Goal: Task Accomplishment & Management: Manage account settings

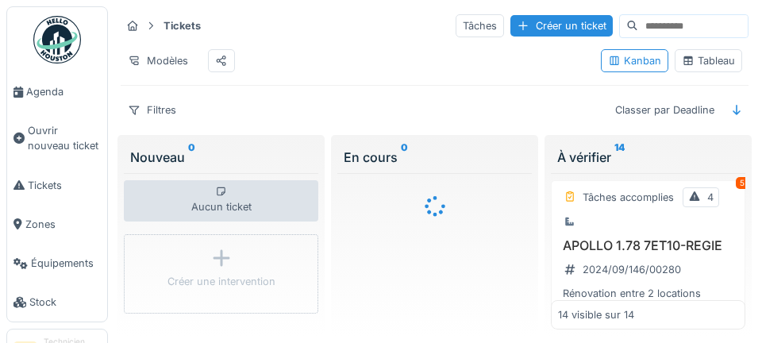
click at [50, 100] on link "Agenda" at bounding box center [57, 91] width 100 height 39
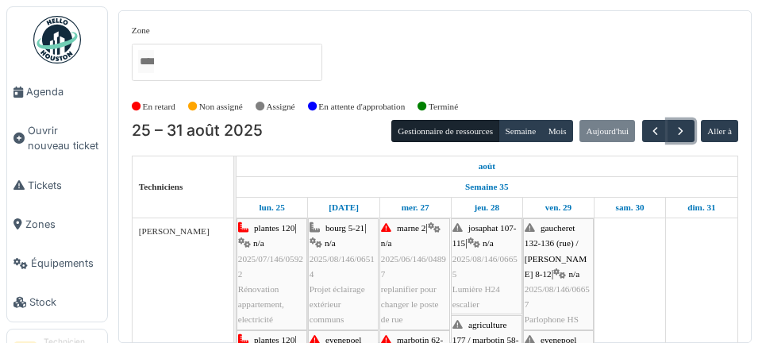
click at [682, 131] on span "button" at bounding box center [680, 131] width 13 height 13
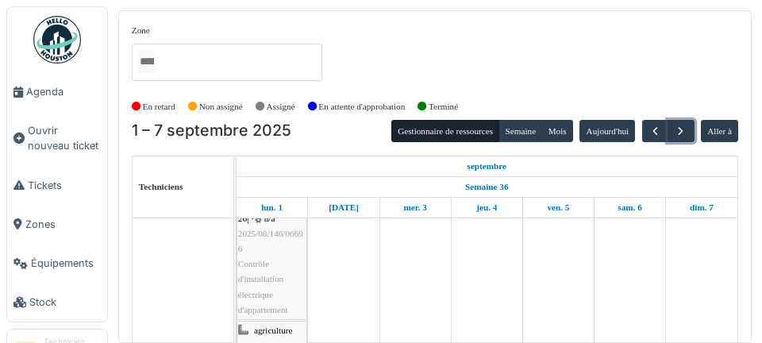
scroll to position [378, 0]
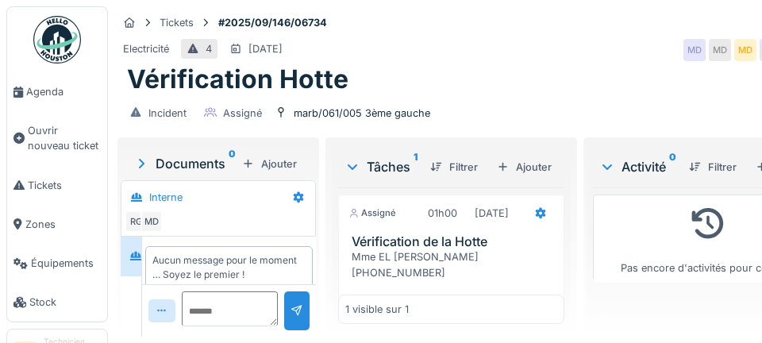
click at [67, 94] on span "Agenda" at bounding box center [63, 91] width 75 height 15
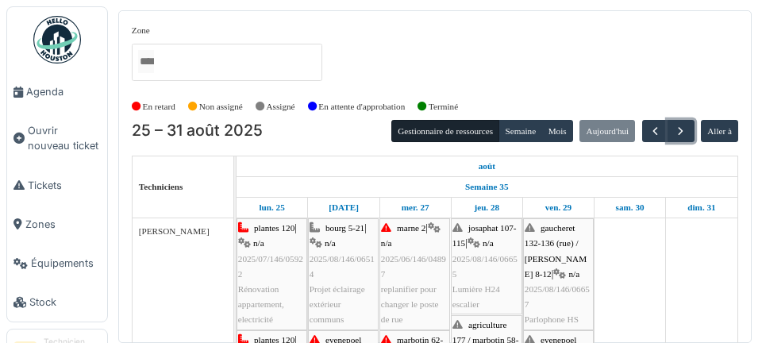
click at [685, 130] on span "button" at bounding box center [680, 131] width 13 height 13
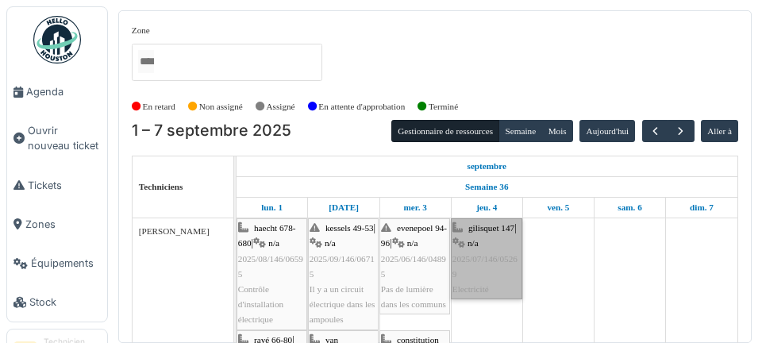
click at [499, 285] on link "gilisquet 147 | n/a 2025/07/146/05269 Electricité" at bounding box center [486, 258] width 71 height 81
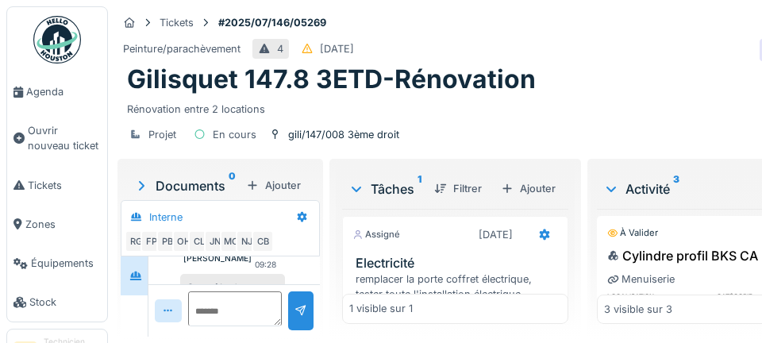
click at [72, 96] on span "Agenda" at bounding box center [63, 91] width 75 height 15
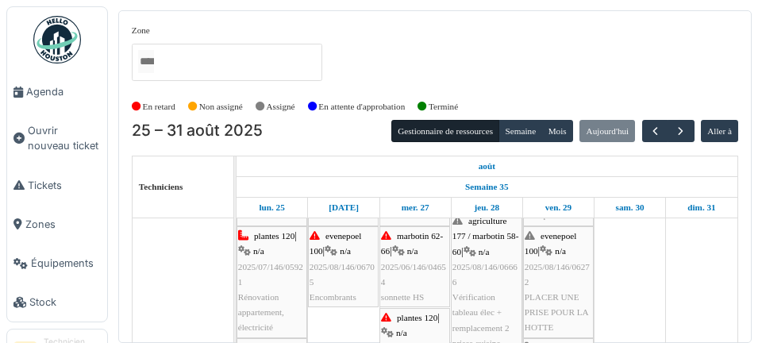
scroll to position [104, 0]
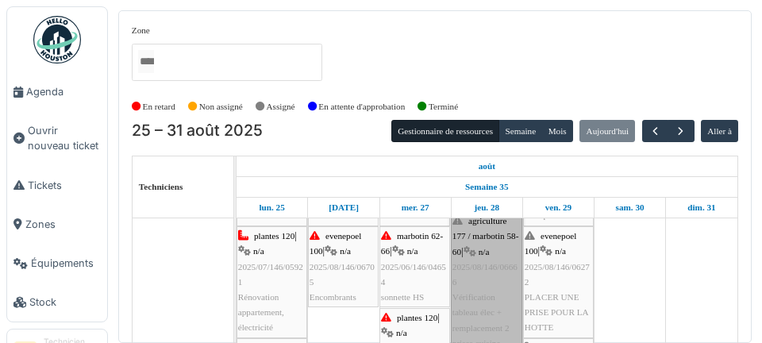
click at [504, 297] on link "agriculture 177 / marbotin 58-60 | n/a 2025/08/146/06666 Vérification tableau é…" at bounding box center [486, 282] width 71 height 142
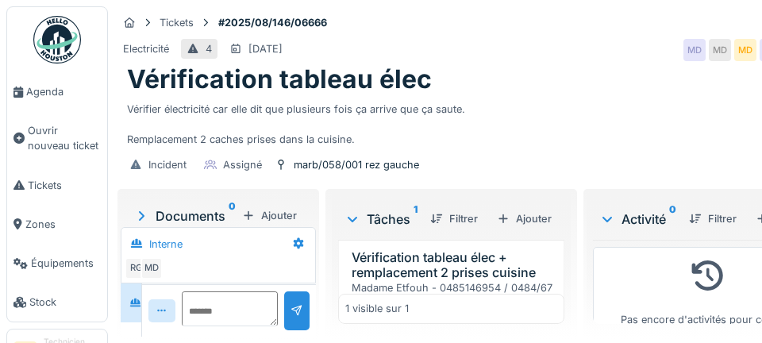
scroll to position [61, 0]
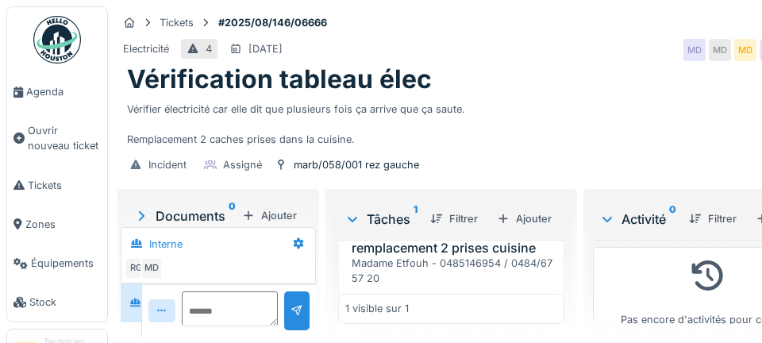
click at [530, 297] on div "Madame Etfouh - 0485146954 / 0484/67 57 20 Vérifier électricité car elle dit qu…" at bounding box center [455, 316] width 206 height 122
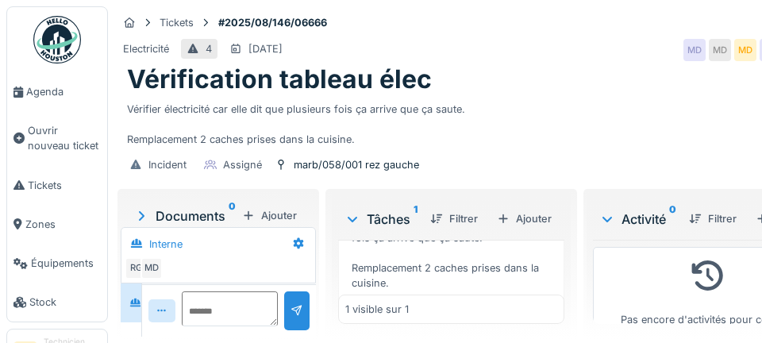
scroll to position [154, 0]
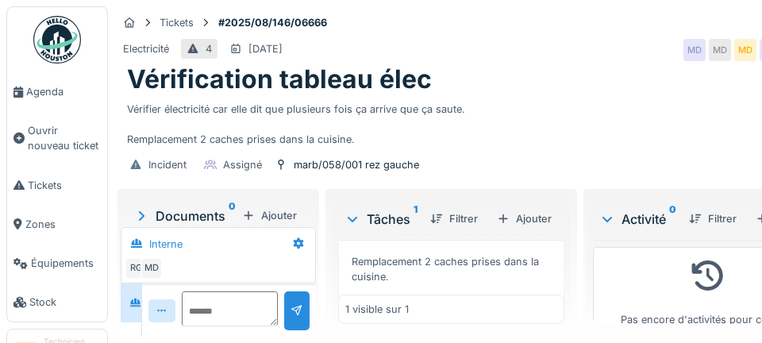
click at [75, 96] on span "Agenda" at bounding box center [63, 91] width 75 height 15
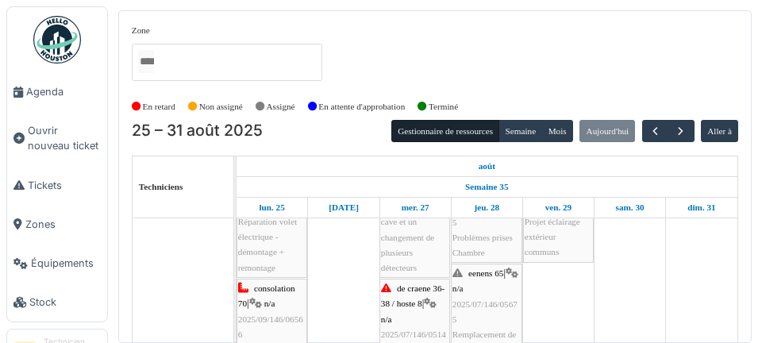
scroll to position [291, 0]
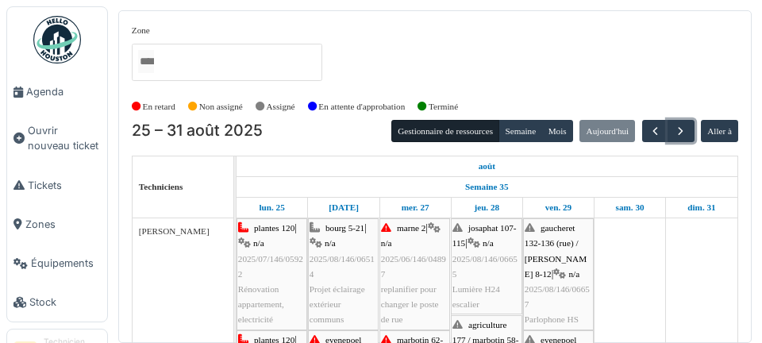
click at [682, 140] on button "button" at bounding box center [680, 131] width 26 height 23
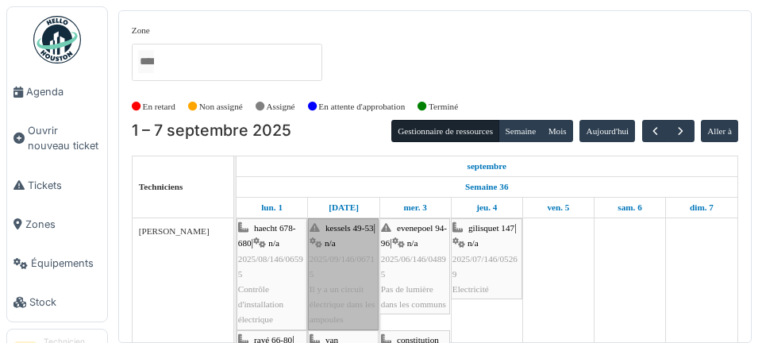
click at [358, 302] on link "kessels 49-53 | n/a 2025/09/146/06715 Il y a un circuit électrique dans les amp…" at bounding box center [343, 273] width 71 height 111
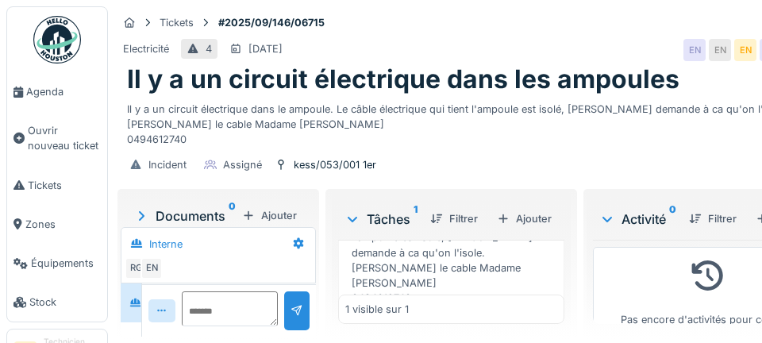
scroll to position [122, 0]
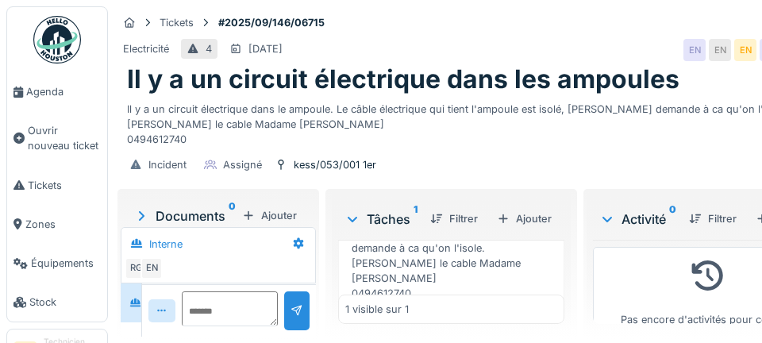
click at [45, 98] on span "Agenda" at bounding box center [63, 91] width 75 height 15
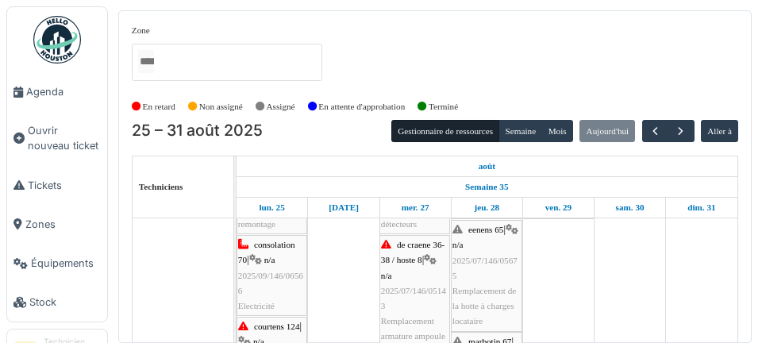
scroll to position [336, 0]
click at [682, 133] on span "button" at bounding box center [680, 131] width 13 height 13
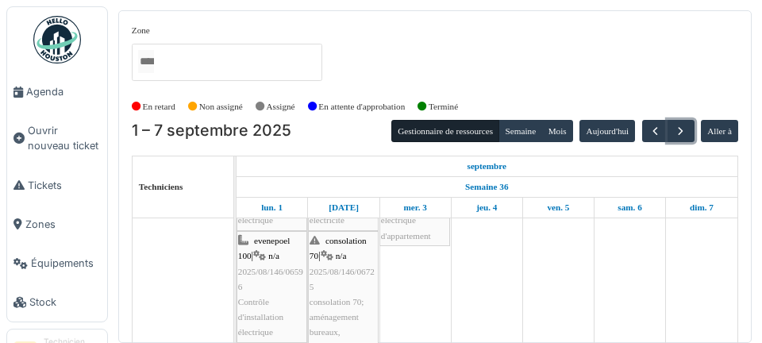
scroll to position [0, 0]
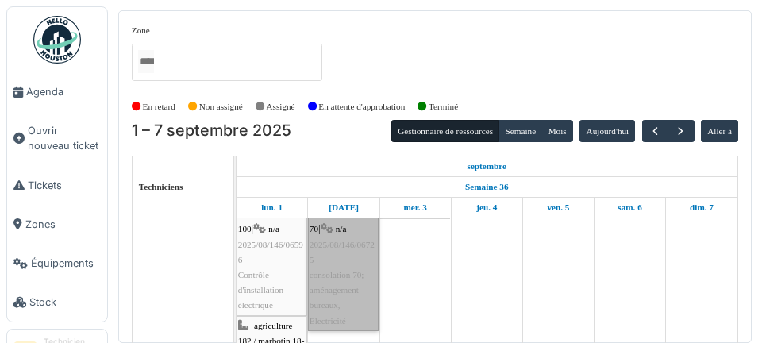
click at [347, 303] on link "consolation 70 | n/a 2025/08/146/06725 consolation 70; aménagement bureaux, Ele…" at bounding box center [343, 267] width 71 height 127
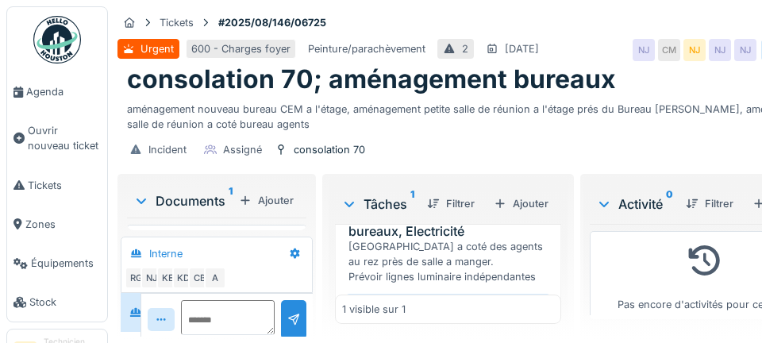
scroll to position [84, 0]
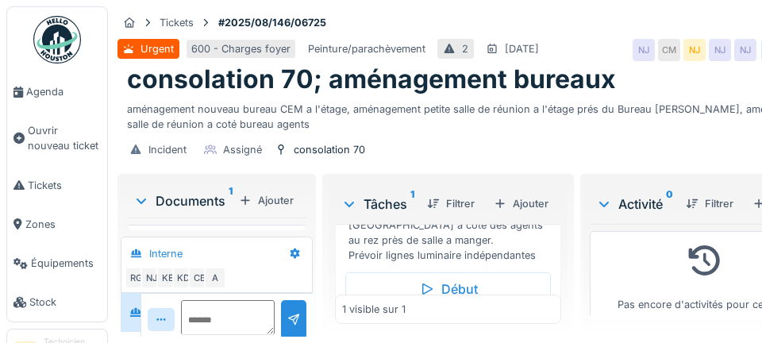
click at [46, 94] on span "Agenda" at bounding box center [63, 91] width 75 height 15
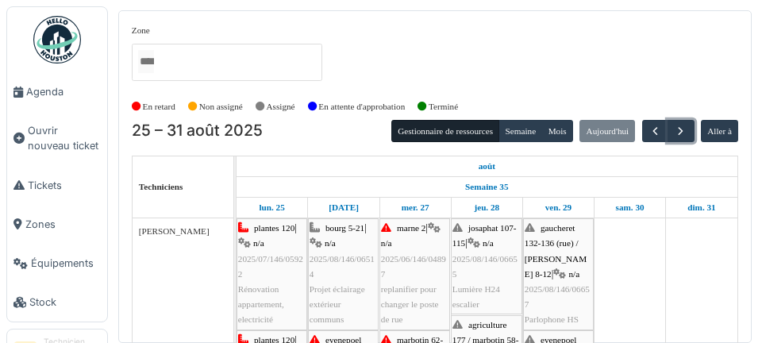
click at [685, 133] on span "button" at bounding box center [680, 131] width 13 height 13
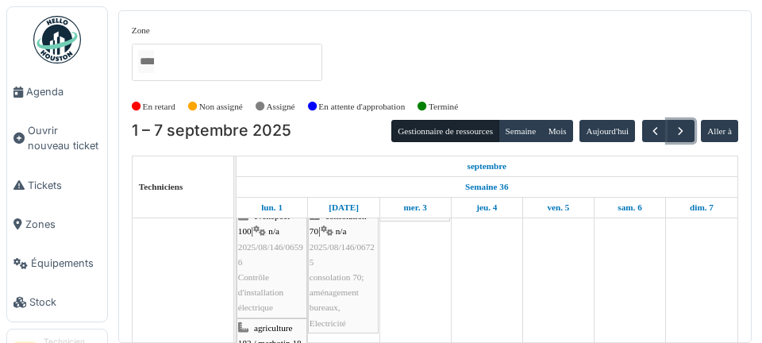
scroll to position [236, 0]
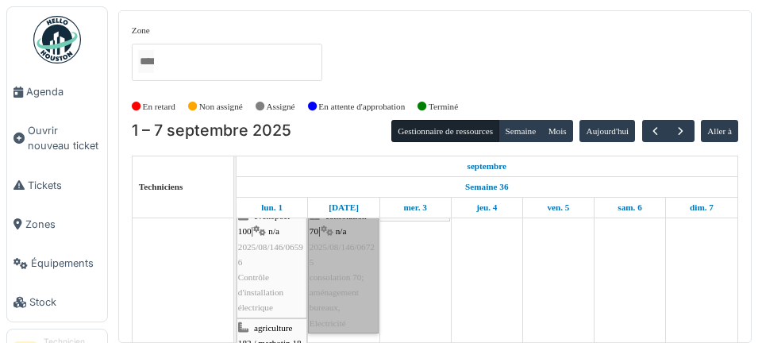
click at [345, 306] on link "consolation 70 | n/a 2025/08/146/06725 consolation 70; aménagement bureaux, Ele…" at bounding box center [343, 269] width 71 height 127
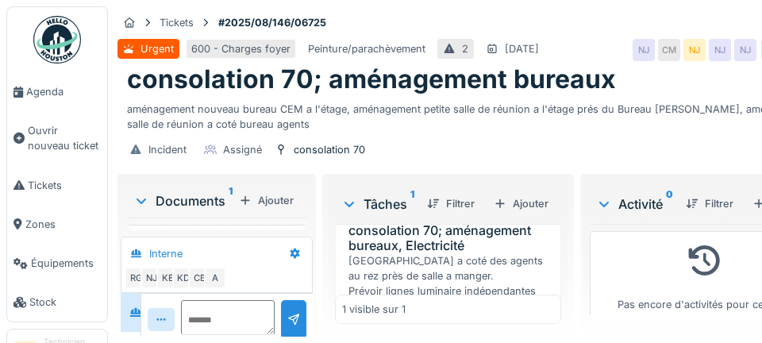
scroll to position [84, 0]
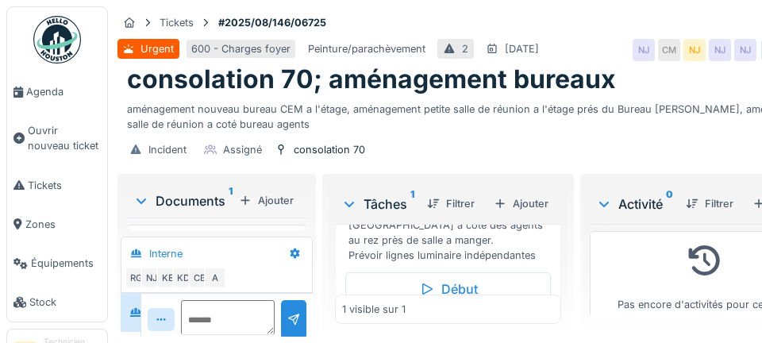
click at [44, 97] on span "Agenda" at bounding box center [63, 91] width 75 height 15
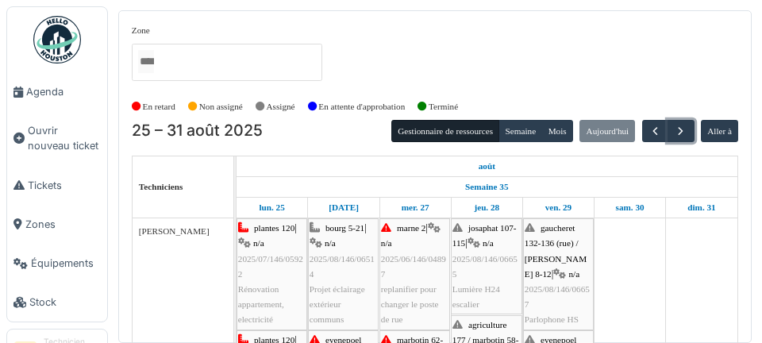
click at [691, 135] on button "button" at bounding box center [680, 131] width 26 height 23
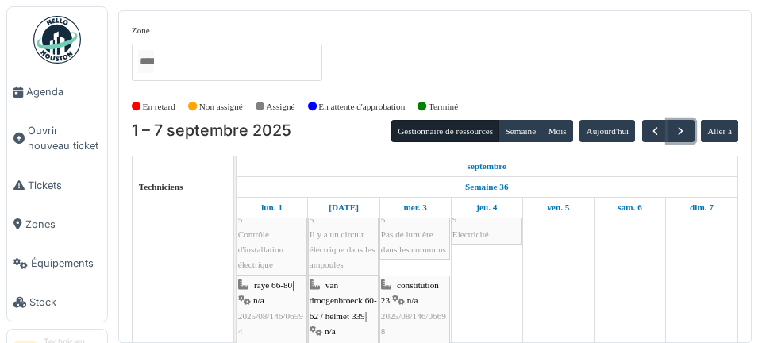
scroll to position [101, 0]
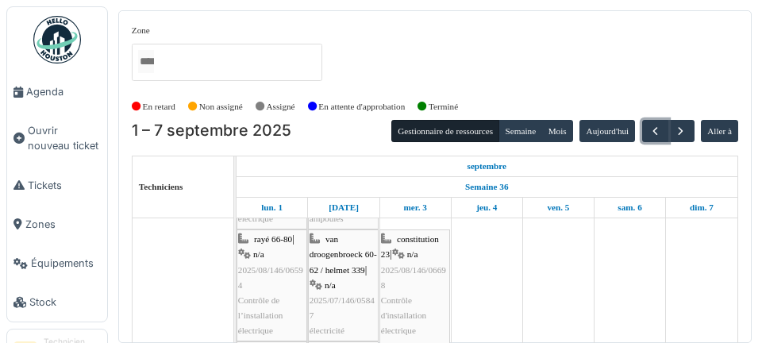
click at [644, 133] on button "button" at bounding box center [655, 131] width 26 height 23
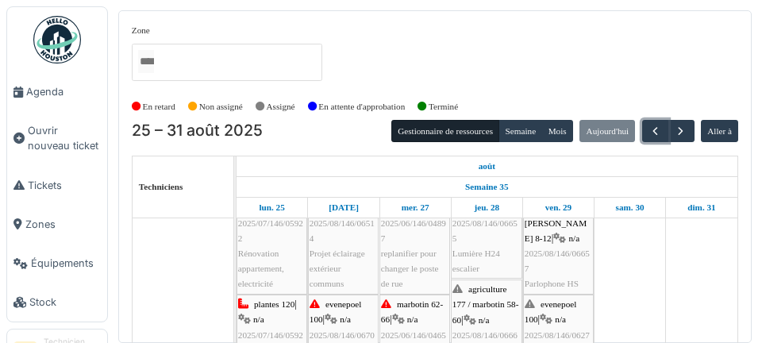
scroll to position [0, 0]
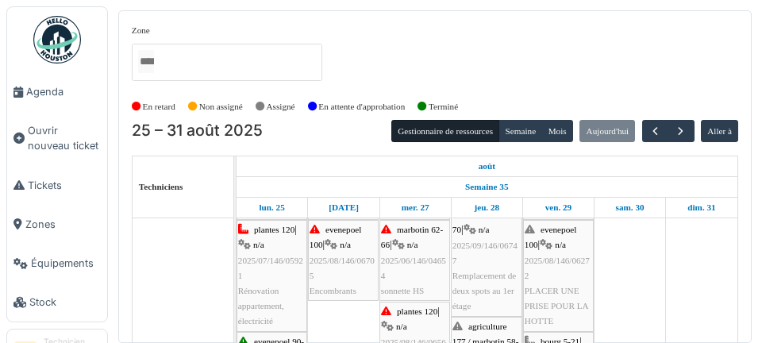
scroll to position [110, 0]
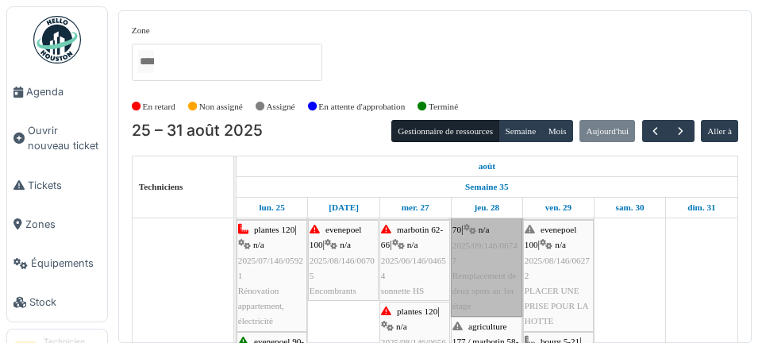
click at [495, 295] on link "consolation 70 | n/a 2025/09/146/06747 Remplacement de deux spots au 1er étage" at bounding box center [486, 260] width 71 height 111
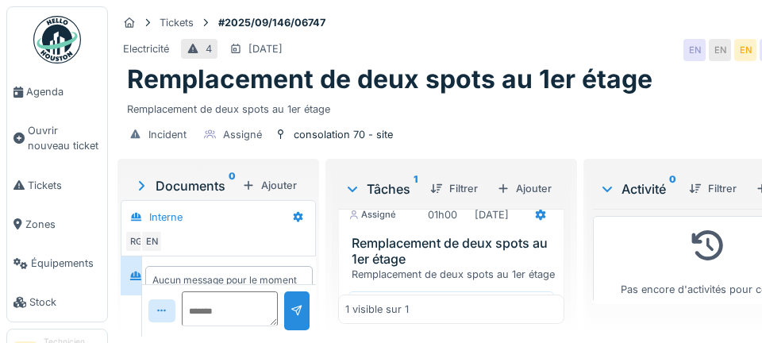
scroll to position [58, 0]
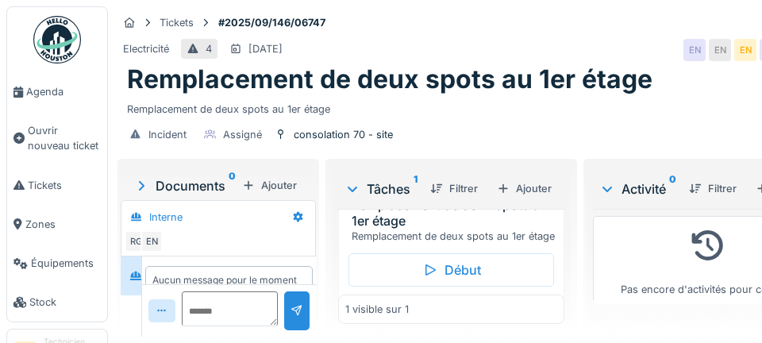
click at [478, 286] on div "Début" at bounding box center [451, 269] width 206 height 33
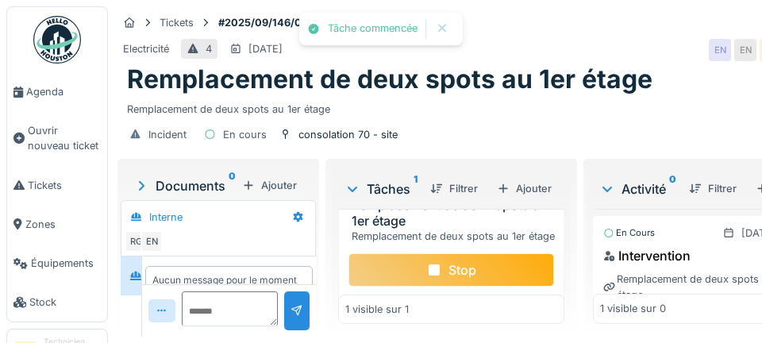
scroll to position [0, 0]
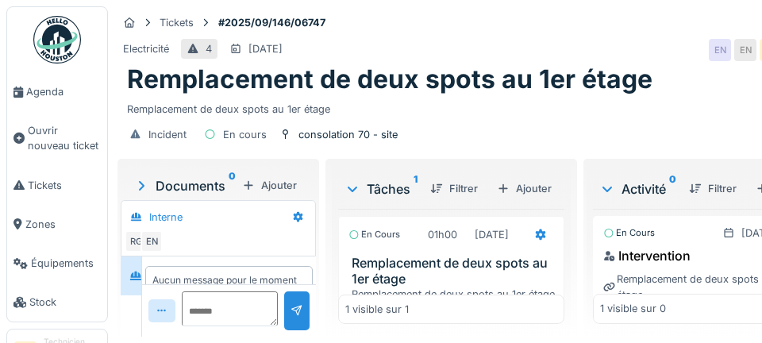
click at [534, 242] on div at bounding box center [540, 234] width 13 height 15
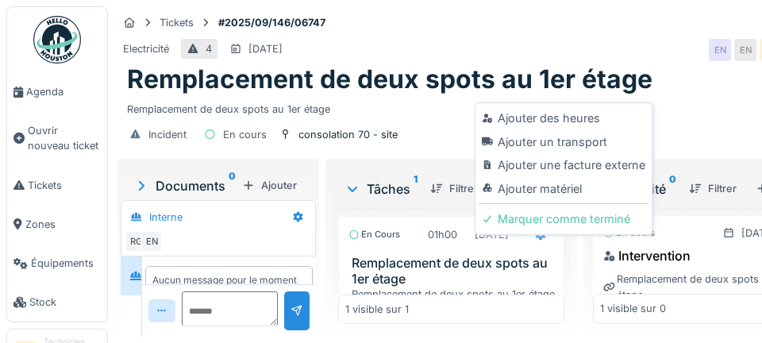
click at [590, 145] on div "Ajouter un transport" at bounding box center [562, 142] width 169 height 24
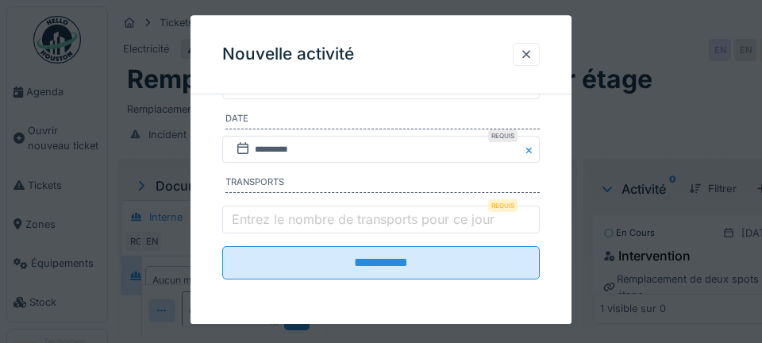
scroll to position [298, 0]
click at [258, 221] on label "Entrez le nombre de transports pour ce jour" at bounding box center [363, 218] width 269 height 19
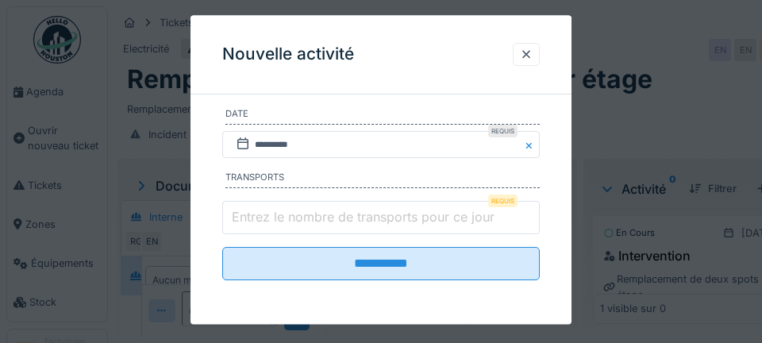
click at [258, 221] on input "Entrez le nombre de transports pour ce jour" at bounding box center [380, 218] width 317 height 33
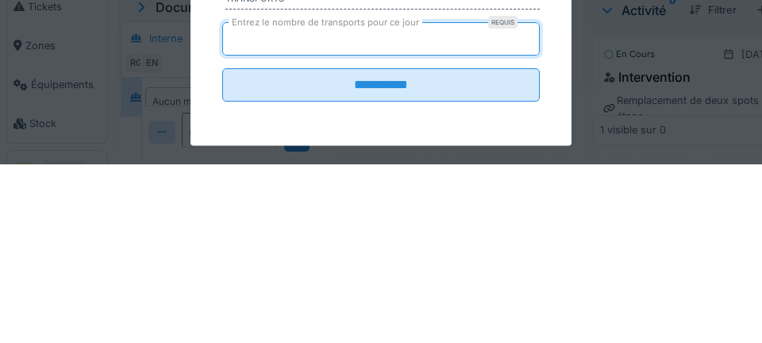
type input "*"
click at [222, 248] on input "**********" at bounding box center [380, 264] width 317 height 33
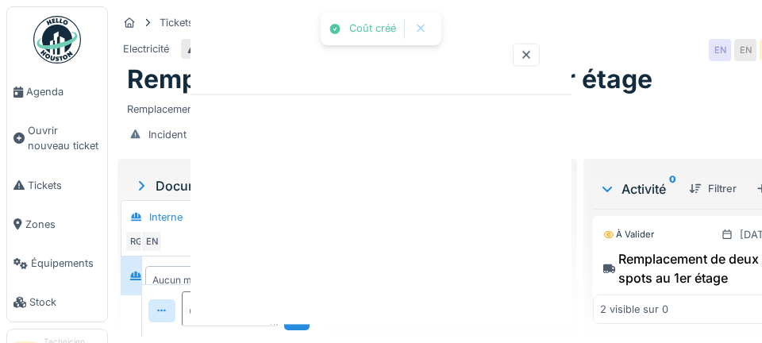
scroll to position [0, 0]
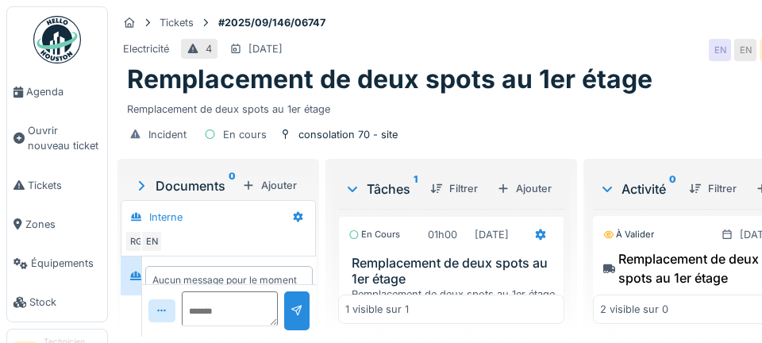
click at [48, 96] on span "Agenda" at bounding box center [63, 91] width 75 height 15
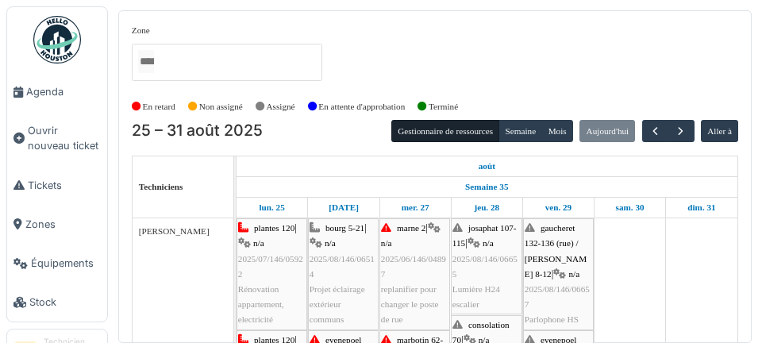
click at [10, 226] on link "Zones" at bounding box center [57, 224] width 100 height 39
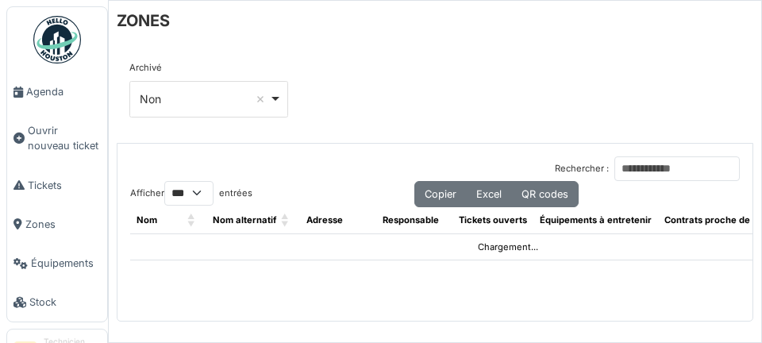
select select "***"
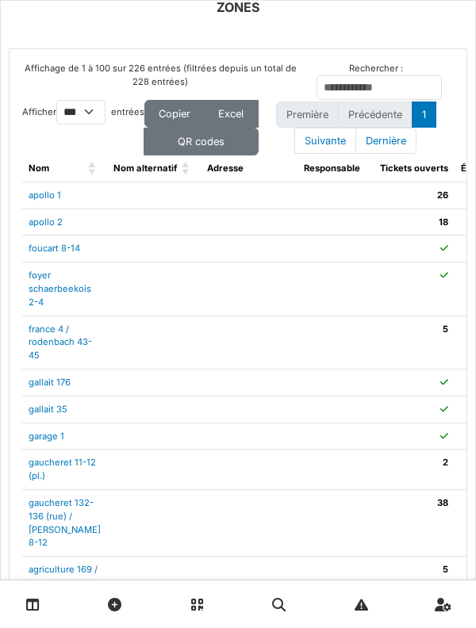
click at [0, 0] on link "Ouvrir nouveau ticket" at bounding box center [0, 0] width 0 height 0
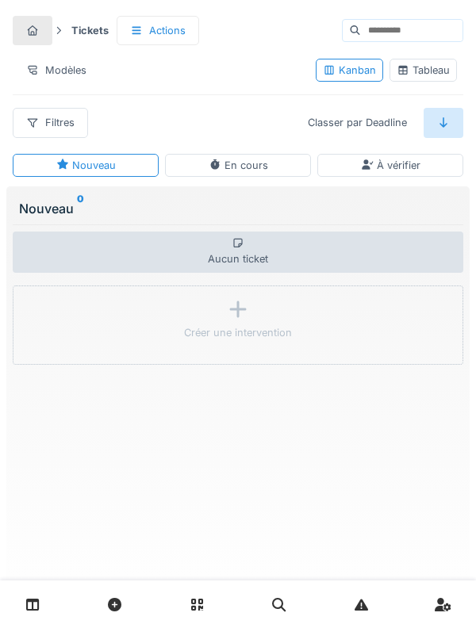
click at [49, 342] on link at bounding box center [33, 604] width 40 height 37
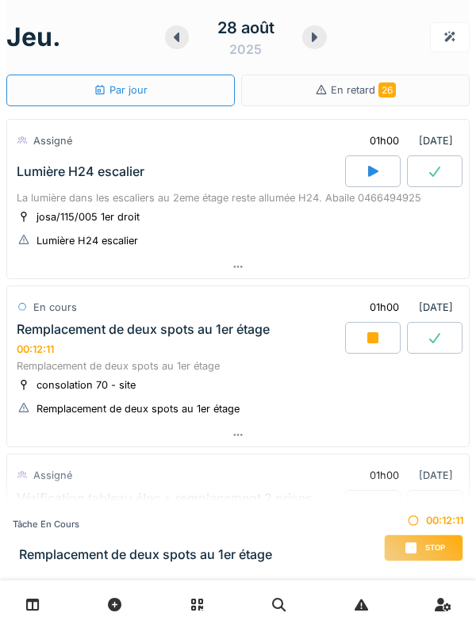
click at [186, 313] on div "En cours 01h00 [DATE]" at bounding box center [238, 307] width 443 height 29
click at [189, 324] on div "Remplacement de deux spots au 1er étage" at bounding box center [143, 329] width 253 height 15
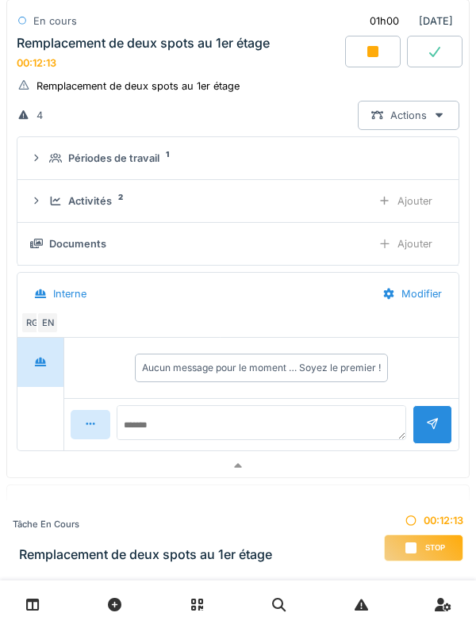
scroll to position [330, 0]
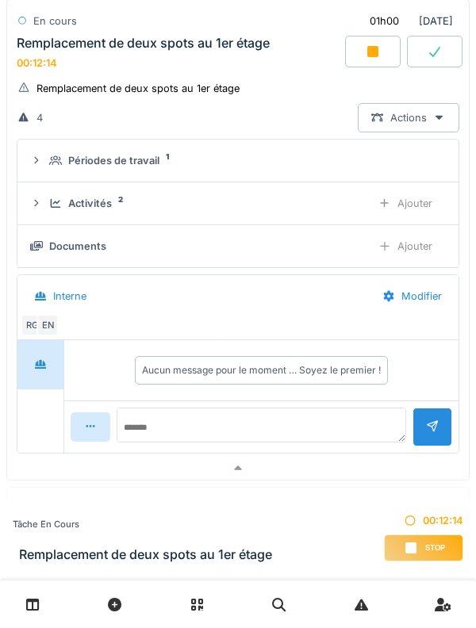
click at [106, 205] on div "Activités" at bounding box center [90, 203] width 44 height 15
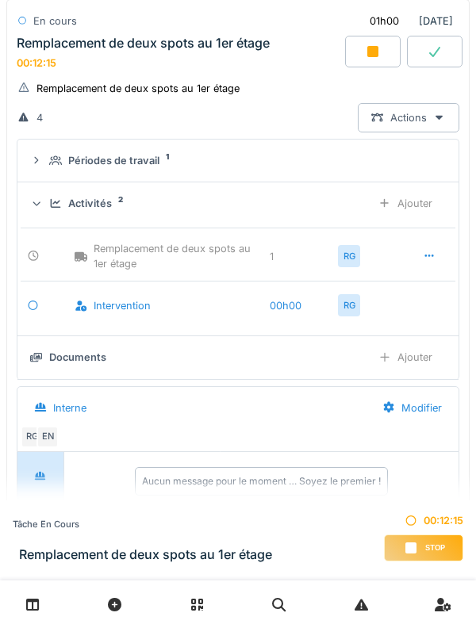
click at [403, 201] on div "Ajouter" at bounding box center [405, 203] width 81 height 29
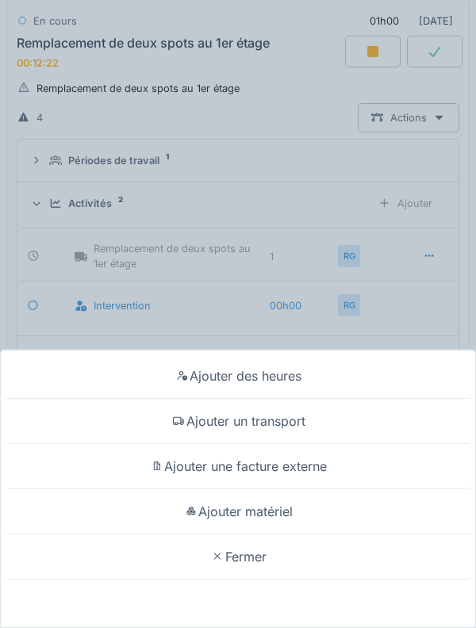
click at [360, 507] on div "Ajouter matériel" at bounding box center [238, 512] width 468 height 45
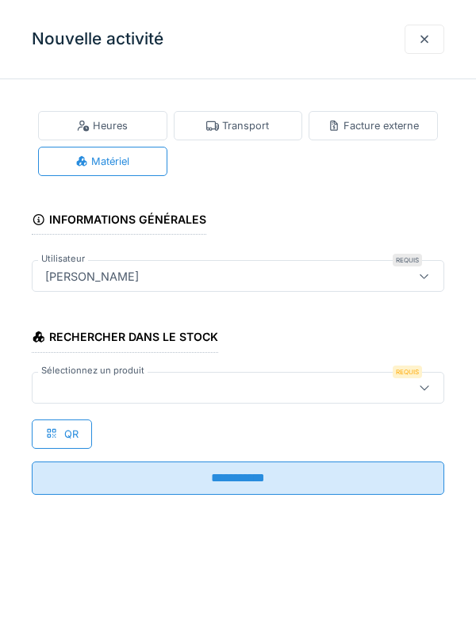
click at [249, 382] on div at bounding box center [212, 387] width 346 height 17
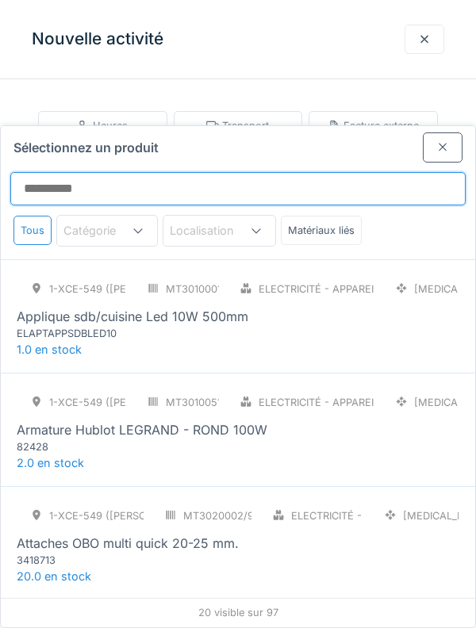
click at [258, 172] on input "Sélectionnez un produit" at bounding box center [237, 188] width 455 height 33
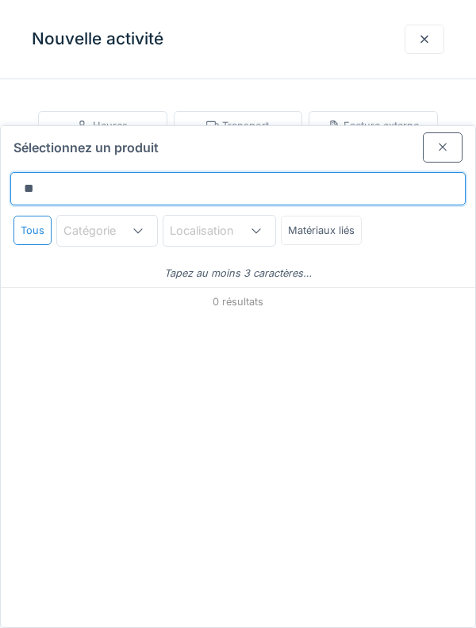
type input "*"
click at [397, 172] on input "***" at bounding box center [237, 188] width 455 height 33
type input "*"
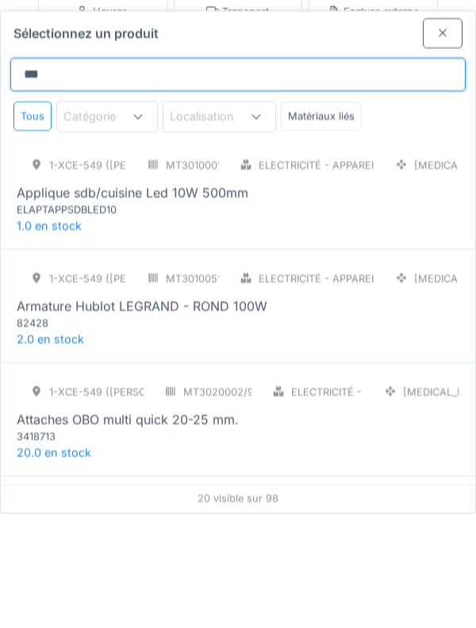
scroll to position [0, 0]
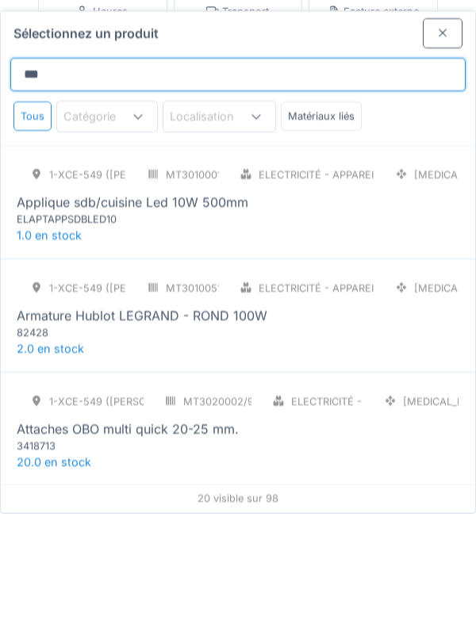
click at [389, 172] on input "***" at bounding box center [237, 188] width 455 height 33
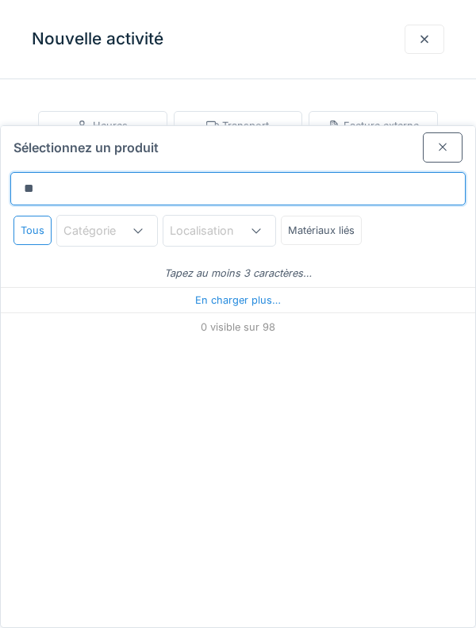
type input "*"
type input "***"
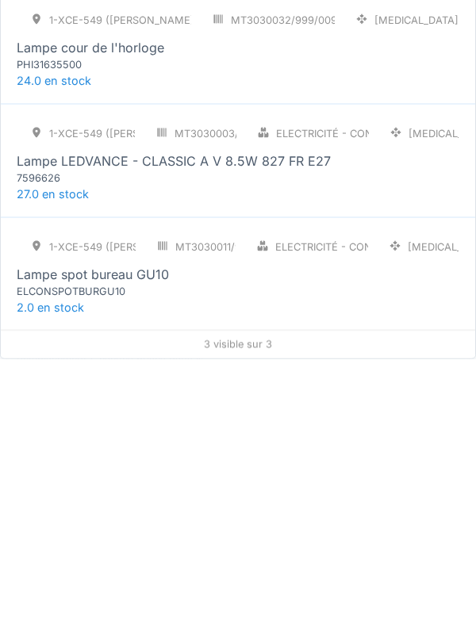
click at [45, 553] on div "ELCONSPOTBURGU10" at bounding box center [112, 560] width 190 height 15
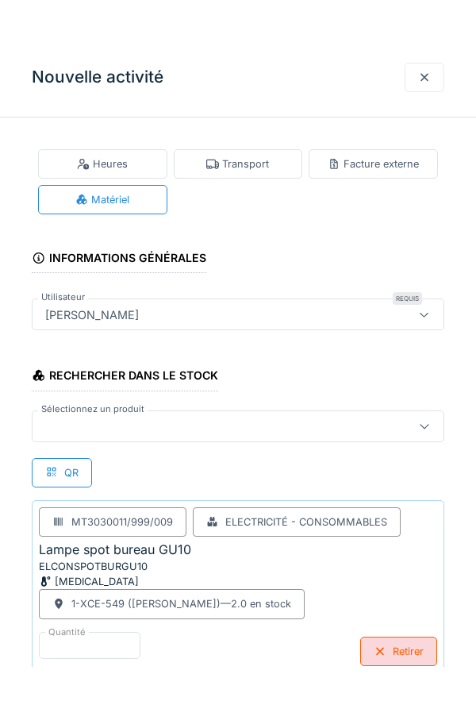
scroll to position [26, 0]
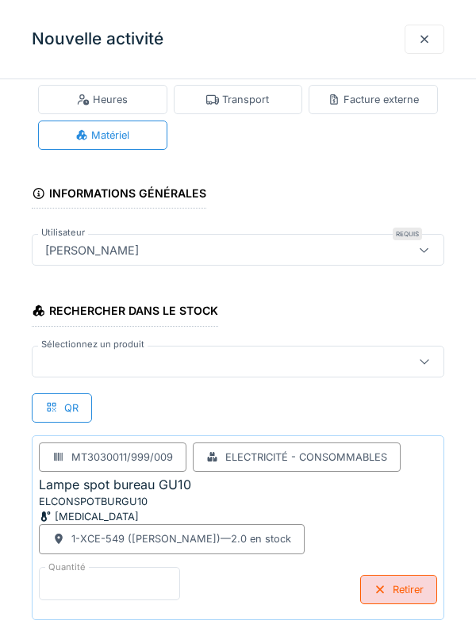
click at [146, 586] on input "*" at bounding box center [109, 583] width 141 height 33
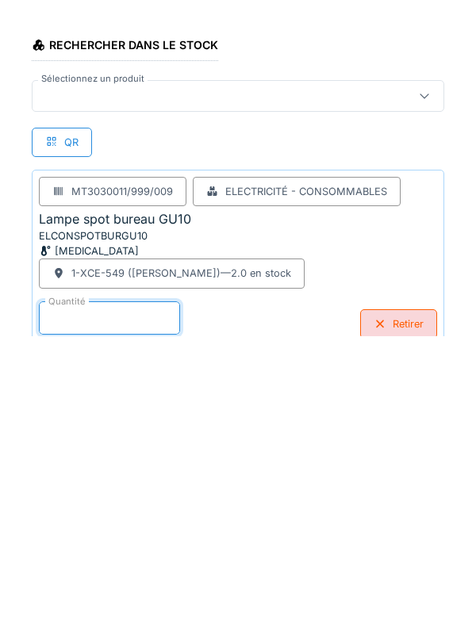
scroll to position [108, 0]
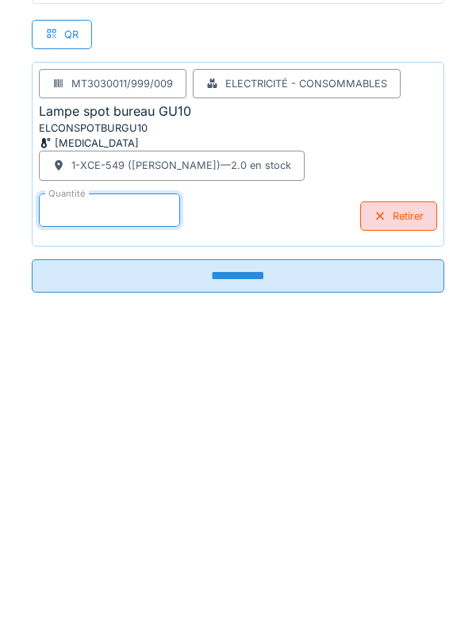
type input "*"
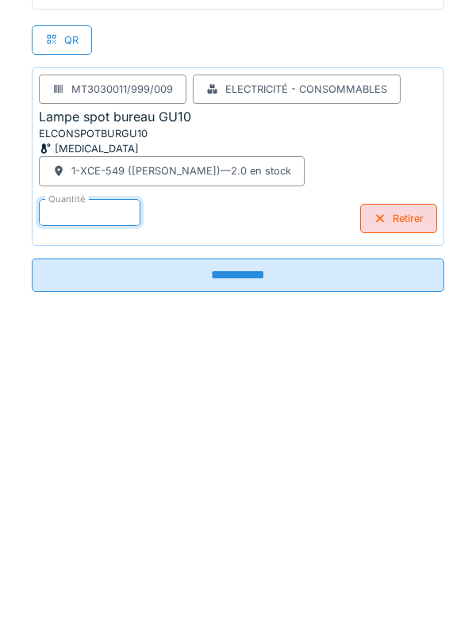
click at [362, 582] on input "**********" at bounding box center [238, 567] width 413 height 33
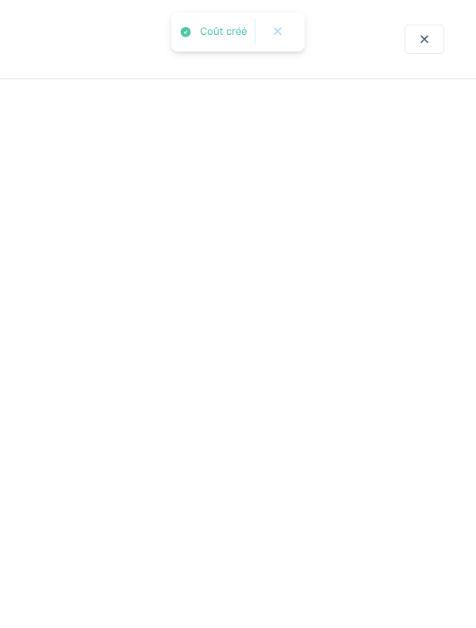
scroll to position [0, 0]
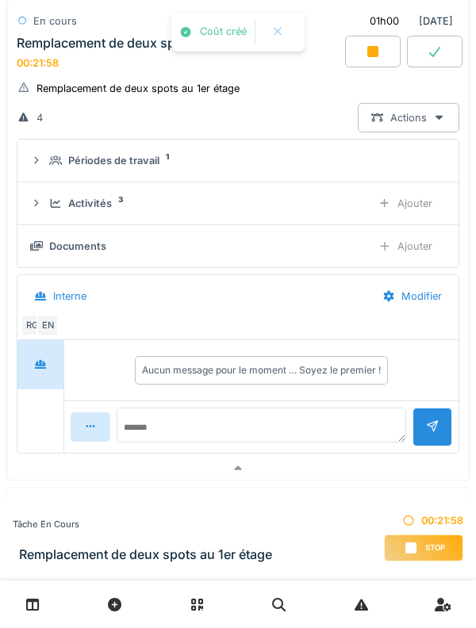
click at [33, 227] on details "Documents Ajouter" at bounding box center [237, 246] width 441 height 43
click at [44, 212] on div "Activités 3 Ajouter" at bounding box center [238, 203] width 416 height 29
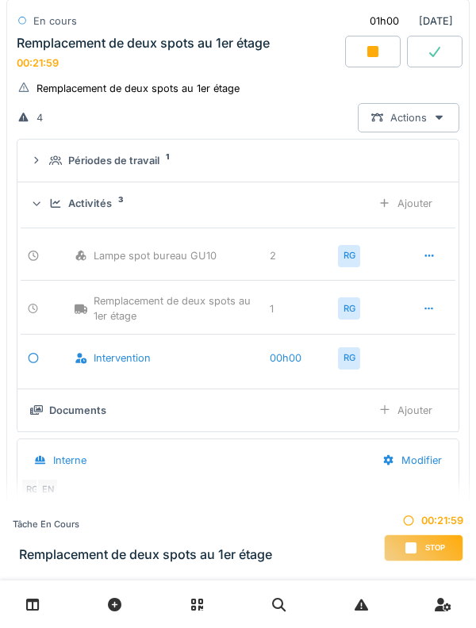
click at [44, 213] on div "Activités 3 Ajouter" at bounding box center [238, 203] width 416 height 29
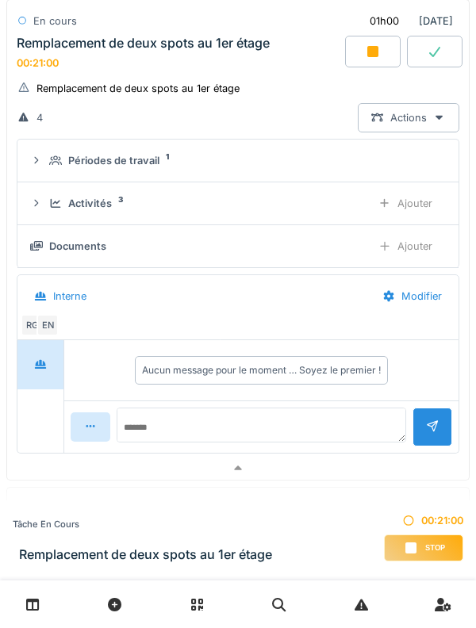
click at [46, 174] on summary "Périodes de travail 1" at bounding box center [238, 160] width 428 height 29
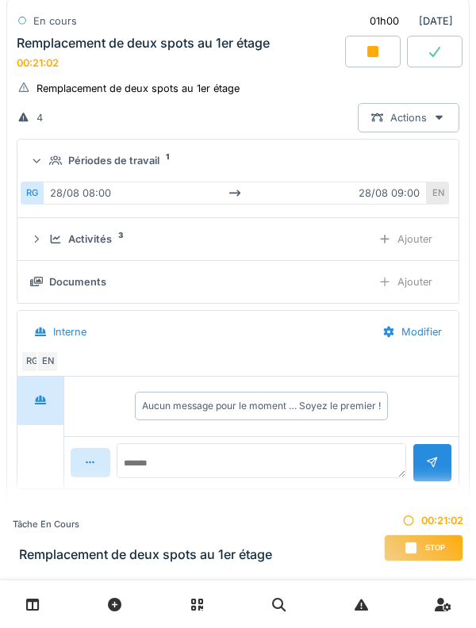
click at [40, 164] on icon at bounding box center [37, 160] width 10 height 13
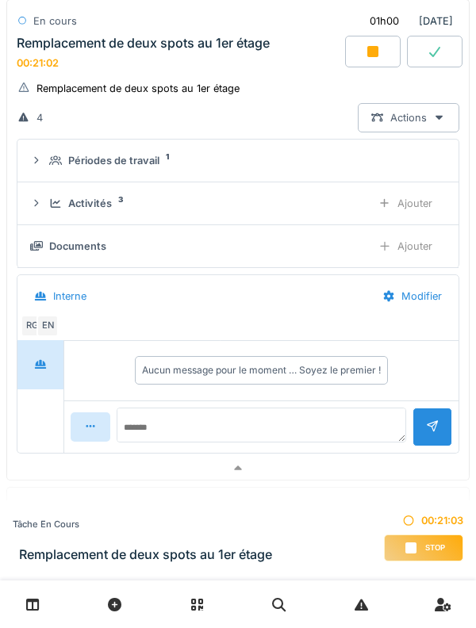
click at [41, 244] on icon at bounding box center [36, 246] width 13 height 10
click at [425, 252] on div "Ajouter" at bounding box center [405, 246] width 81 height 29
click at [49, 244] on icon at bounding box center [55, 246] width 13 height 10
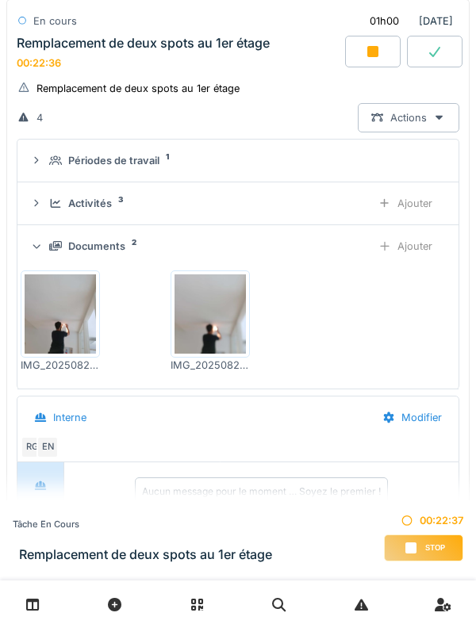
click at [51, 234] on div "Documents 2 Ajouter" at bounding box center [238, 246] width 416 height 29
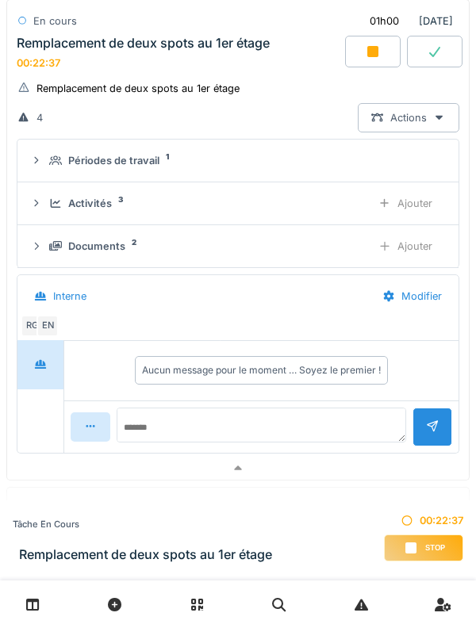
click at [48, 234] on div "Documents 2 Ajouter" at bounding box center [238, 246] width 416 height 29
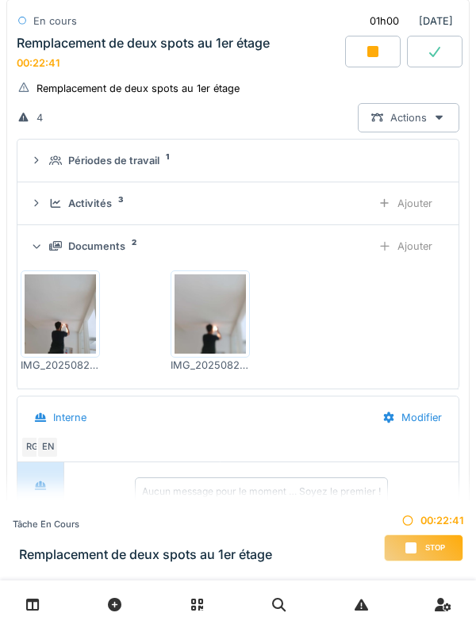
click at [228, 326] on img at bounding box center [210, 314] width 71 height 79
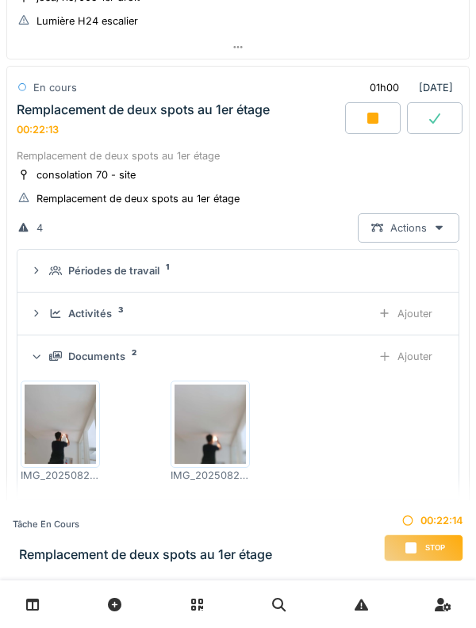
scroll to position [210, 0]
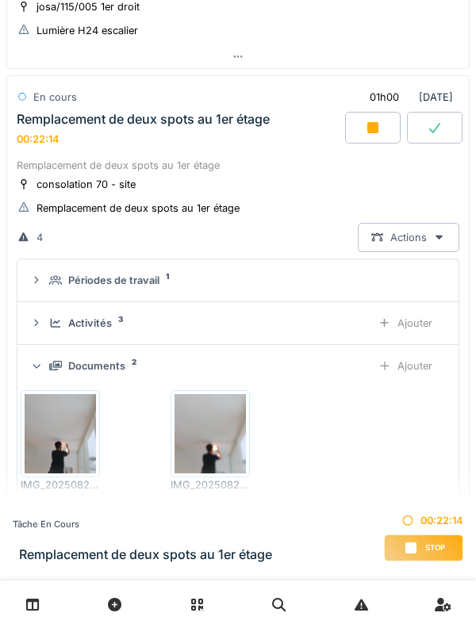
click at [63, 371] on div "Documents 2" at bounding box center [203, 366] width 309 height 15
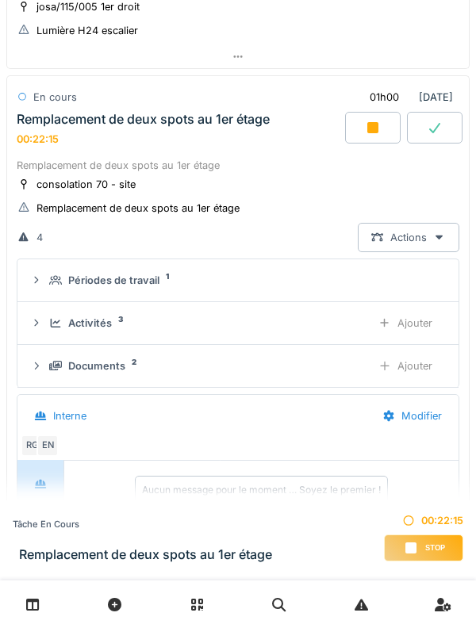
click at [55, 328] on icon at bounding box center [55, 323] width 13 height 10
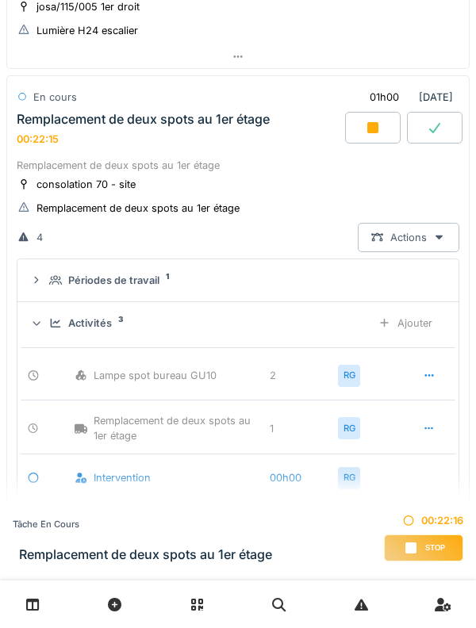
click at [50, 319] on icon at bounding box center [55, 323] width 13 height 10
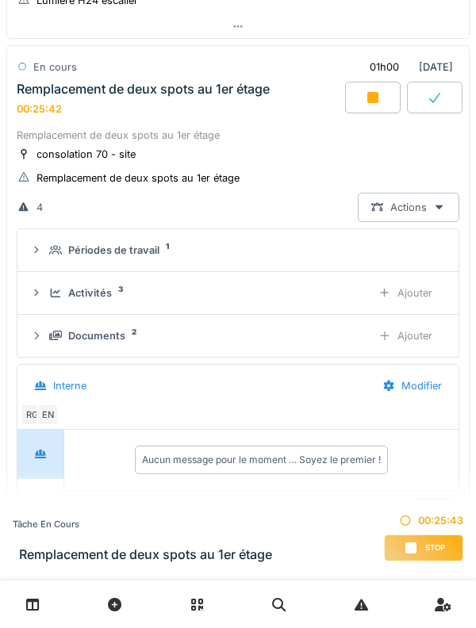
scroll to position [232, 0]
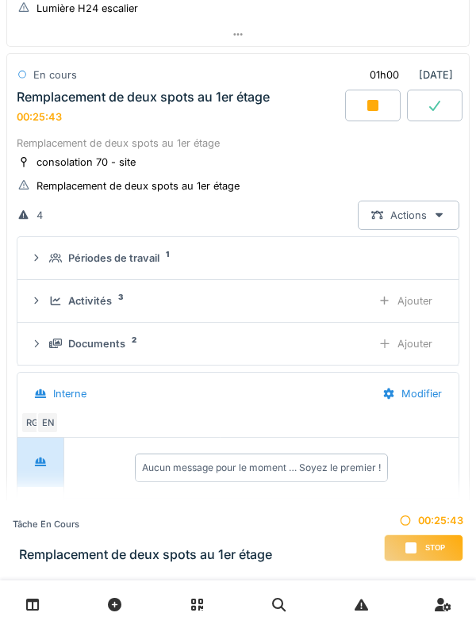
click at [52, 276] on details "Périodes de travail 1" at bounding box center [237, 258] width 441 height 43
click at [49, 260] on icon at bounding box center [55, 258] width 13 height 10
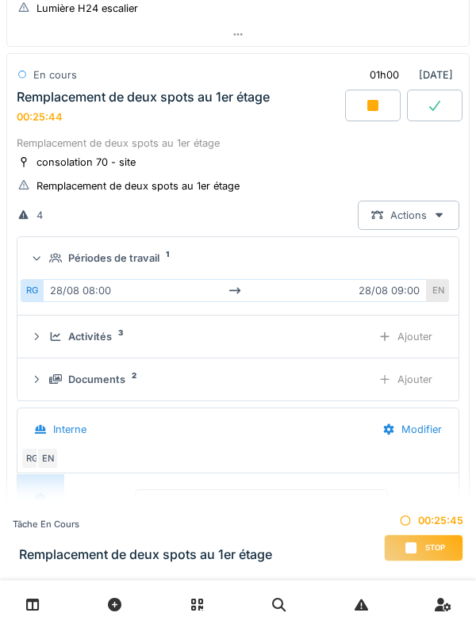
click at [49, 265] on div "Périodes de travail 1" at bounding box center [244, 258] width 390 height 15
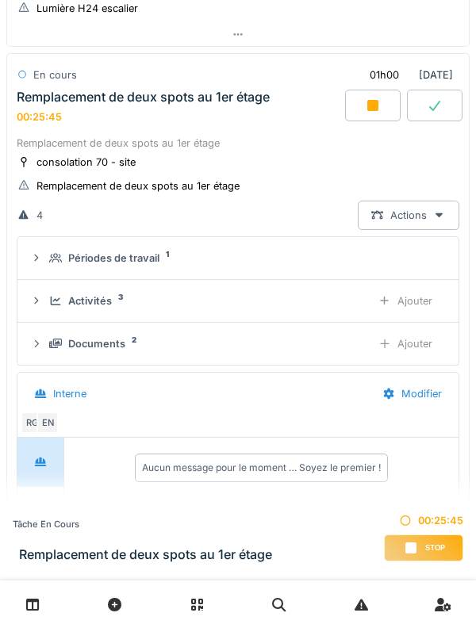
click at [49, 309] on div "Activités 3 Ajouter" at bounding box center [238, 300] width 416 height 29
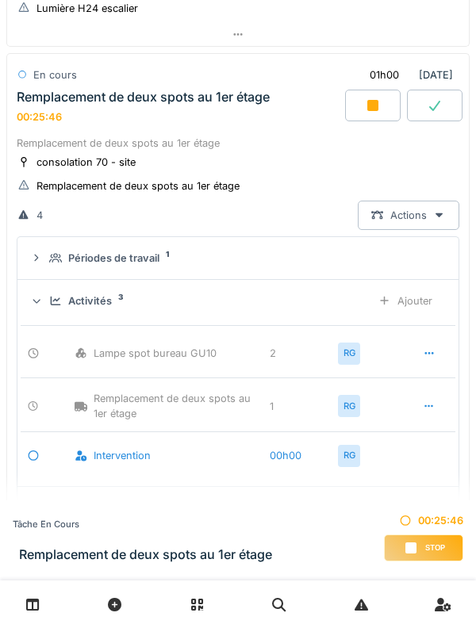
click at [48, 302] on div "Activités 3 Ajouter" at bounding box center [238, 300] width 416 height 29
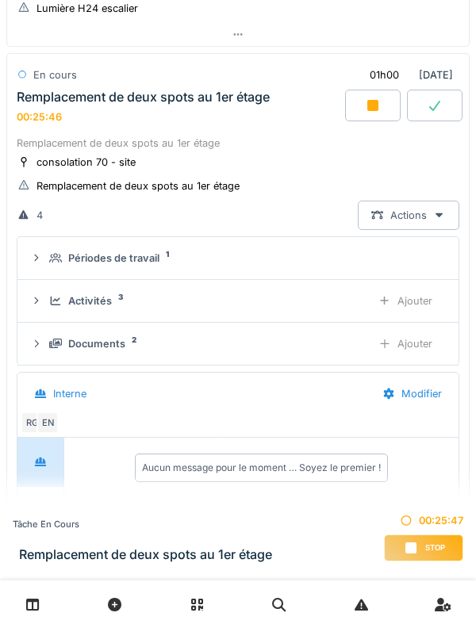
click at [41, 296] on icon at bounding box center [36, 301] width 13 height 10
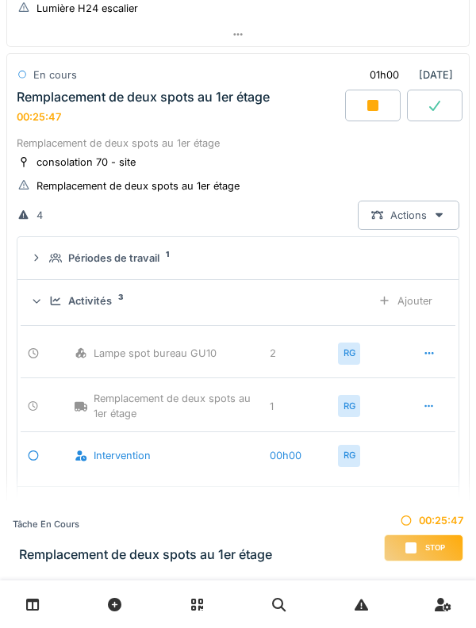
click at [48, 297] on div "Activités 3 Ajouter" at bounding box center [238, 300] width 416 height 29
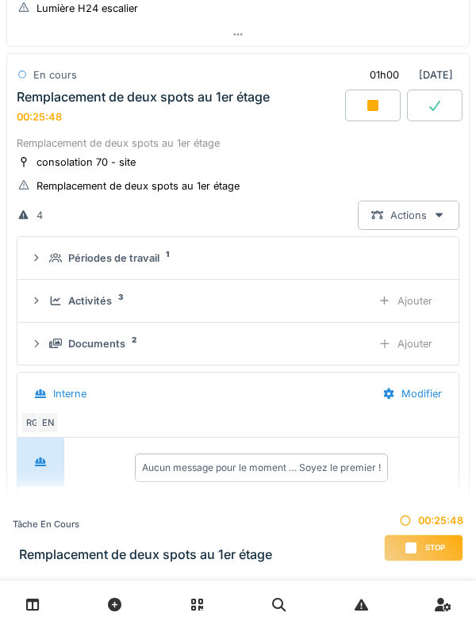
scroll to position [202, 0]
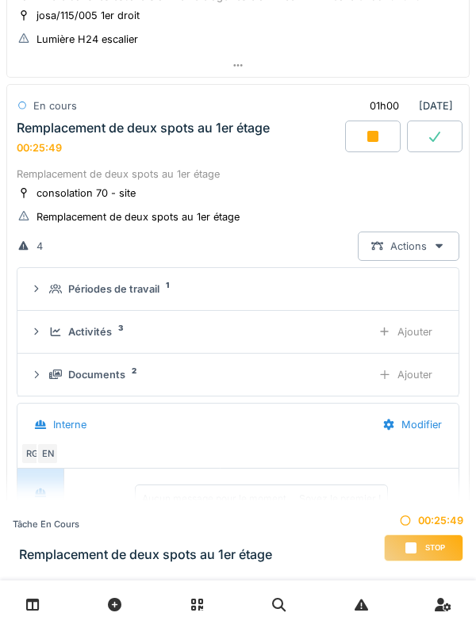
click at [451, 554] on div "Stop" at bounding box center [423, 548] width 79 height 27
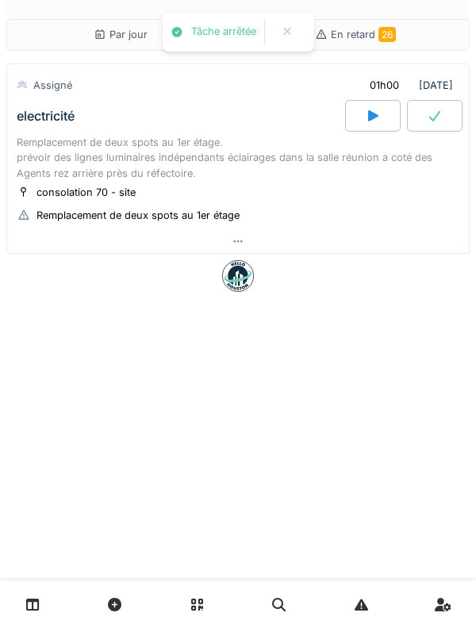
scroll to position [0, 0]
click at [448, 551] on div "Par jour En retard 26 Assigné 01h00 28/08/2025 electricité Remplacement de deux…" at bounding box center [238, 314] width 476 height 628
click at [193, 146] on div "Remplacement de deux spots au 1er étage. prévoir des lignes luminaires indépend…" at bounding box center [238, 158] width 443 height 46
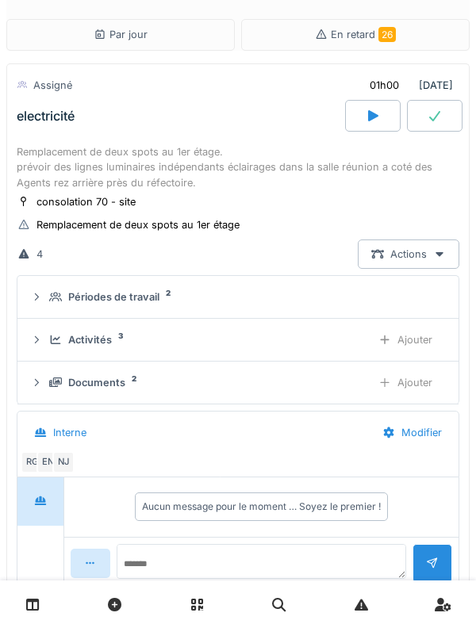
click at [52, 338] on icon at bounding box center [56, 340] width 10 height 9
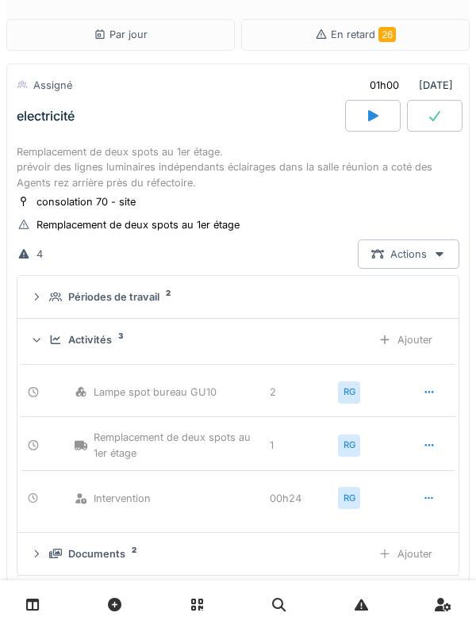
click at [426, 342] on div "Ajouter" at bounding box center [405, 339] width 81 height 29
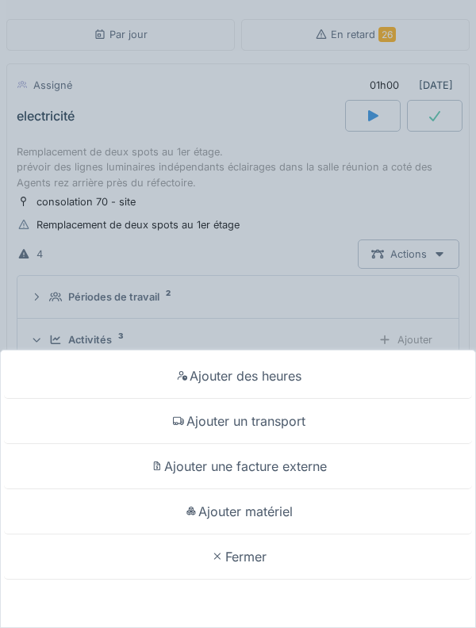
click at [344, 384] on div "Ajouter des heures" at bounding box center [238, 376] width 468 height 45
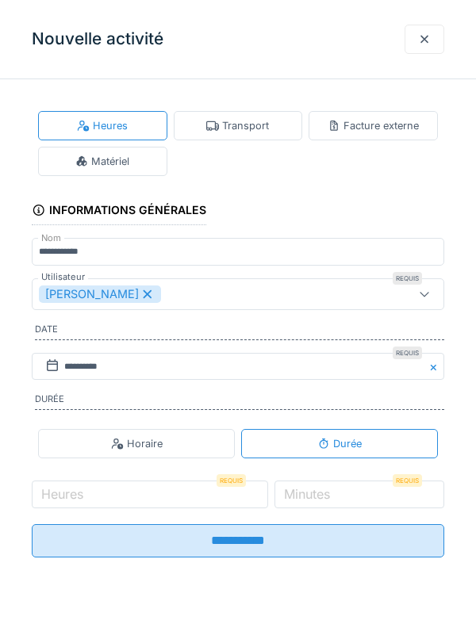
click at [144, 291] on div "[PERSON_NAME]" at bounding box center [100, 294] width 122 height 17
click at [213, 296] on div "Utilisateurs" at bounding box center [212, 294] width 346 height 17
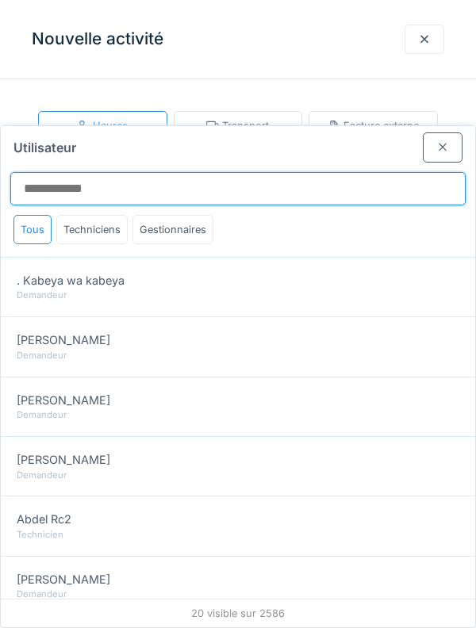
click at [297, 172] on input "Utilisateur" at bounding box center [237, 188] width 455 height 33
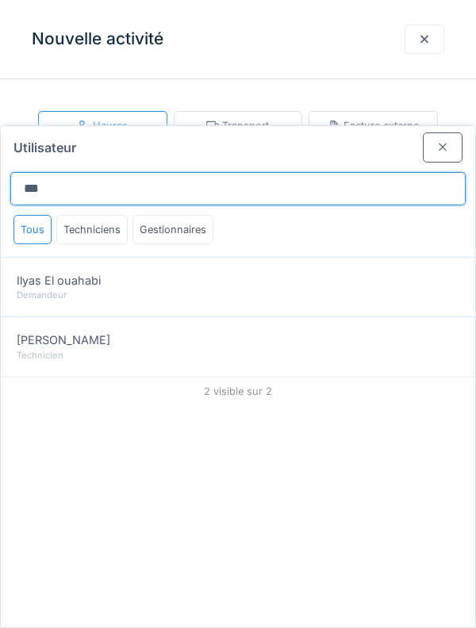
type input "***"
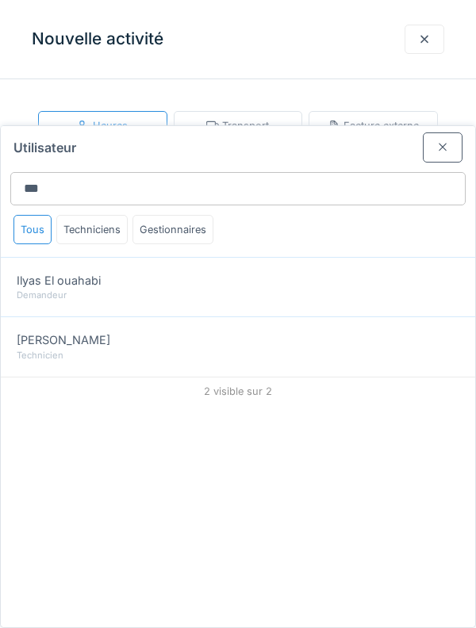
click at [318, 349] on div "Technicien" at bounding box center [238, 355] width 443 height 13
type input "*****"
click at [384, 349] on div "Technicien" at bounding box center [238, 355] width 443 height 13
click at [383, 332] on div "Ilyas Allam hanin" at bounding box center [238, 340] width 443 height 17
type input "*****"
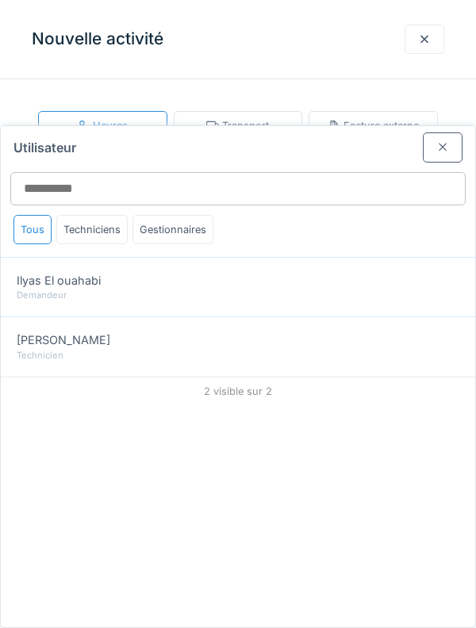
click at [378, 349] on div "Technicien" at bounding box center [238, 355] width 443 height 13
click at [368, 317] on div "Ilyas Allam hanin Technicien" at bounding box center [238, 347] width 474 height 60
type input "*****"
click at [365, 349] on div "Technicien" at bounding box center [238, 355] width 443 height 13
click at [356, 349] on div "Technicien" at bounding box center [238, 355] width 443 height 13
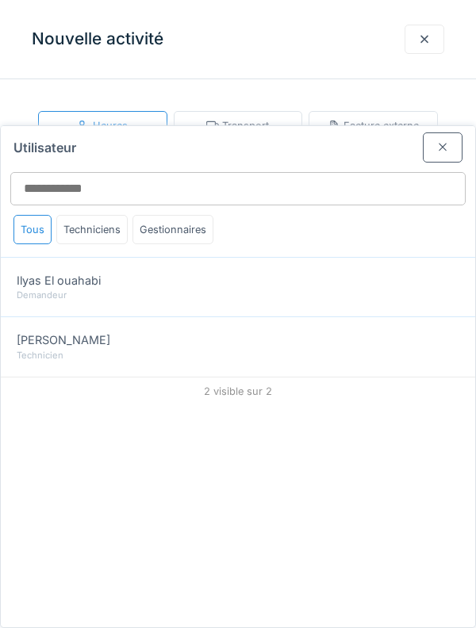
type input "*****"
click at [354, 349] on div "Technicien" at bounding box center [238, 355] width 443 height 13
click at [356, 349] on div "Technicien" at bounding box center [238, 355] width 443 height 13
type input "*****"
click at [448, 133] on div at bounding box center [443, 147] width 40 height 29
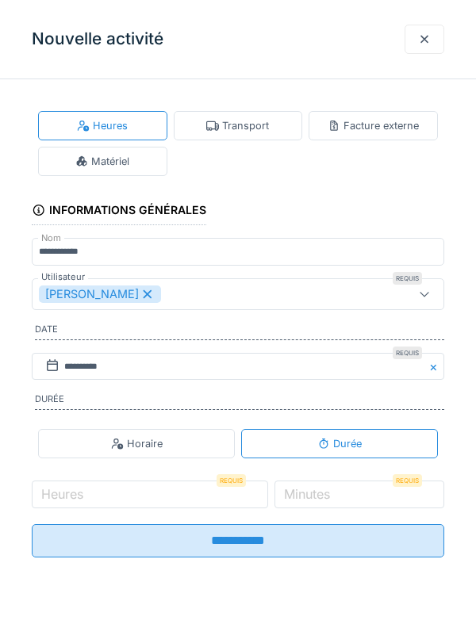
click at [432, 35] on div at bounding box center [425, 39] width 40 height 29
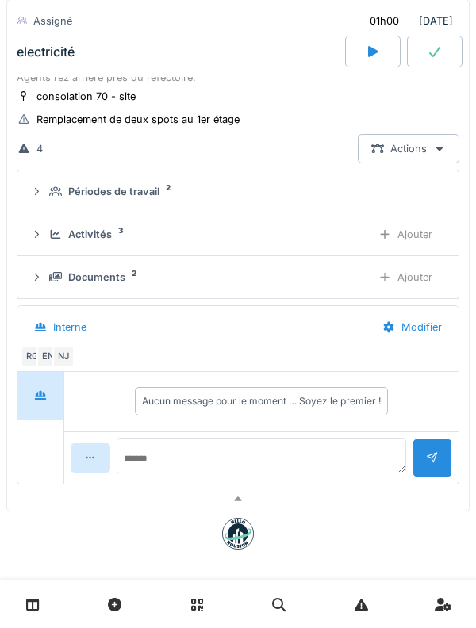
scroll to position [113, 0]
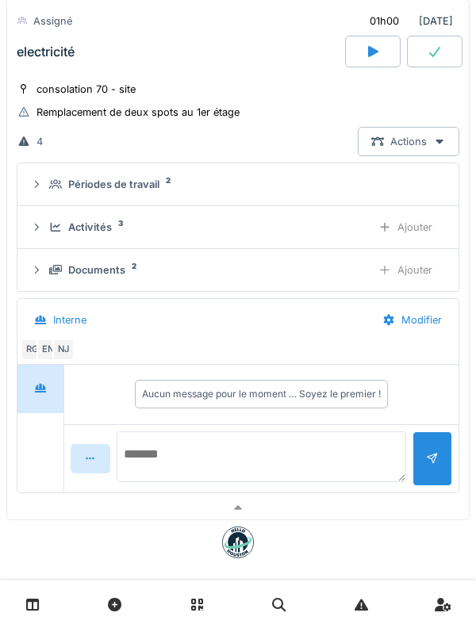
click at [327, 448] on textarea at bounding box center [262, 457] width 290 height 51
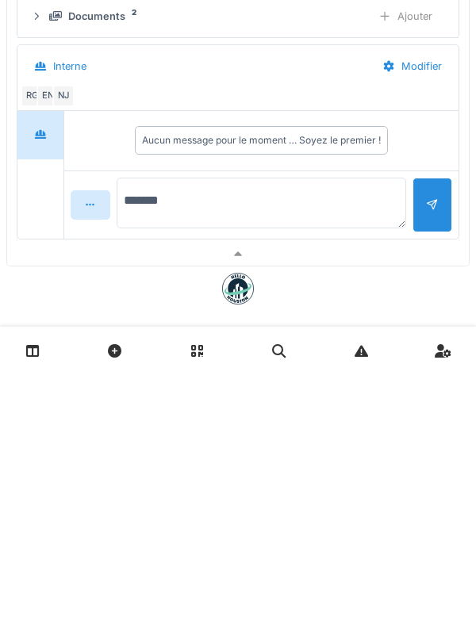
type textarea "******"
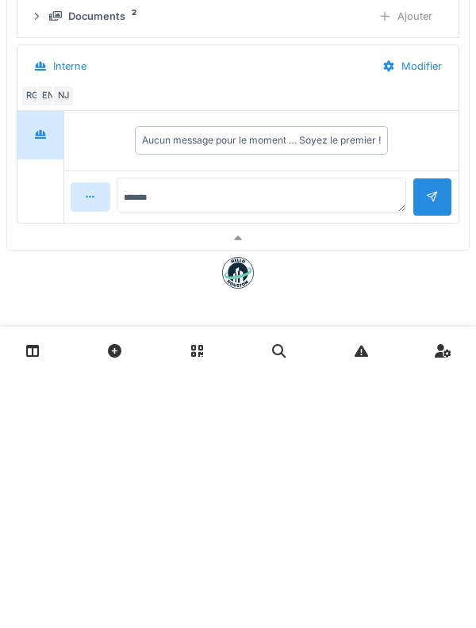
click at [432, 470] on div at bounding box center [433, 451] width 40 height 39
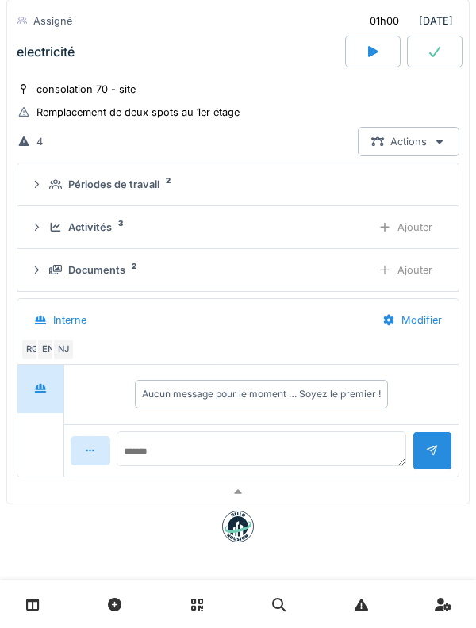
click at [44, 266] on div "Documents 2 Ajouter" at bounding box center [238, 269] width 416 height 29
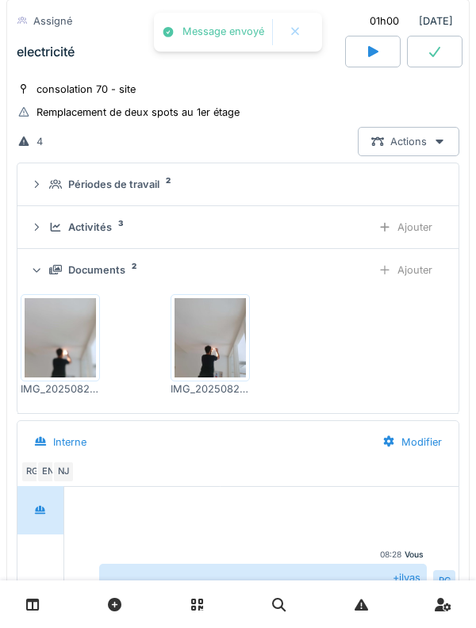
click at [44, 269] on div "Documents 2 Ajouter" at bounding box center [238, 269] width 416 height 29
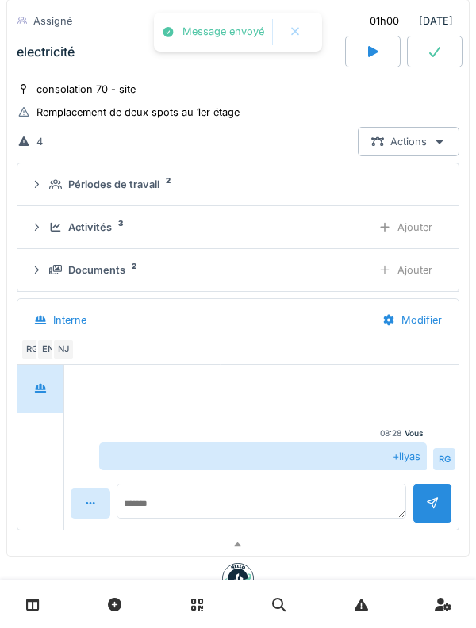
click at [71, 180] on div "Périodes de travail" at bounding box center [113, 184] width 91 height 15
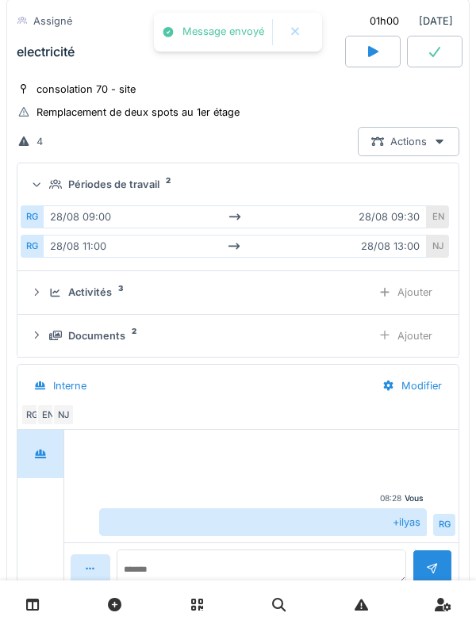
click at [436, 225] on div "EN" at bounding box center [438, 217] width 22 height 23
click at [436, 245] on div "NJ" at bounding box center [438, 246] width 22 height 23
click at [49, 279] on div "Activités 3 Ajouter" at bounding box center [238, 292] width 416 height 29
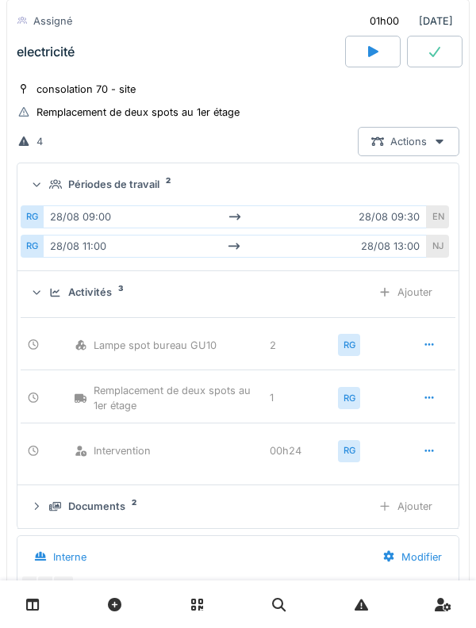
click at [47, 289] on div "Activités 3 Ajouter" at bounding box center [238, 292] width 416 height 29
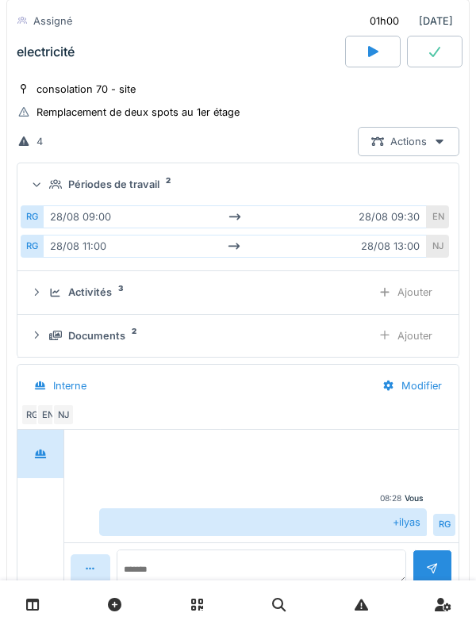
click at [52, 328] on div "Documents 2" at bounding box center [203, 335] width 309 height 15
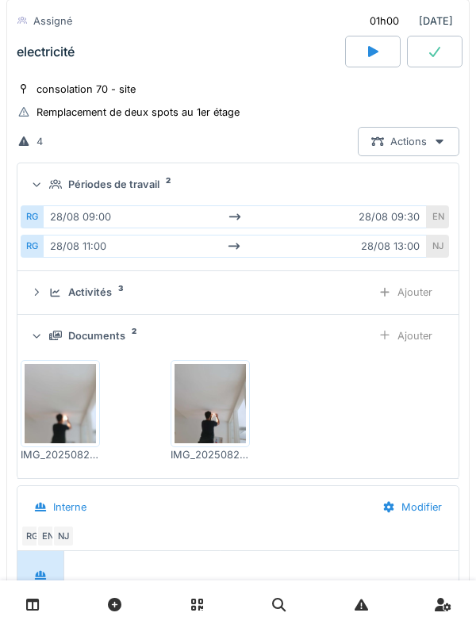
click at [49, 321] on div "Documents 2 Ajouter" at bounding box center [238, 335] width 416 height 29
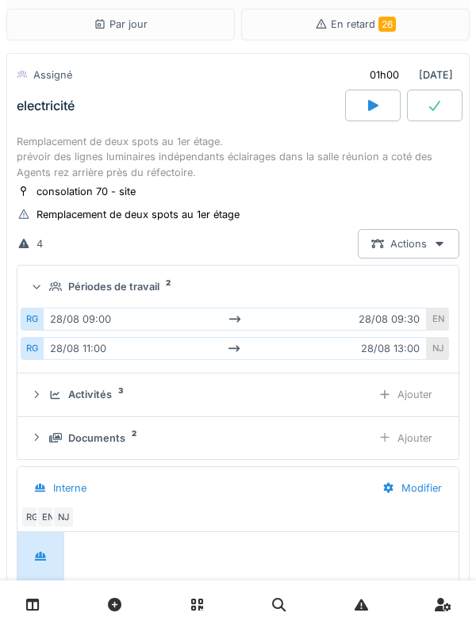
scroll to position [6, 0]
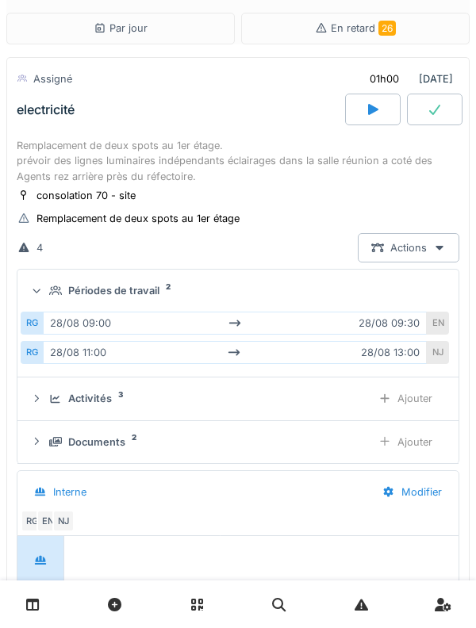
click at [41, 152] on div "Remplacement de deux spots au 1er étage. prévoir des lignes luminaires indépend…" at bounding box center [238, 161] width 443 height 46
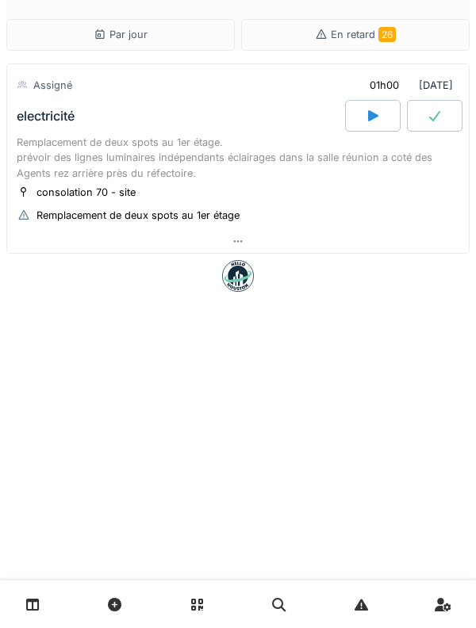
scroll to position [0, 0]
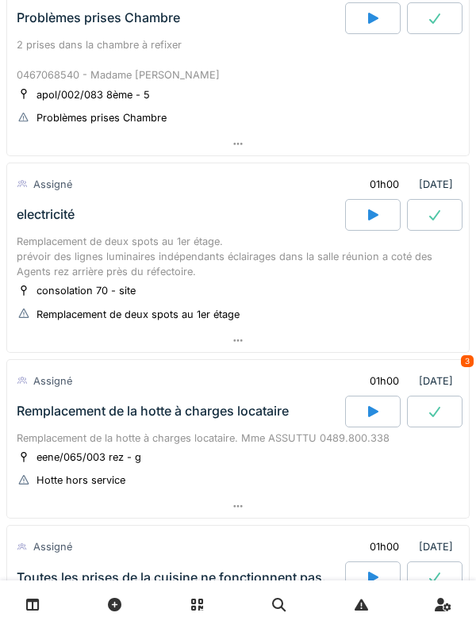
scroll to position [743, 0]
click at [43, 598] on link at bounding box center [33, 604] width 40 height 37
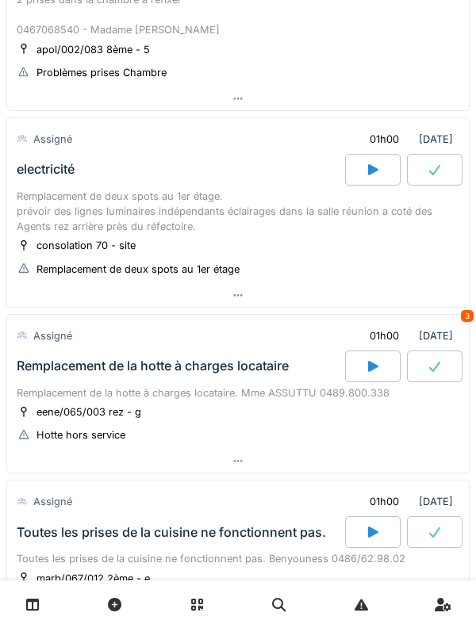
scroll to position [790, 0]
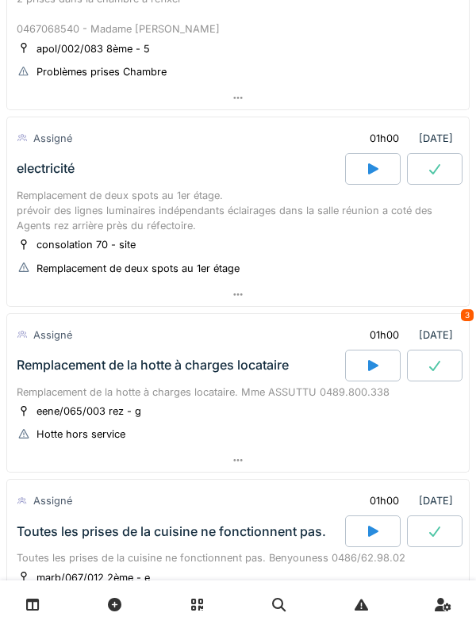
click at [47, 372] on div "Remplacement de la hotte à charges locataire" at bounding box center [153, 365] width 272 height 15
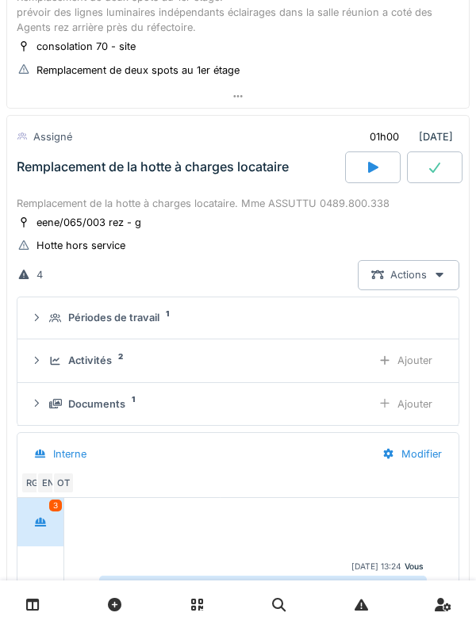
scroll to position [1039, 0]
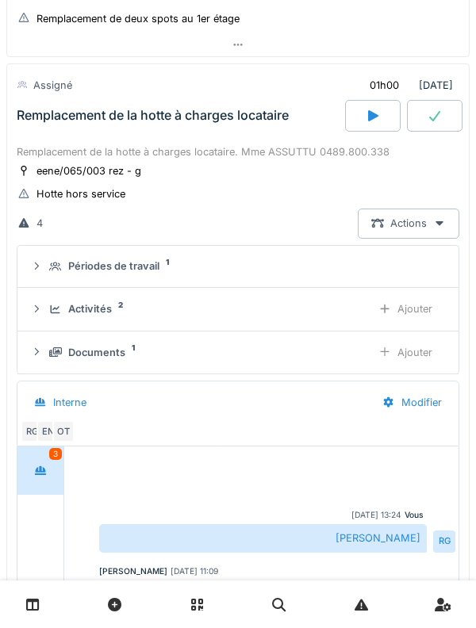
click at [42, 271] on div at bounding box center [36, 266] width 13 height 15
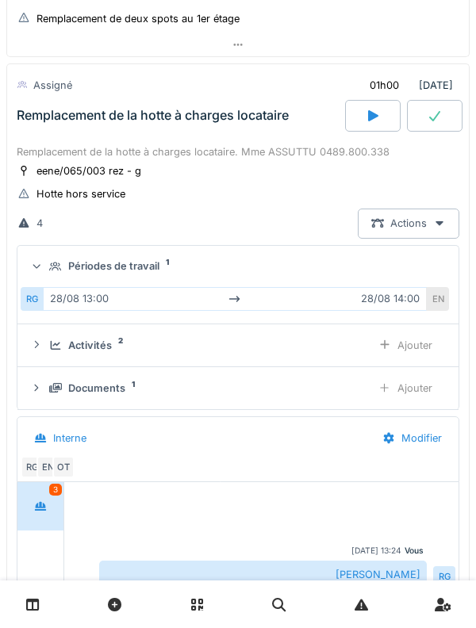
click at [39, 266] on icon at bounding box center [37, 266] width 10 height 13
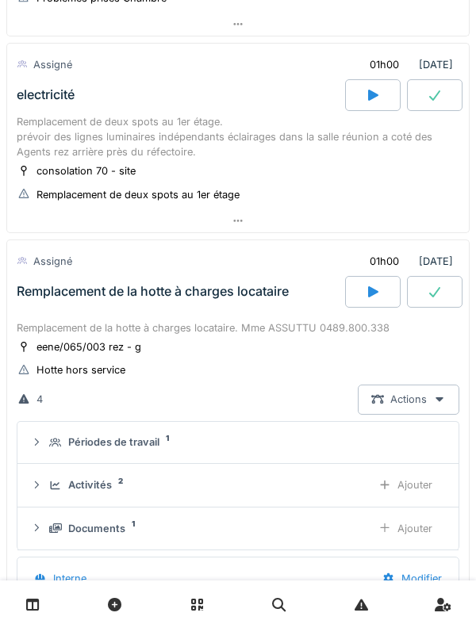
click at [45, 298] on div "Remplacement de la hotte à charges locataire" at bounding box center [153, 291] width 272 height 15
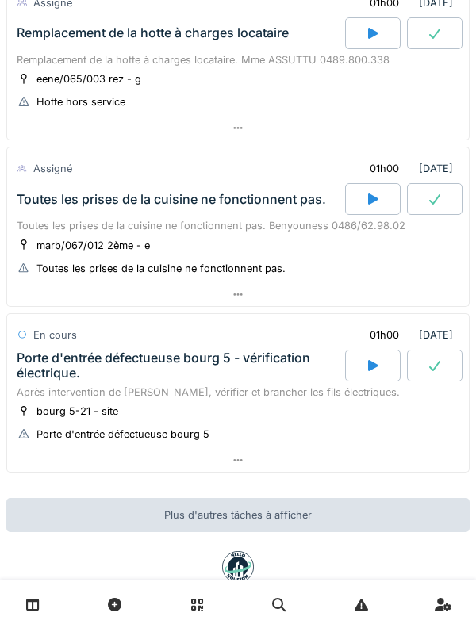
scroll to position [1123, 0]
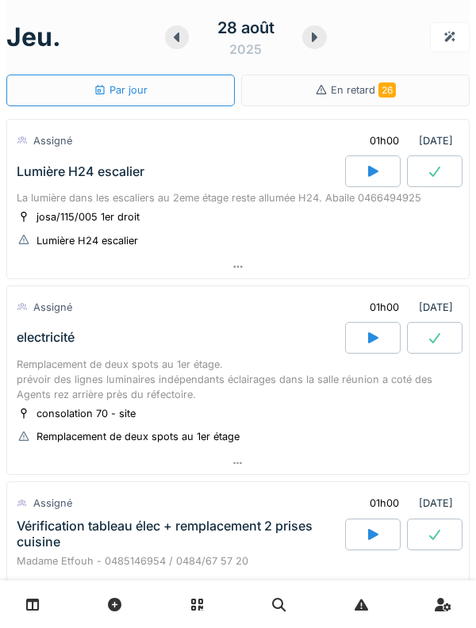
click at [313, 33] on icon at bounding box center [315, 38] width 6 height 10
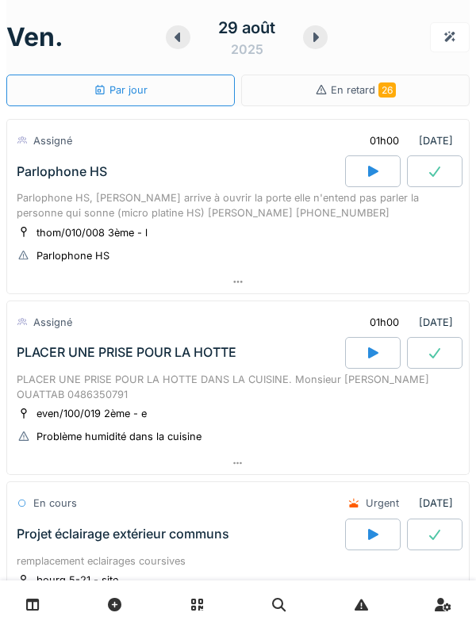
click at [183, 39] on icon at bounding box center [178, 37] width 16 height 13
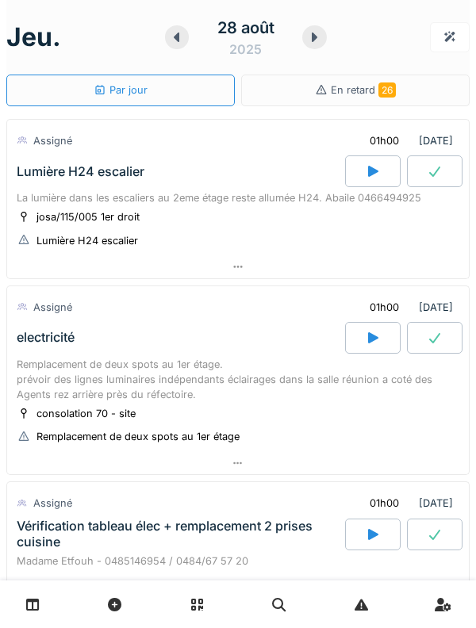
click at [53, 162] on div "Lumière H24 escalier" at bounding box center [179, 172] width 332 height 32
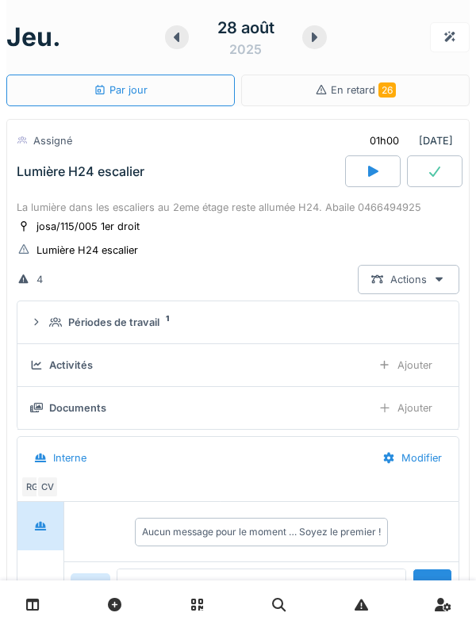
scroll to position [56, 0]
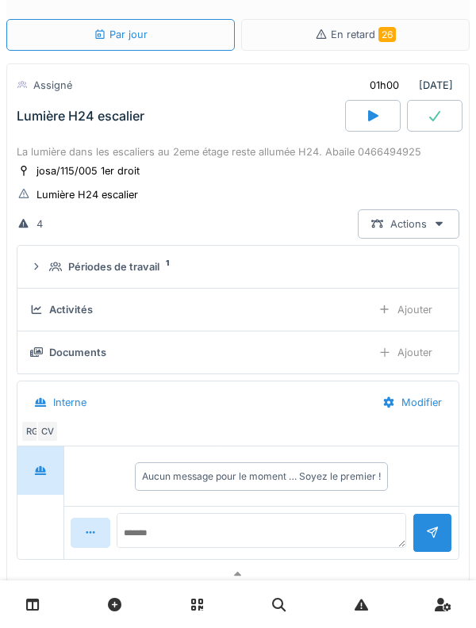
click at [45, 272] on div "Périodes de travail 1" at bounding box center [238, 266] width 416 height 15
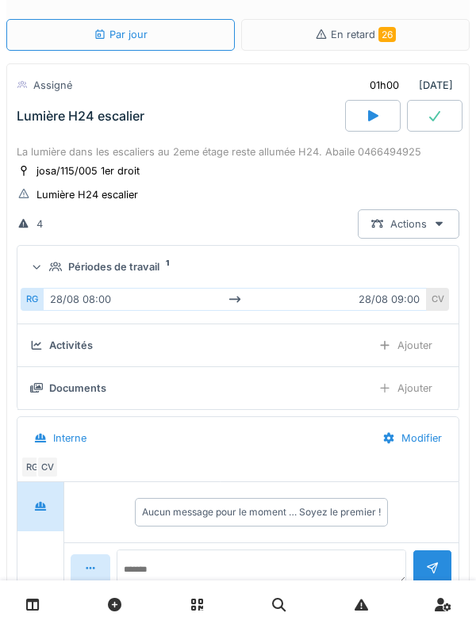
click at [38, 274] on div "Périodes de travail 1" at bounding box center [238, 266] width 416 height 15
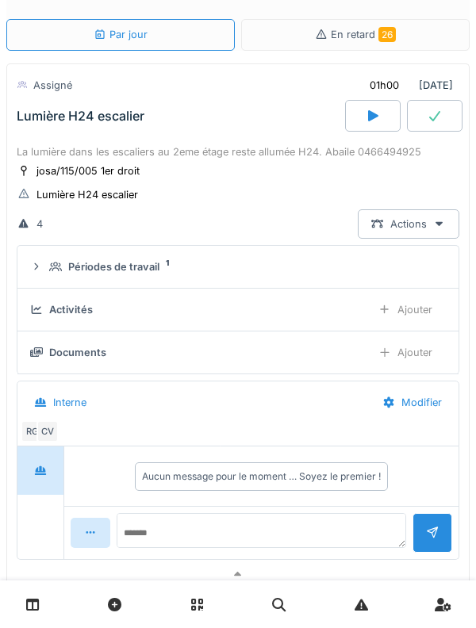
click at [424, 308] on div "Ajouter" at bounding box center [405, 309] width 81 height 29
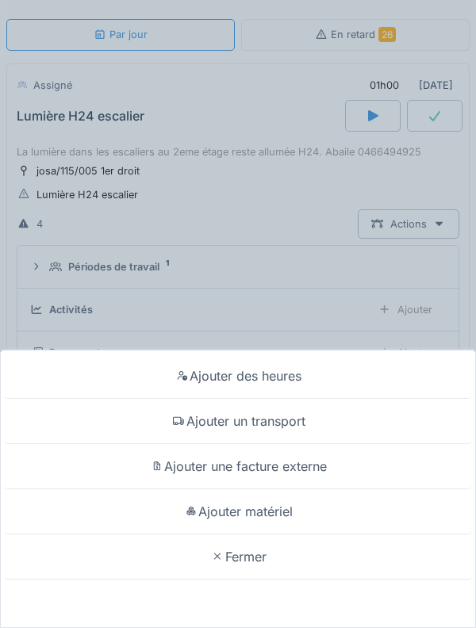
click at [398, 418] on div "Ajouter un transport" at bounding box center [238, 421] width 468 height 45
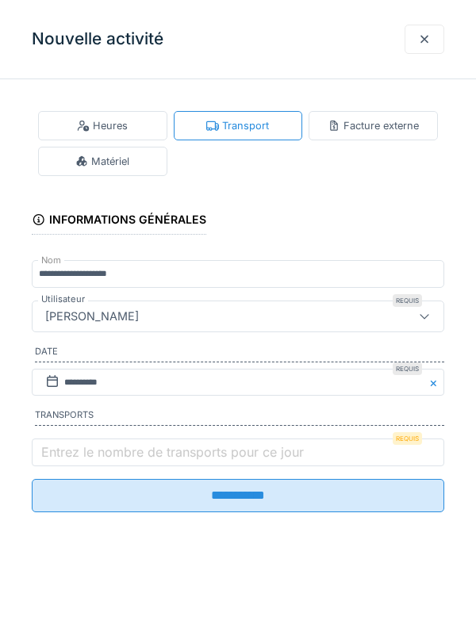
click at [63, 451] on label "Entrez le nombre de transports pour ce jour" at bounding box center [172, 452] width 269 height 19
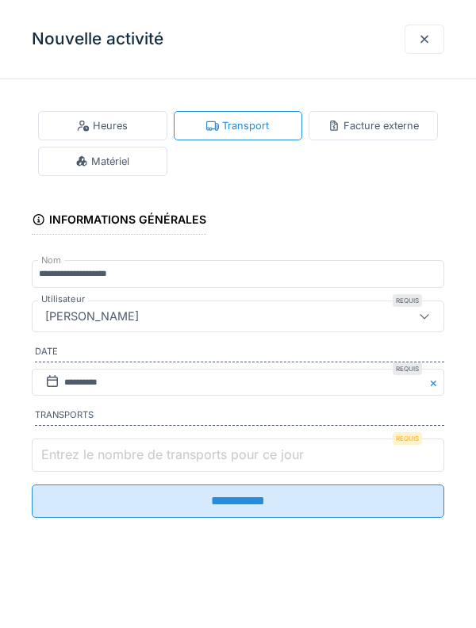
click at [63, 451] on input "Entrez le nombre de transports pour ce jour" at bounding box center [238, 455] width 413 height 33
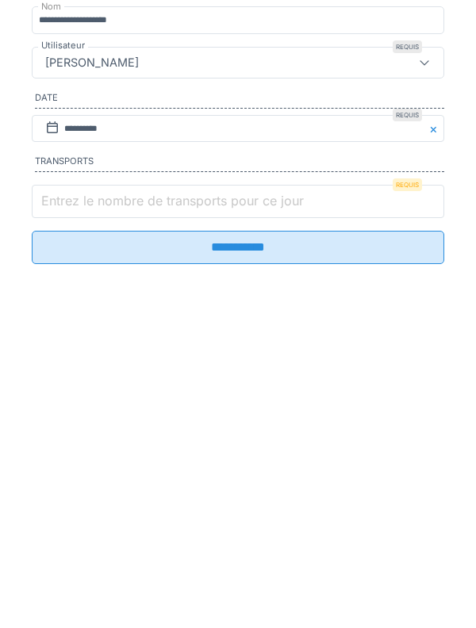
type input "*"
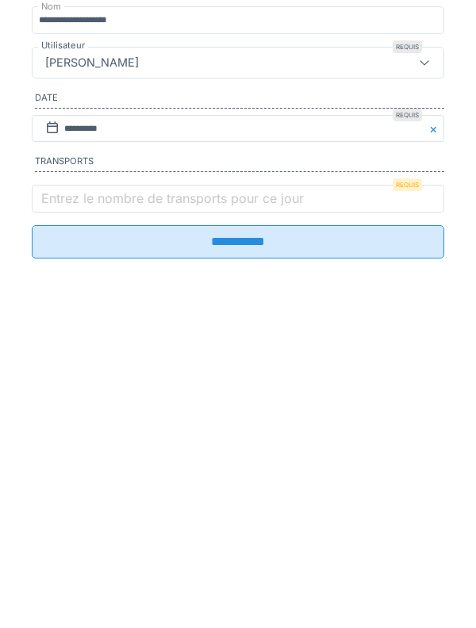
click at [391, 513] on input "**********" at bounding box center [238, 495] width 413 height 33
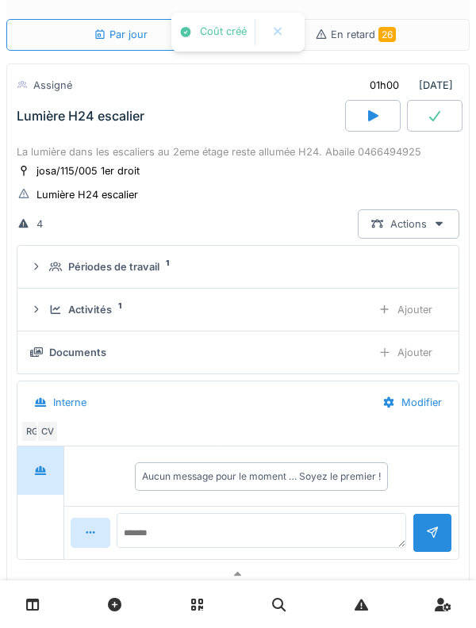
click at [60, 116] on div "Lumière H24 escalier" at bounding box center [81, 116] width 128 height 15
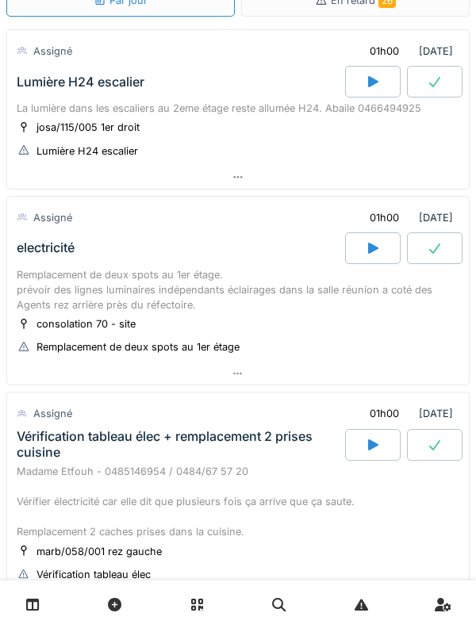
click at [19, 276] on div "Remplacement de deux spots au 1er étage. prévoir des lignes luminaires indépend…" at bounding box center [238, 290] width 443 height 46
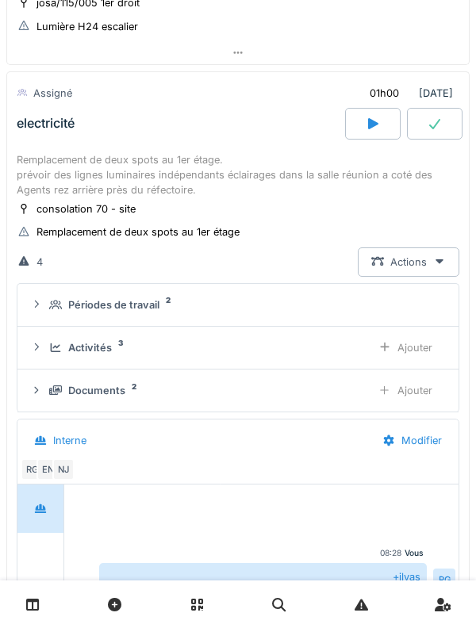
scroll to position [221, 0]
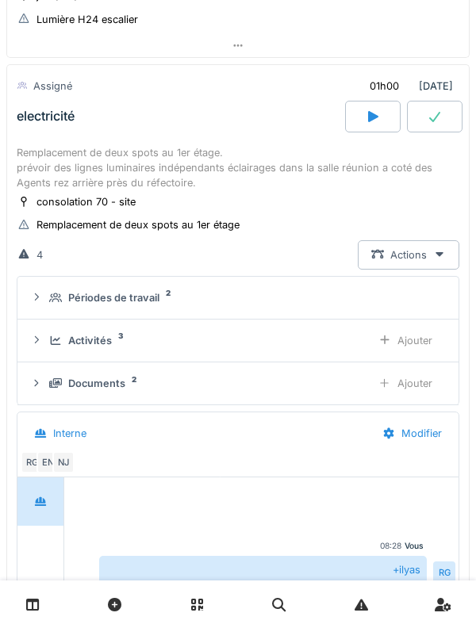
click at [40, 303] on div at bounding box center [36, 297] width 13 height 15
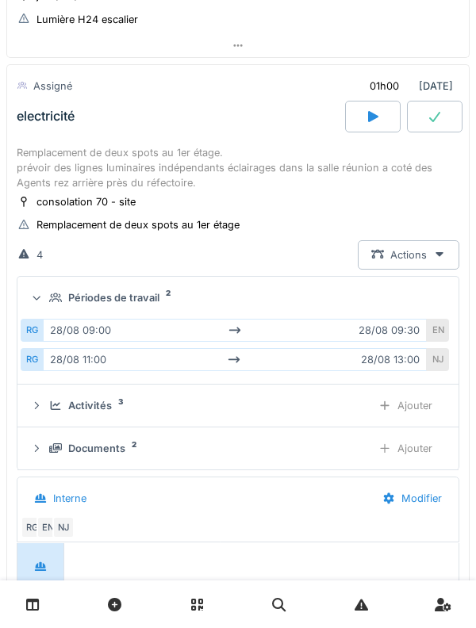
click at [41, 295] on icon at bounding box center [37, 297] width 10 height 13
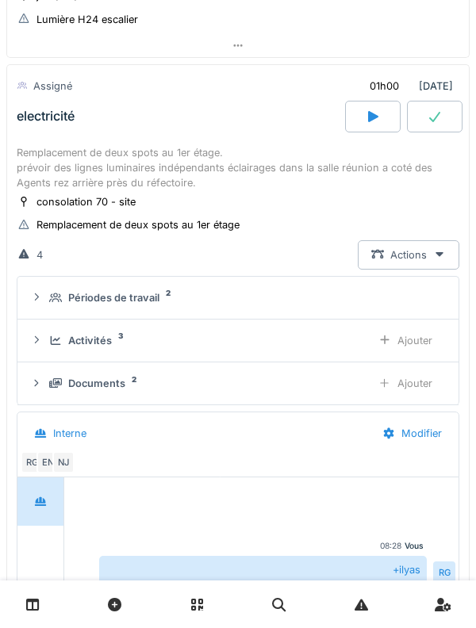
click at [50, 346] on div "Activités 3" at bounding box center [203, 340] width 309 height 15
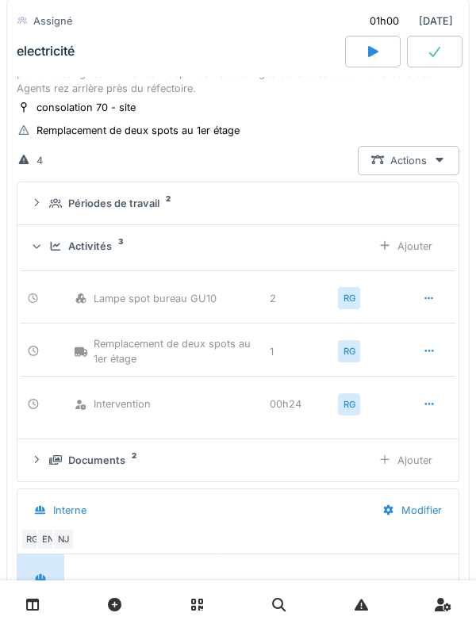
scroll to position [275, 0]
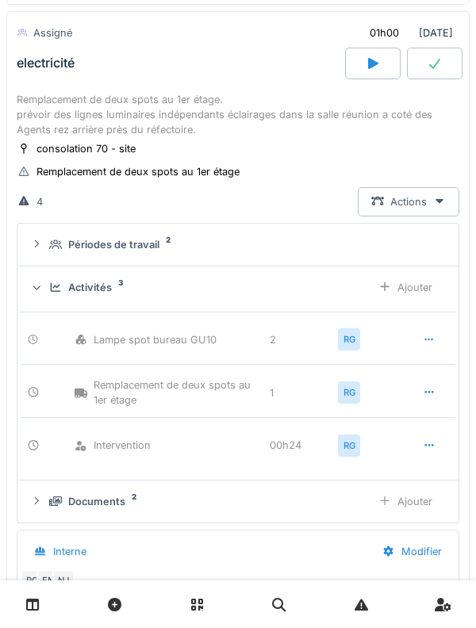
click at [44, 255] on summary "Périodes de travail 2" at bounding box center [238, 244] width 428 height 29
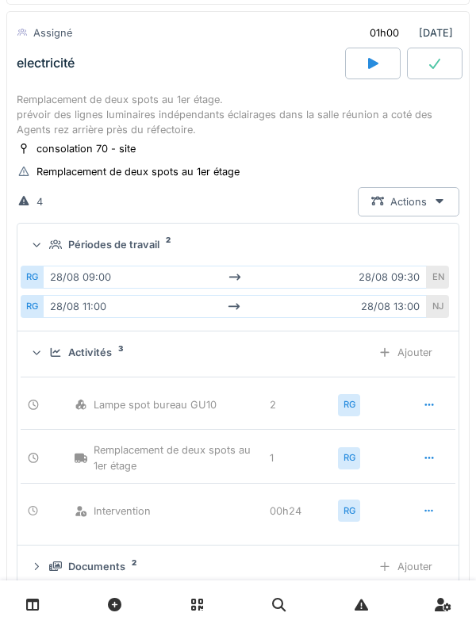
click at [49, 249] on icon at bounding box center [55, 245] width 13 height 10
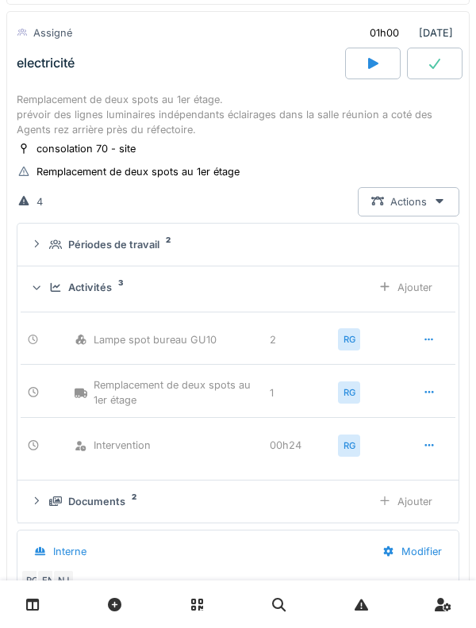
click at [46, 287] on div "Activités 3 Ajouter" at bounding box center [238, 287] width 416 height 29
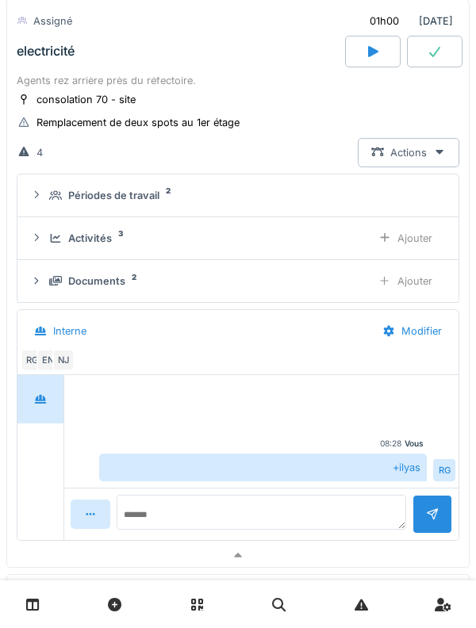
scroll to position [330, 0]
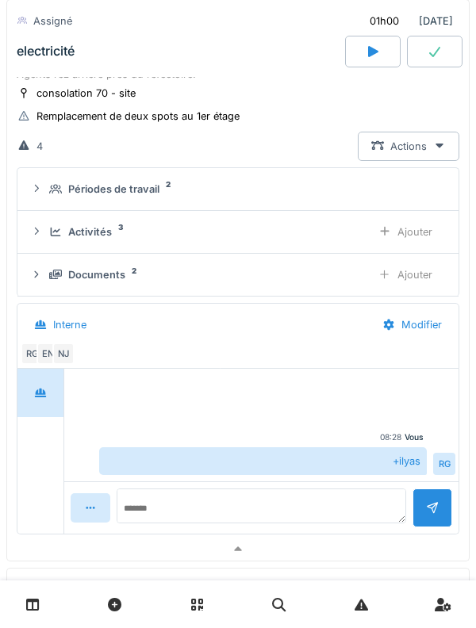
click at [44, 279] on div "Documents 2 Ajouter" at bounding box center [238, 274] width 416 height 29
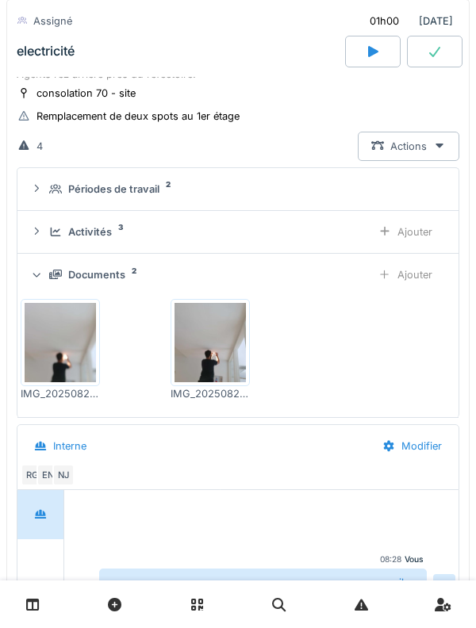
click at [42, 275] on icon at bounding box center [37, 274] width 10 height 13
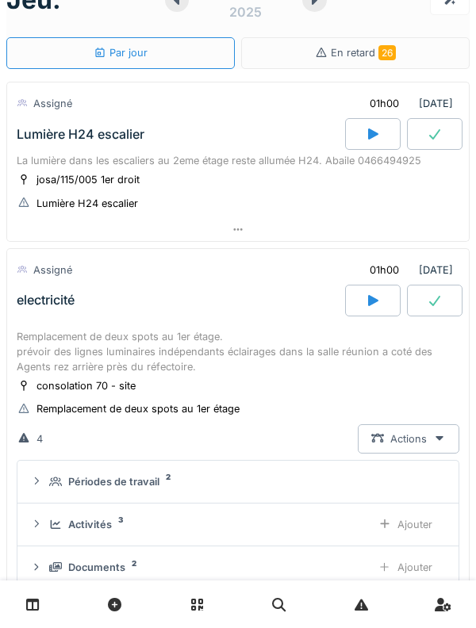
scroll to position [0, 0]
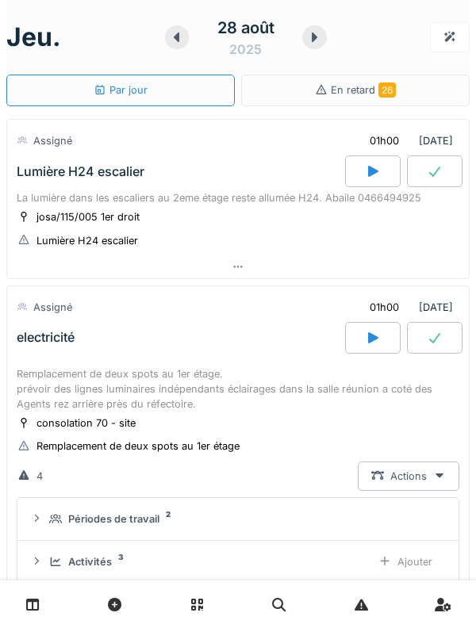
click at [43, 351] on div "electricité" at bounding box center [179, 338] width 332 height 32
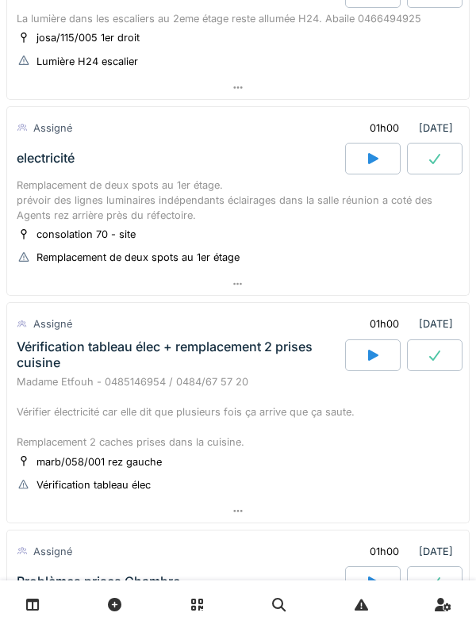
click at [50, 352] on div "Vérification tableau élec + remplacement 2 prises cuisine" at bounding box center [179, 355] width 325 height 30
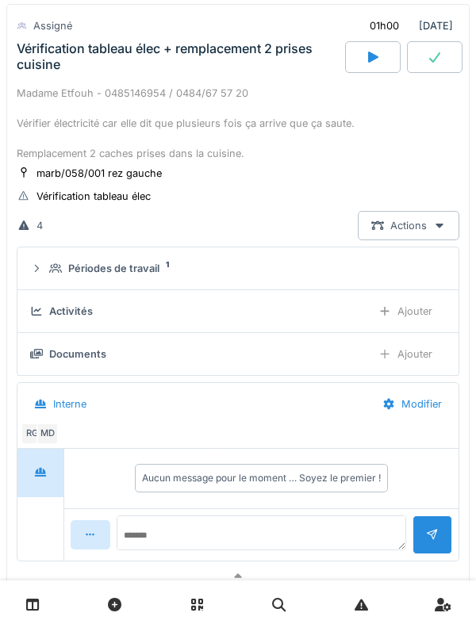
scroll to position [480, 0]
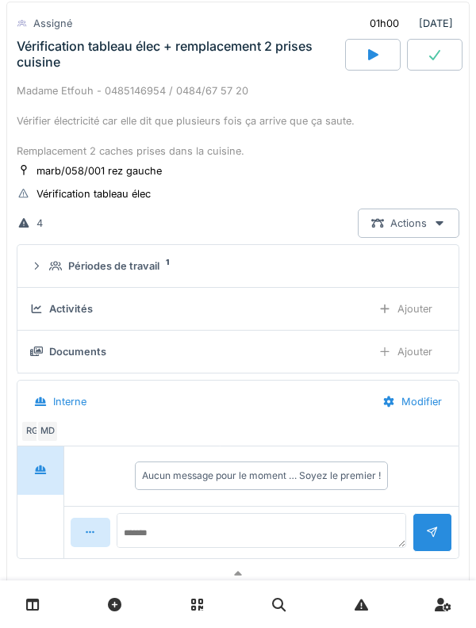
click at [52, 274] on summary "Périodes de travail 1" at bounding box center [238, 266] width 428 height 29
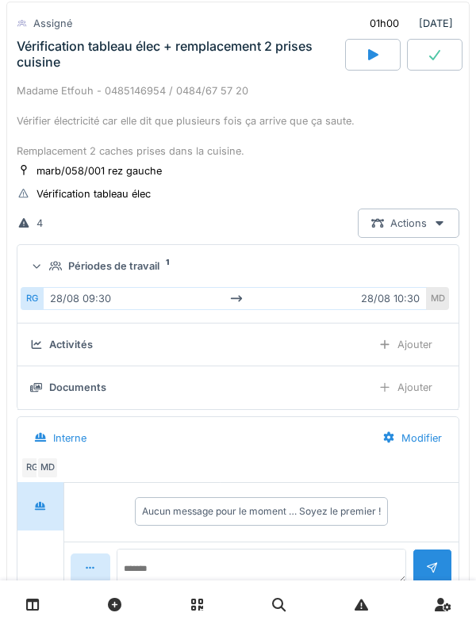
click at [46, 269] on div "Périodes de travail 1" at bounding box center [238, 266] width 416 height 15
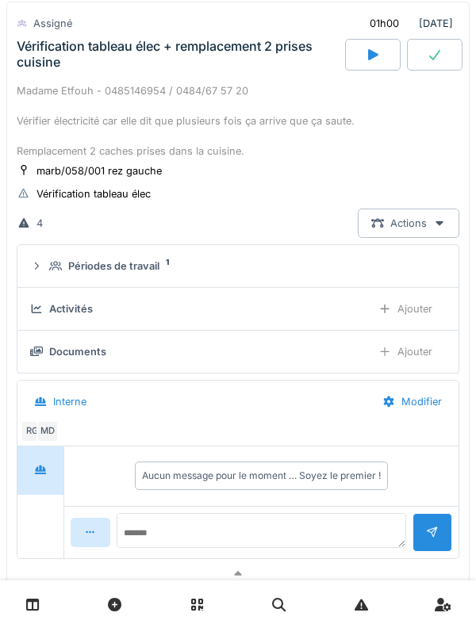
click at [43, 274] on div "Périodes de travail 1" at bounding box center [238, 266] width 416 height 15
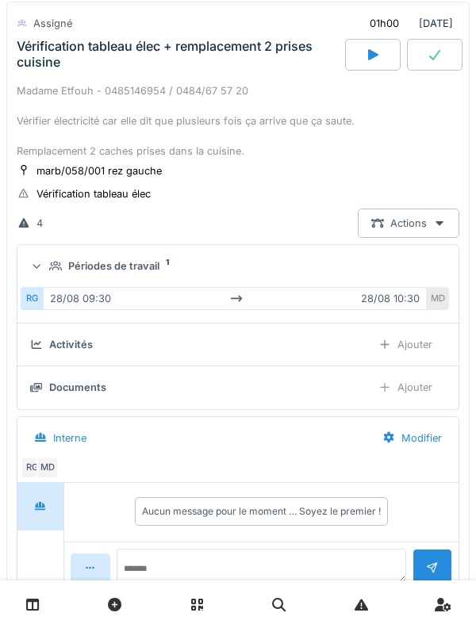
click at [50, 275] on summary "Périodes de travail 1" at bounding box center [238, 266] width 428 height 29
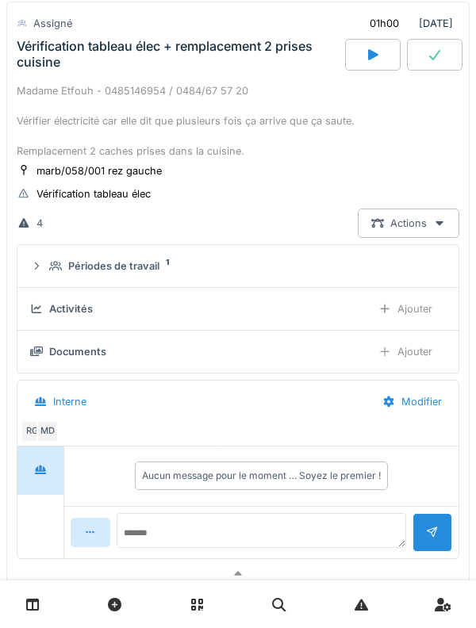
click at [40, 268] on icon at bounding box center [36, 266] width 13 height 10
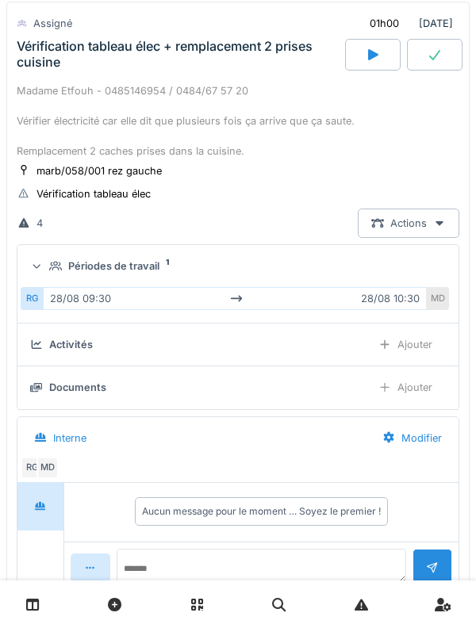
click at [40, 274] on div "Périodes de travail 1" at bounding box center [238, 266] width 416 height 15
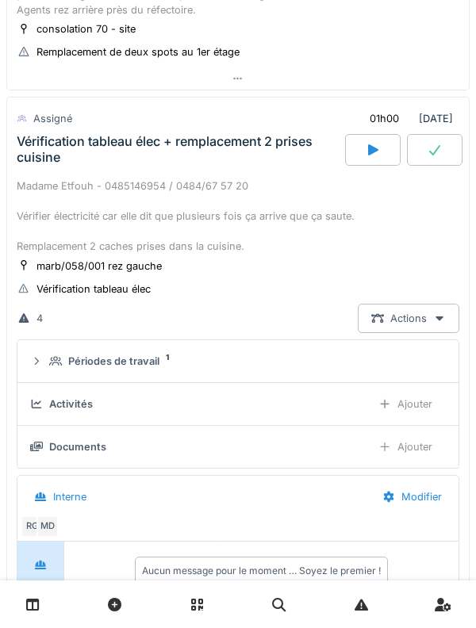
scroll to position [382, 0]
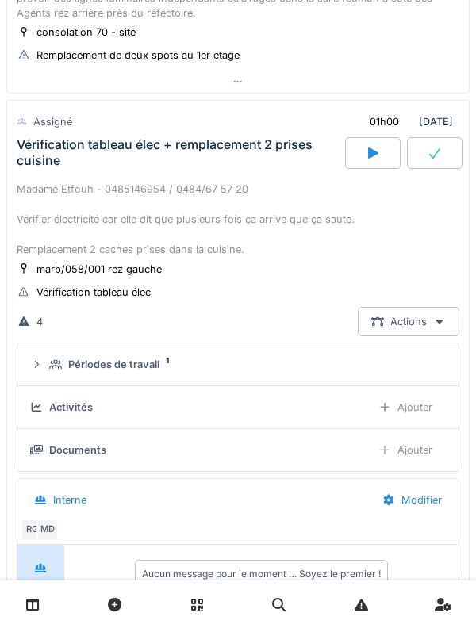
click at [428, 447] on div "Ajouter" at bounding box center [405, 450] width 81 height 29
click at [433, 407] on div "Ajouter" at bounding box center [405, 407] width 81 height 29
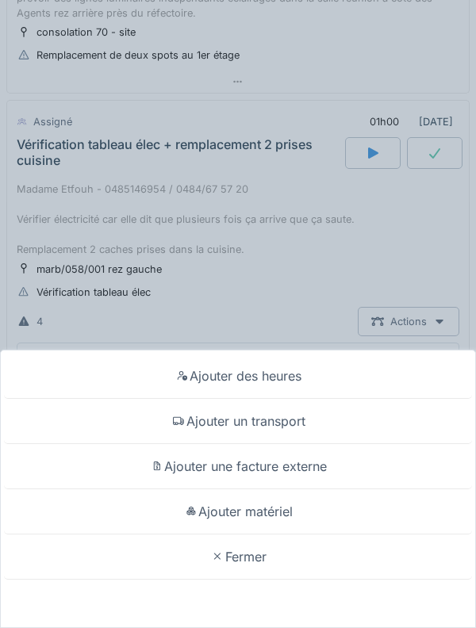
click at [42, 252] on div "Ajouter des heures Ajouter un transport Ajouter une facture externe Ajouter mat…" at bounding box center [238, 314] width 476 height 628
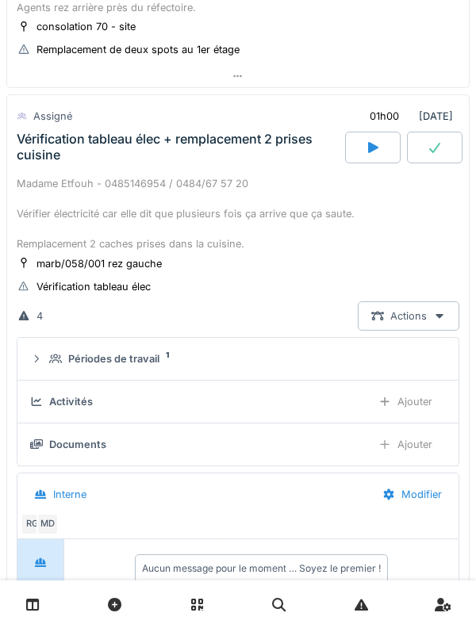
scroll to position [380, 0]
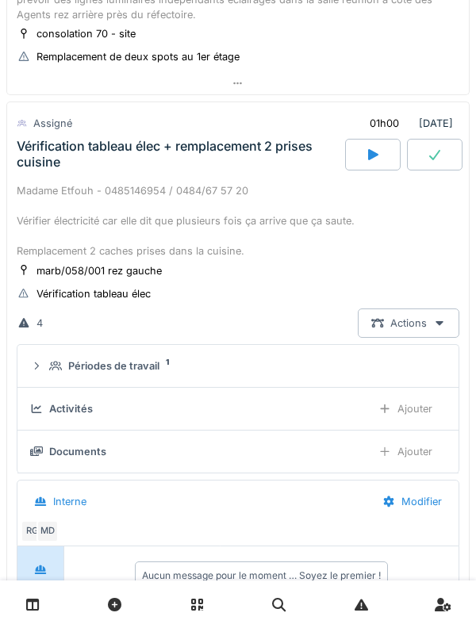
click at [51, 361] on icon at bounding box center [55, 366] width 13 height 10
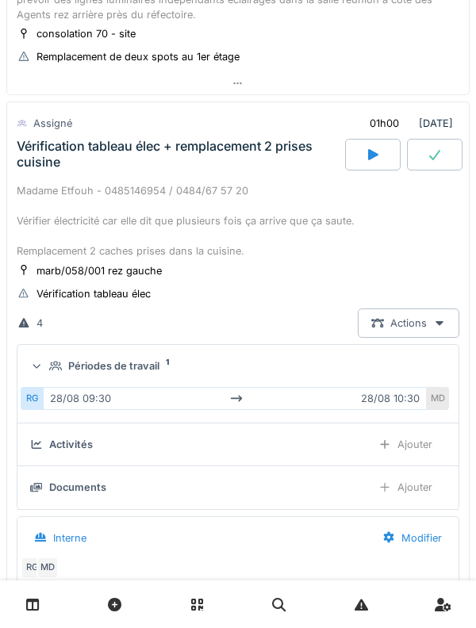
click at [37, 360] on icon at bounding box center [37, 366] width 10 height 13
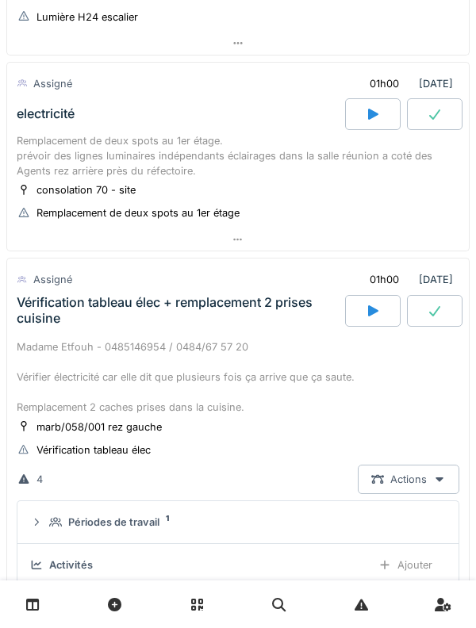
scroll to position [225, 0]
click at [40, 344] on div "Madame Etfouh - 0485146954 / 0484/67 57 20 Vérifier électricité car elle dit qu…" at bounding box center [238, 377] width 443 height 76
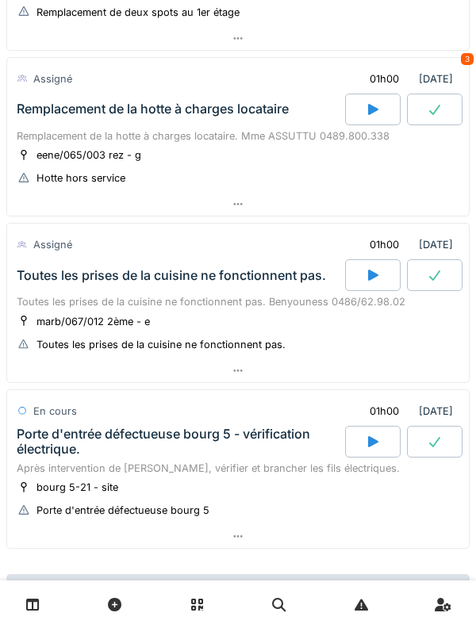
scroll to position [1163, 0]
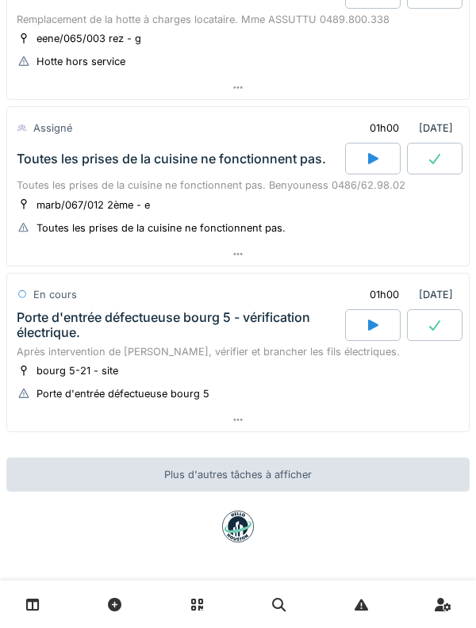
click at [52, 336] on div "Porte d'entrée défectueuse bourg 5 - vérification électrique." at bounding box center [179, 325] width 325 height 30
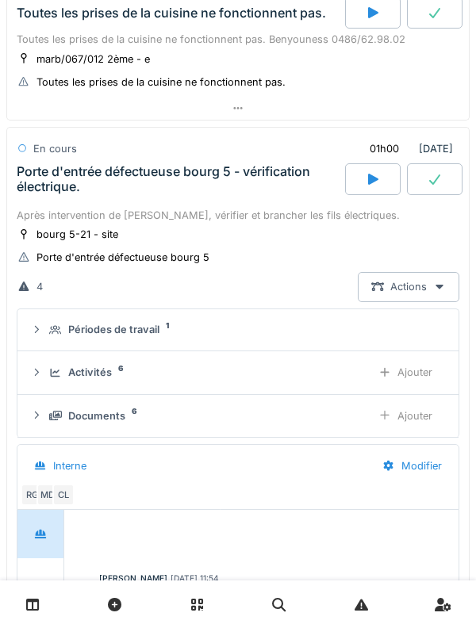
scroll to position [1372, 0]
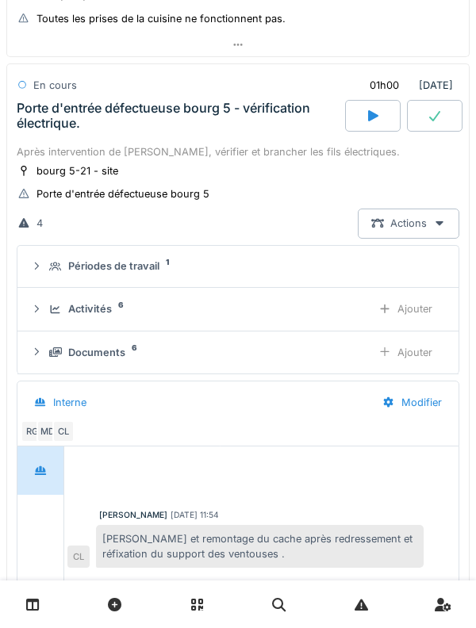
click at [29, 114] on div "Porte d'entrée défectueuse bourg 5 - vérification électrique." at bounding box center [179, 116] width 325 height 30
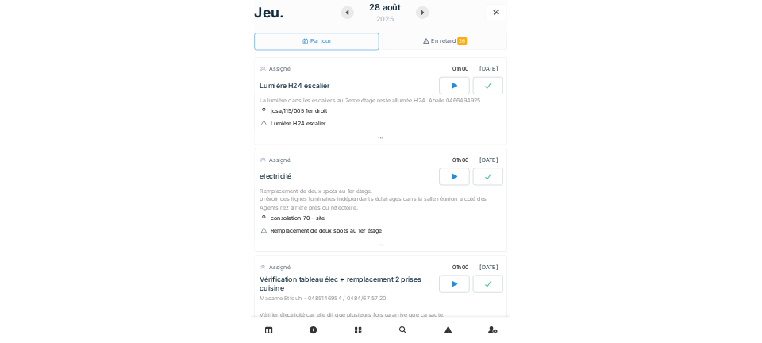
scroll to position [0, 0]
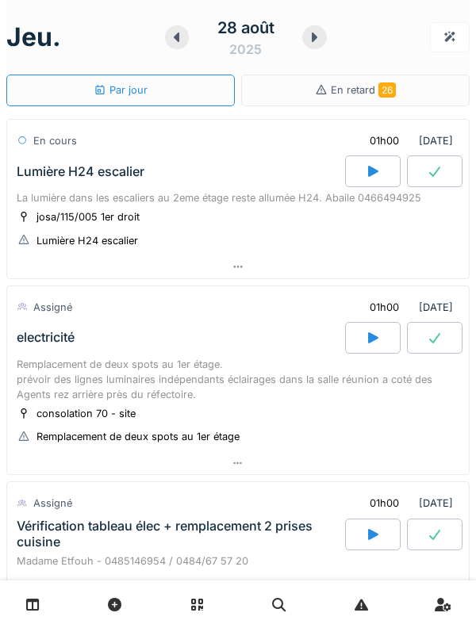
click at [46, 179] on div "Lumière H24 escalier" at bounding box center [81, 171] width 128 height 15
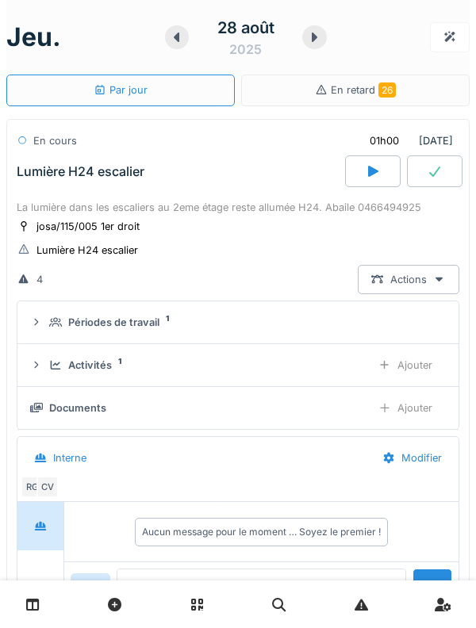
scroll to position [56, 0]
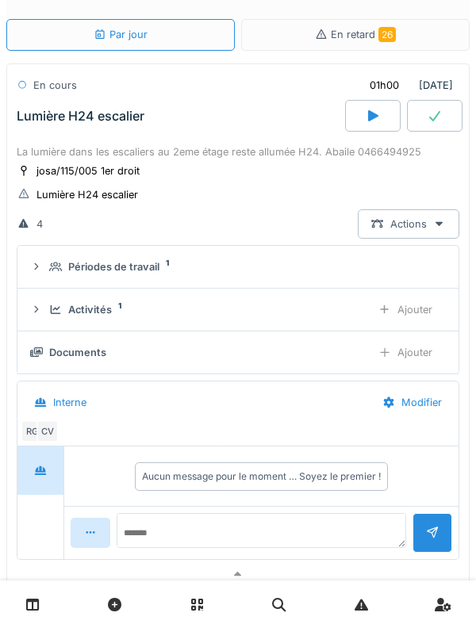
click at [39, 295] on div "Activités 1 Ajouter" at bounding box center [238, 309] width 416 height 29
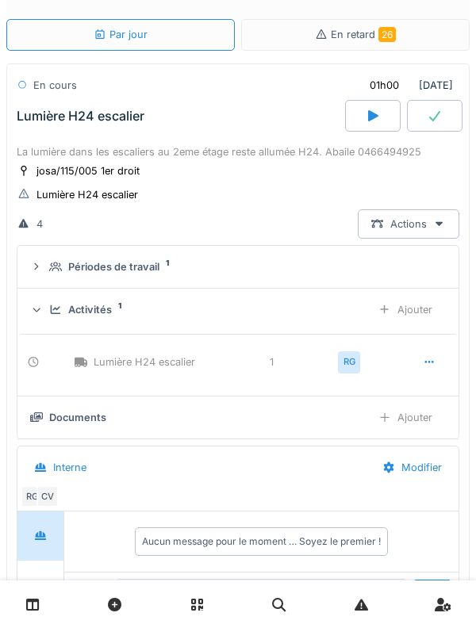
click at [39, 307] on icon at bounding box center [37, 309] width 10 height 13
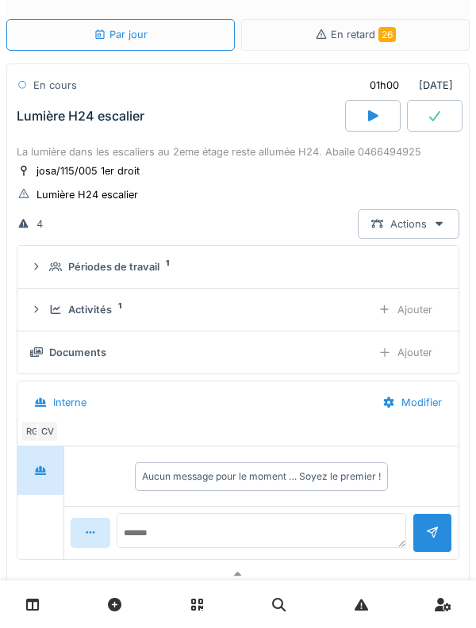
click at [50, 267] on icon at bounding box center [55, 267] width 13 height 10
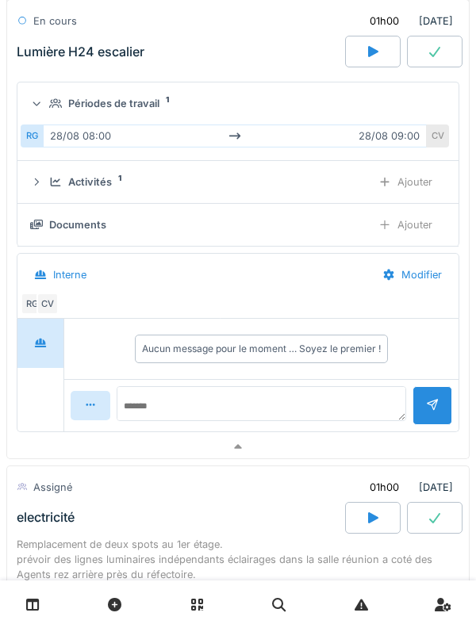
scroll to position [130, 0]
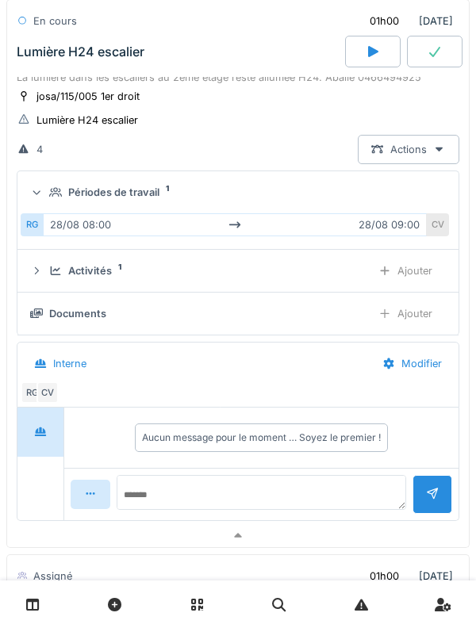
click at [368, 56] on icon at bounding box center [373, 51] width 10 height 11
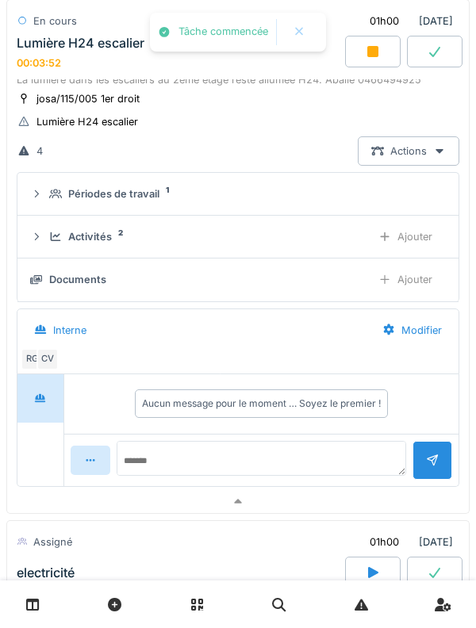
scroll to position [57, 0]
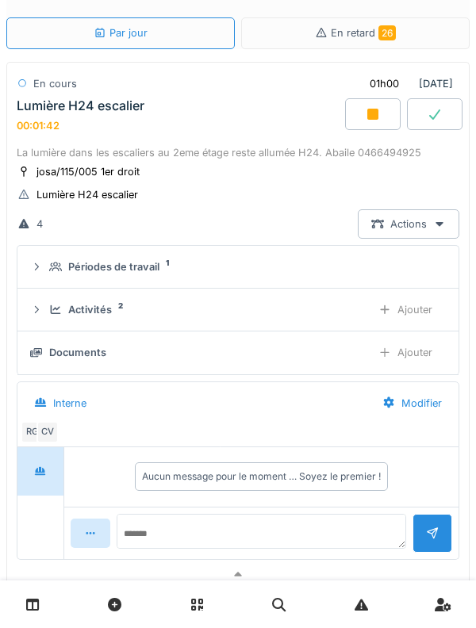
click at [115, 311] on div "Activités 2" at bounding box center [203, 309] width 309 height 15
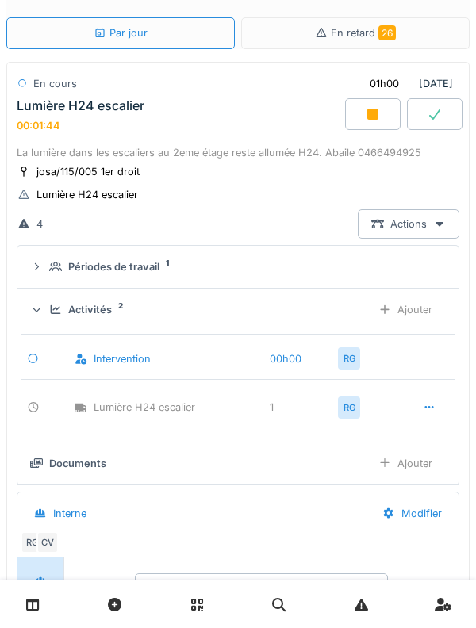
click at [118, 320] on div "Activités 2 Ajouter" at bounding box center [238, 309] width 416 height 29
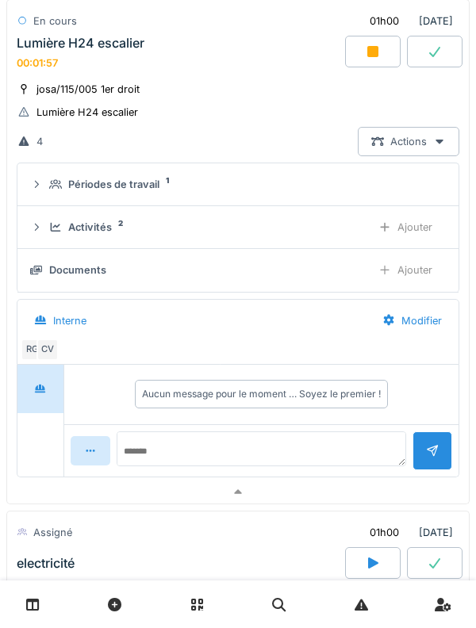
scroll to position [75, 0]
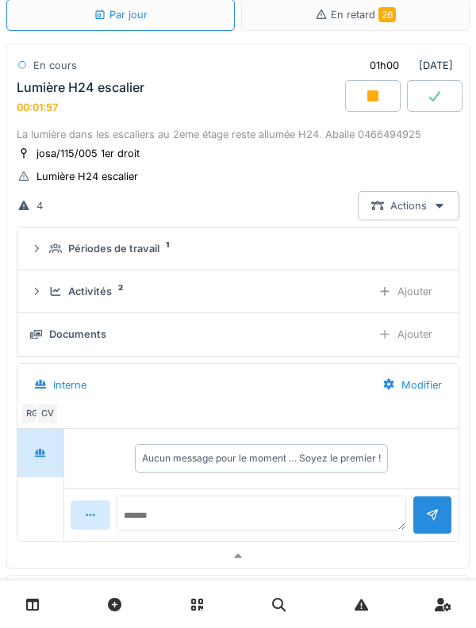
click at [155, 245] on div "Périodes de travail" at bounding box center [113, 248] width 91 height 15
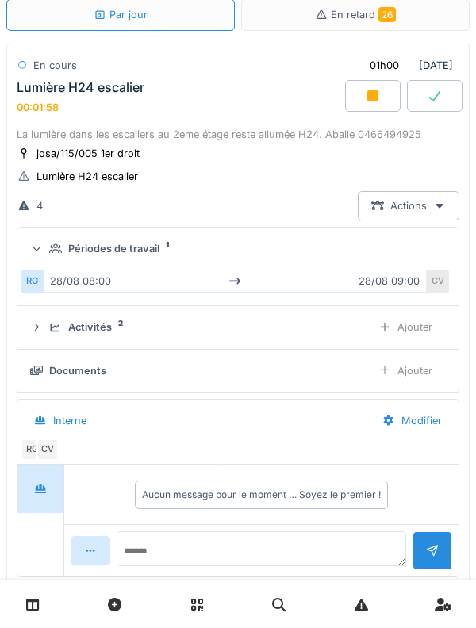
click at [151, 247] on div "Périodes de travail" at bounding box center [113, 248] width 91 height 15
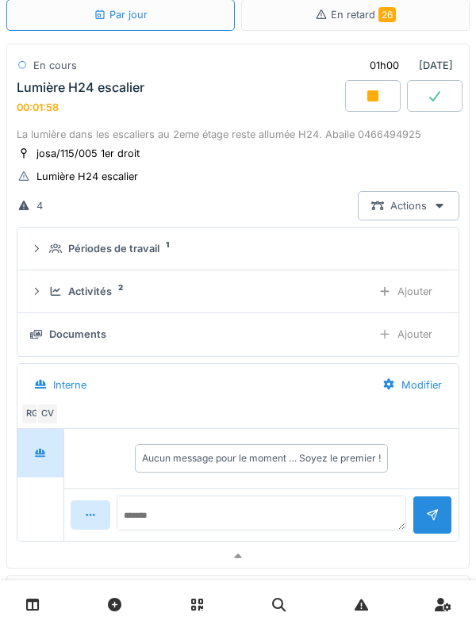
click at [120, 293] on div "Activités 2" at bounding box center [203, 291] width 309 height 15
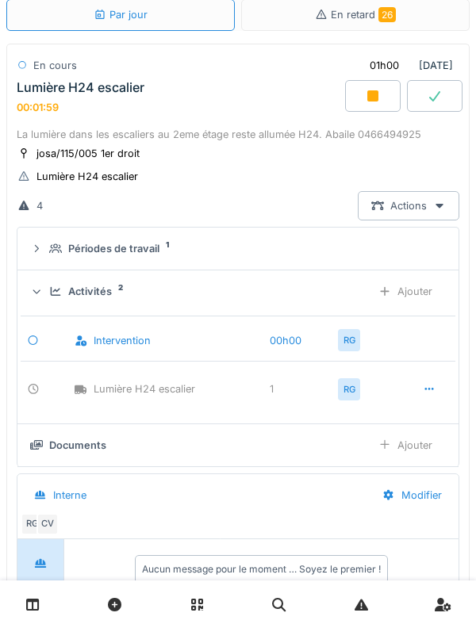
click at [106, 299] on div "Activités" at bounding box center [90, 291] width 44 height 15
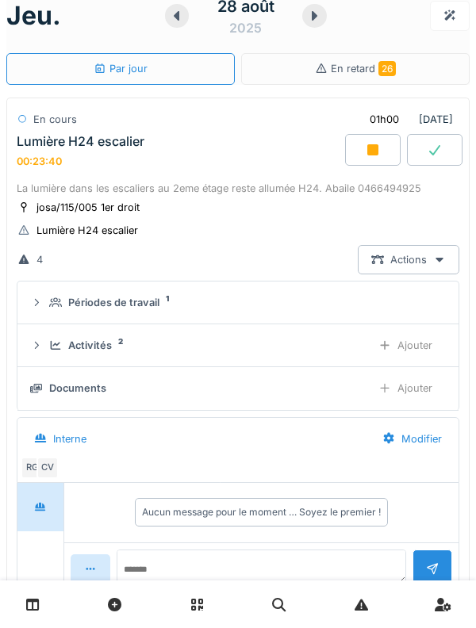
scroll to position [15, 0]
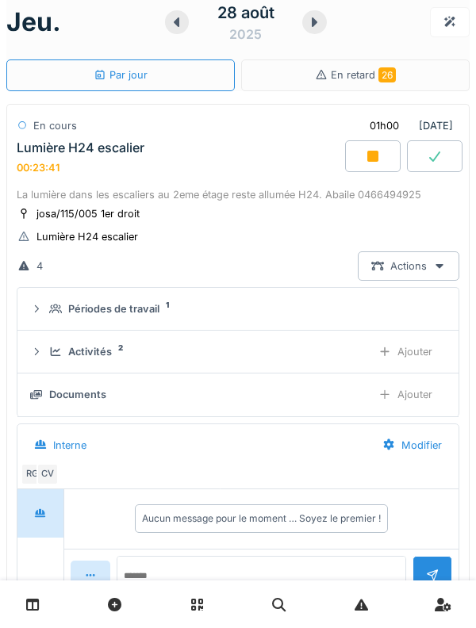
click at [22, 148] on div "Lumière H24 escalier" at bounding box center [81, 147] width 128 height 15
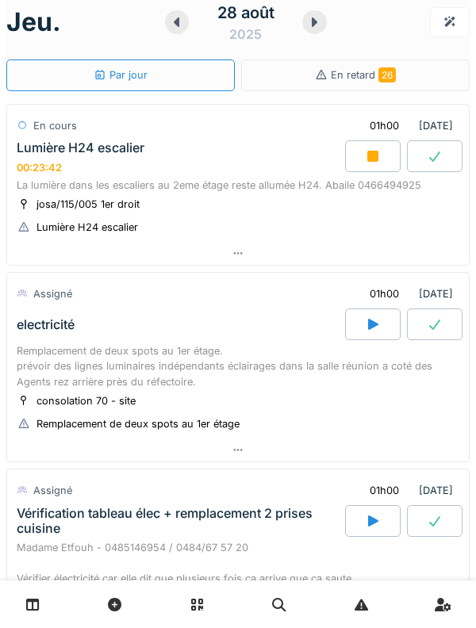
click at [52, 149] on div "Lumière H24 escalier" at bounding box center [81, 147] width 128 height 15
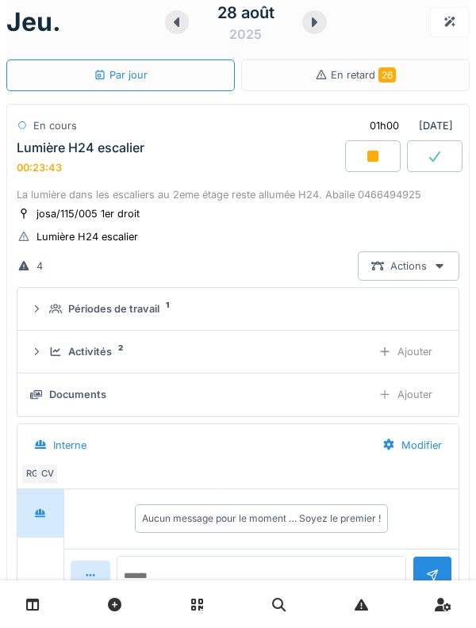
scroll to position [56, 0]
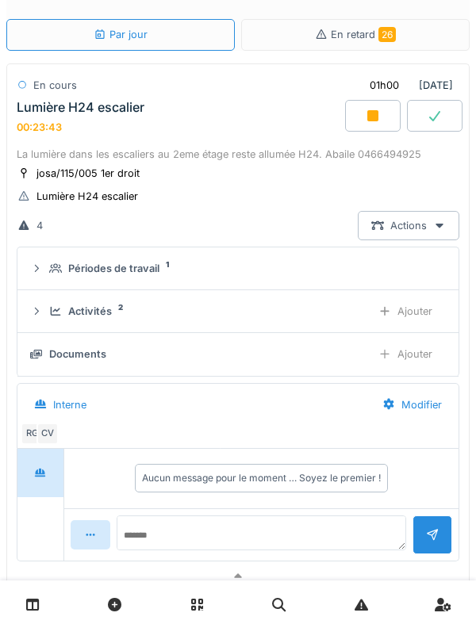
click at [52, 259] on summary "Périodes de travail 1" at bounding box center [238, 268] width 428 height 29
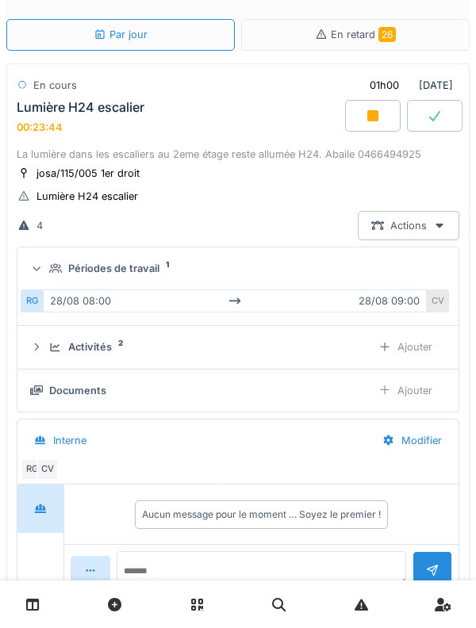
click at [44, 258] on summary "Périodes de travail 1" at bounding box center [238, 268] width 428 height 29
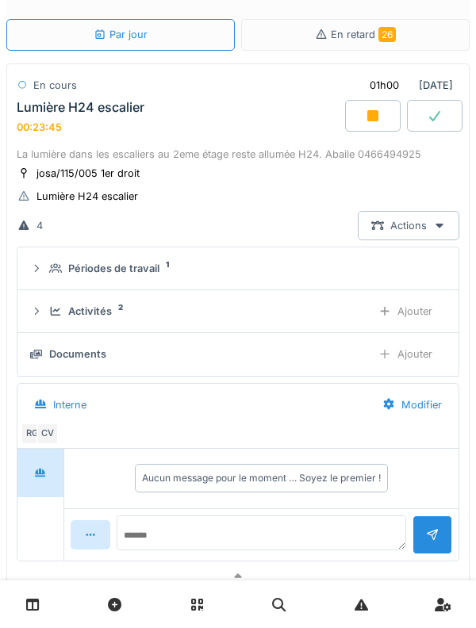
click at [50, 306] on div "Activités 2" at bounding box center [203, 311] width 309 height 15
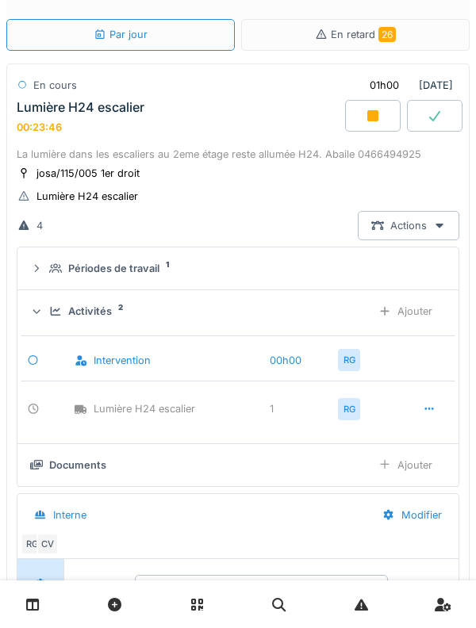
click at [48, 303] on div "Activités 2 Ajouter" at bounding box center [238, 311] width 416 height 29
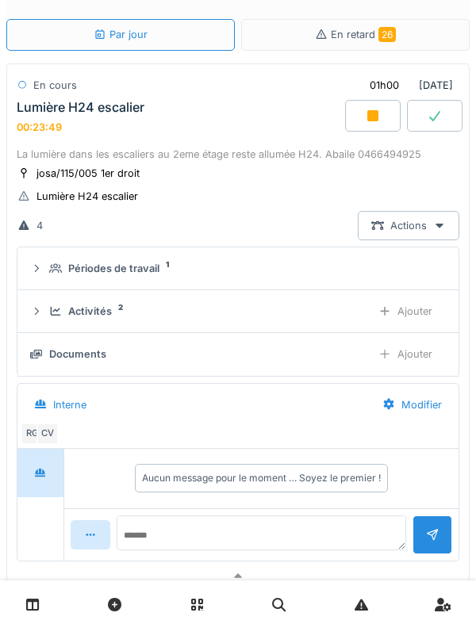
click at [17, 298] on details "Activités 2 Ajouter" at bounding box center [237, 311] width 441 height 43
click at [40, 308] on icon at bounding box center [36, 311] width 13 height 10
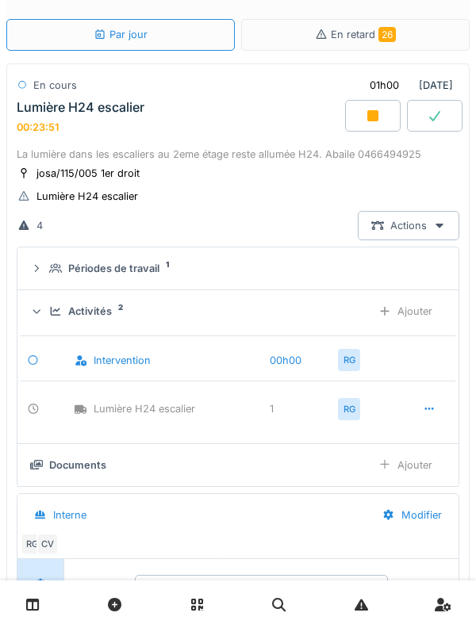
click at [36, 309] on icon at bounding box center [37, 311] width 10 height 13
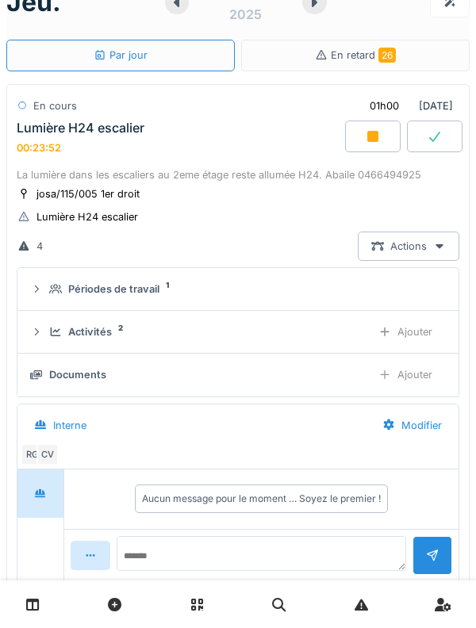
scroll to position [33, 0]
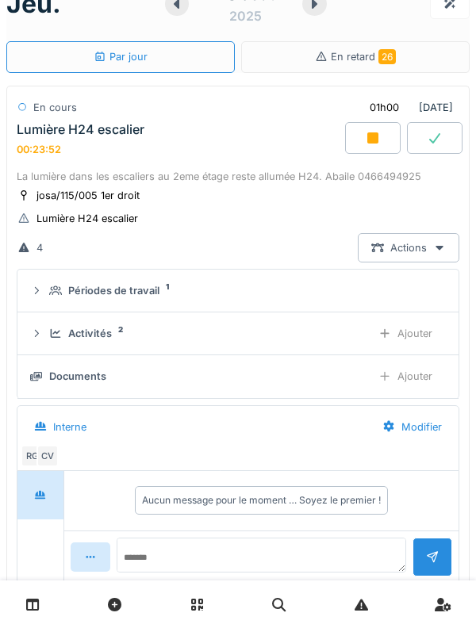
click at [185, 141] on div "Lumière H24 escalier 00:23:52" at bounding box center [179, 139] width 332 height 34
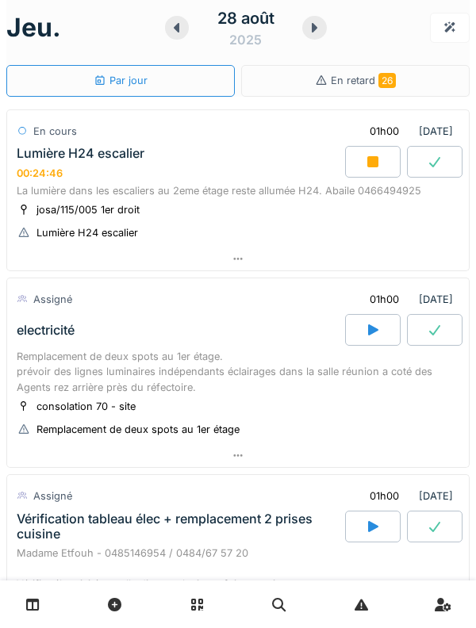
scroll to position [0, 0]
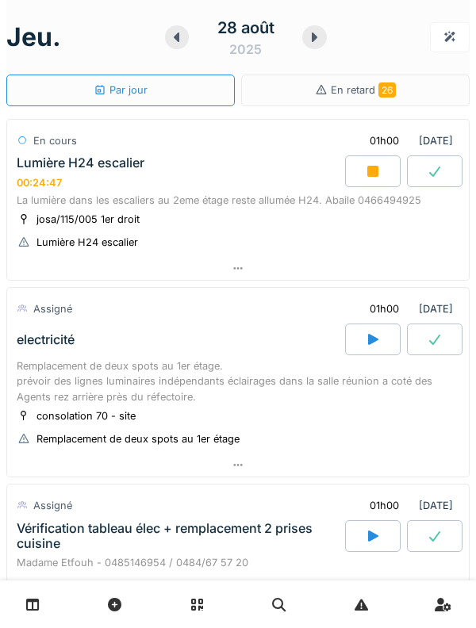
click at [39, 202] on div "La lumière dans les escaliers au 2eme étage reste allumée H24. Abaile 0466494925" at bounding box center [238, 200] width 443 height 15
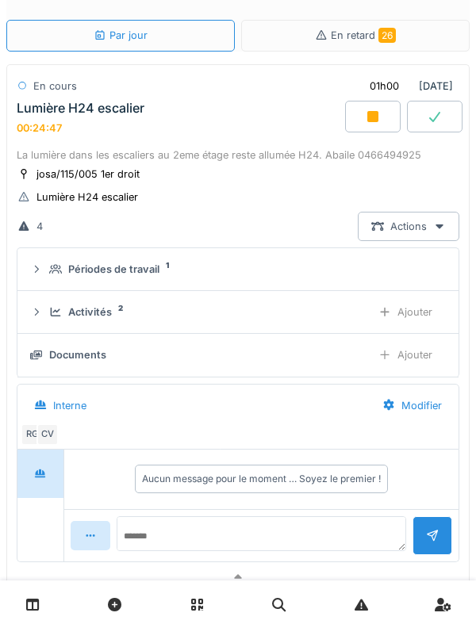
scroll to position [56, 0]
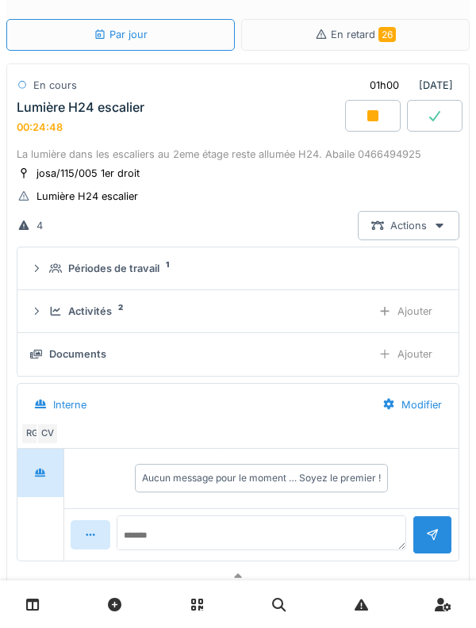
click at [48, 268] on div "Périodes de travail 1" at bounding box center [238, 268] width 416 height 15
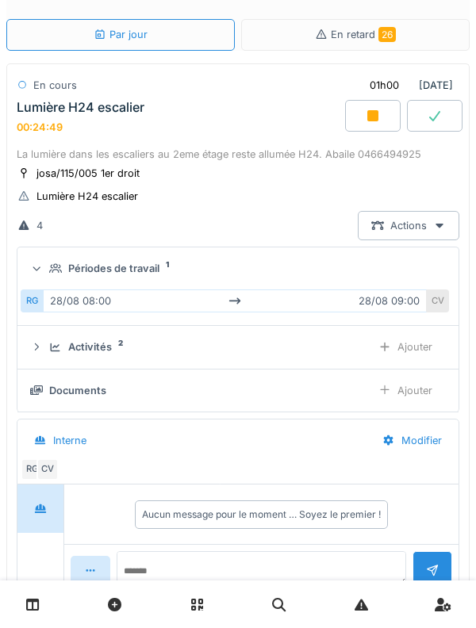
click at [56, 260] on summary "Périodes de travail 1" at bounding box center [238, 268] width 428 height 29
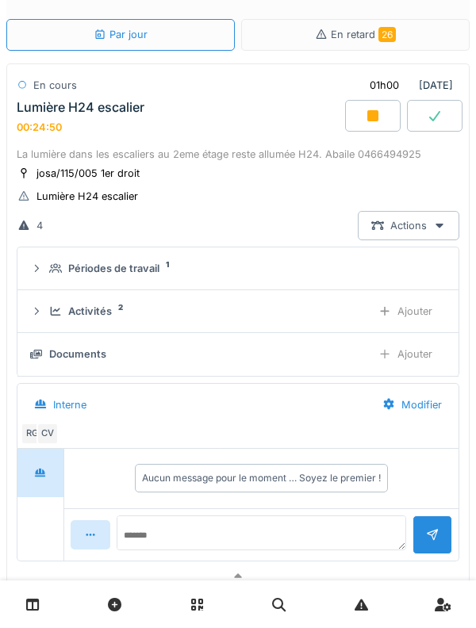
click at [378, 114] on icon at bounding box center [372, 115] width 11 height 11
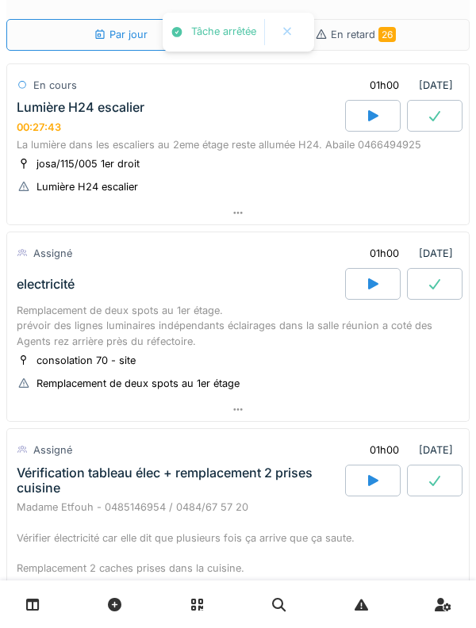
click at [94, 123] on div "Lumière H24 escalier 00:27:43" at bounding box center [179, 117] width 332 height 34
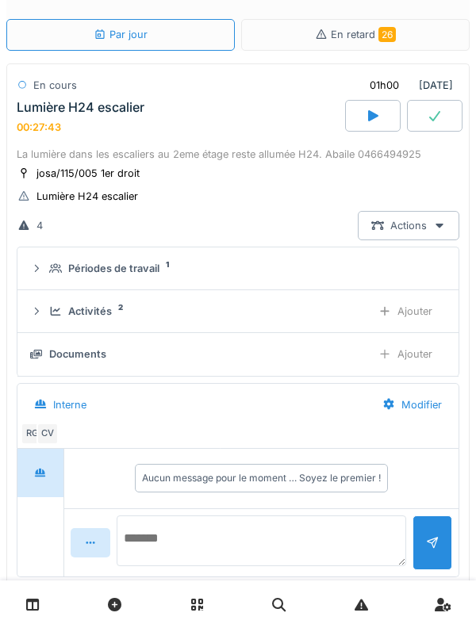
click at [293, 342] on textarea at bounding box center [262, 541] width 290 height 51
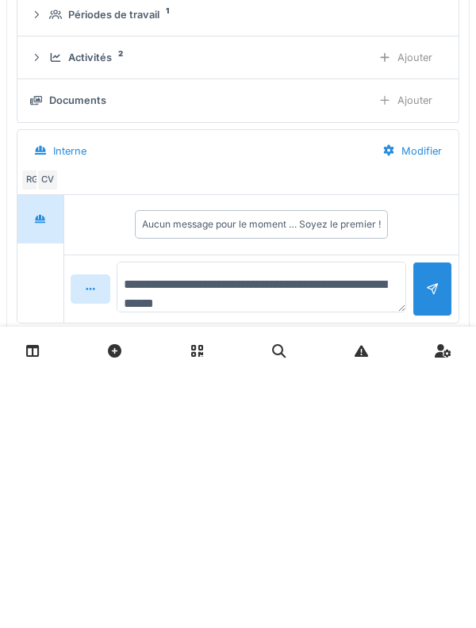
type textarea "**********"
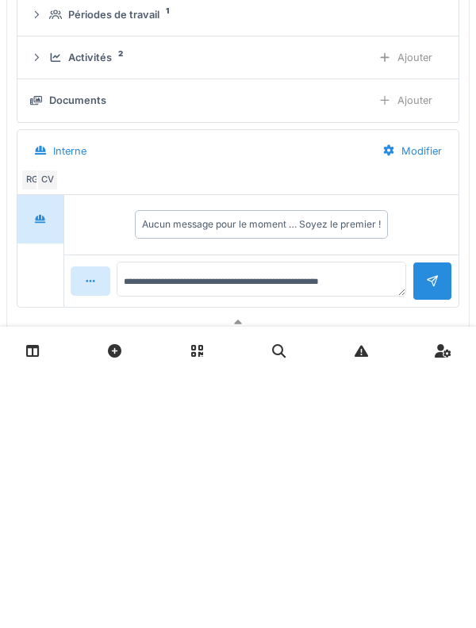
click at [425, 342] on div at bounding box center [433, 535] width 40 height 39
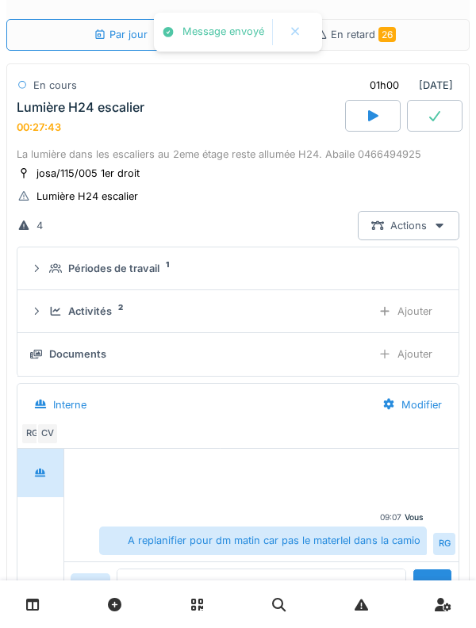
click at [37, 321] on div "Activités 2 Ajouter" at bounding box center [238, 311] width 416 height 29
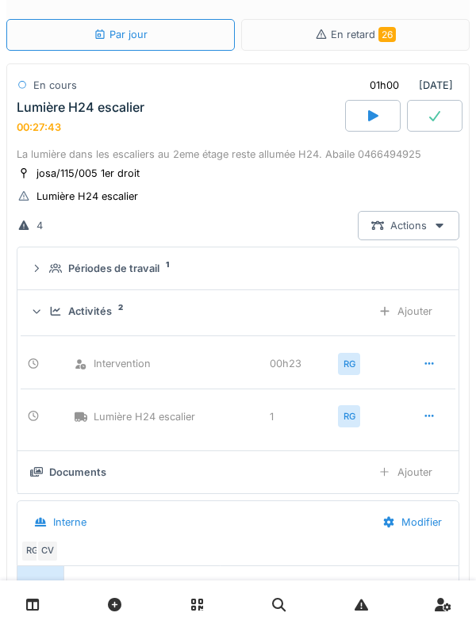
click at [38, 313] on icon at bounding box center [36, 312] width 7 height 4
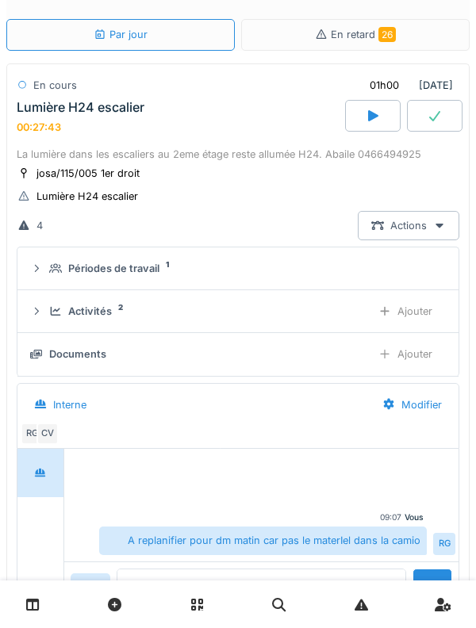
click at [25, 320] on summary "Activités 2 Ajouter" at bounding box center [238, 311] width 428 height 29
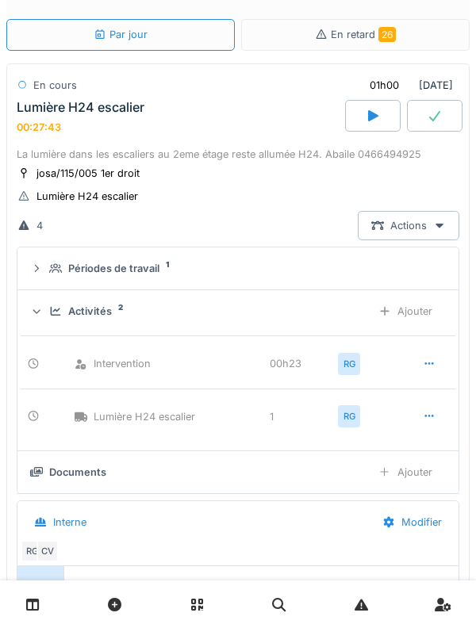
click at [443, 305] on div "Ajouter" at bounding box center [405, 311] width 81 height 29
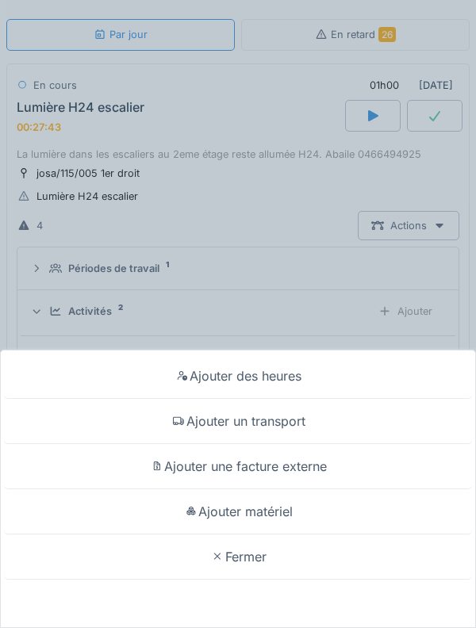
click at [39, 300] on div "Ajouter des heures Ajouter un transport Ajouter une facture externe Ajouter mat…" at bounding box center [238, 314] width 476 height 628
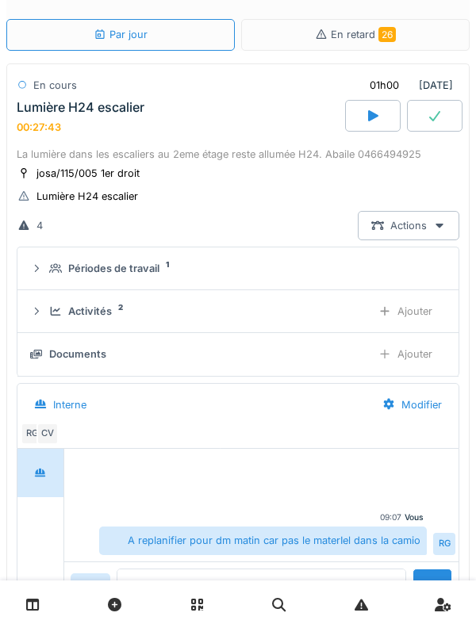
click at [47, 306] on div "Activités 2 Ajouter" at bounding box center [238, 311] width 416 height 29
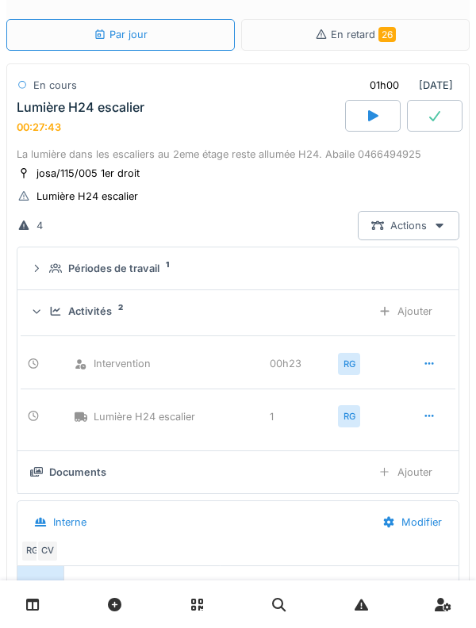
click at [436, 342] on div at bounding box center [429, 363] width 40 height 29
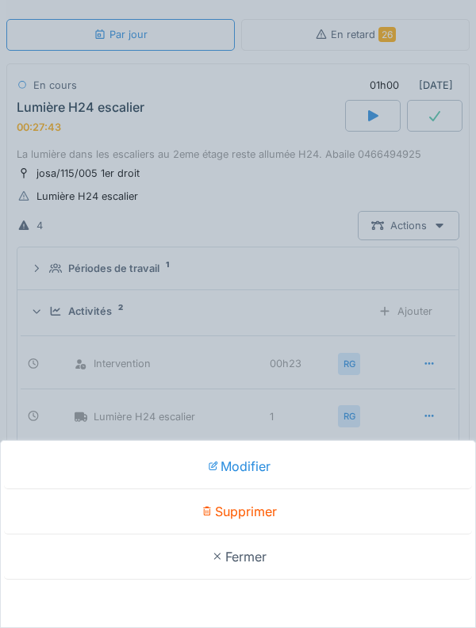
click at [387, 342] on div "Modifier" at bounding box center [238, 466] width 468 height 45
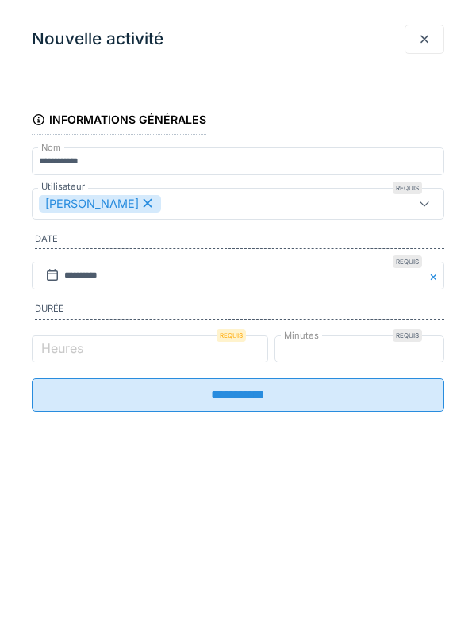
click at [143, 210] on div "[PERSON_NAME]" at bounding box center [100, 203] width 122 height 17
click at [83, 209] on div "Utilisateurs" at bounding box center [80, 203] width 83 height 17
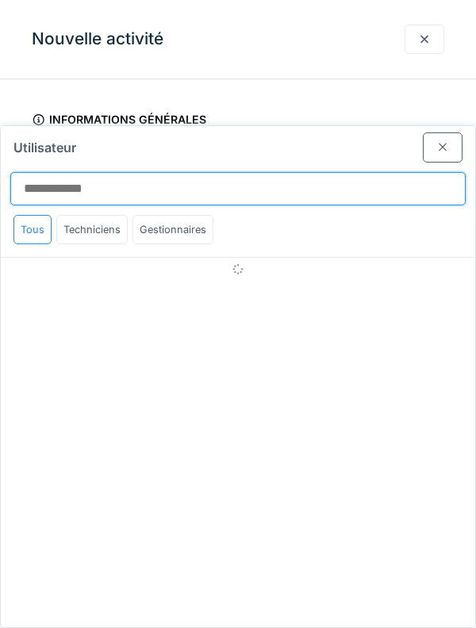
click at [58, 172] on input "Utilisateur" at bounding box center [237, 188] width 455 height 33
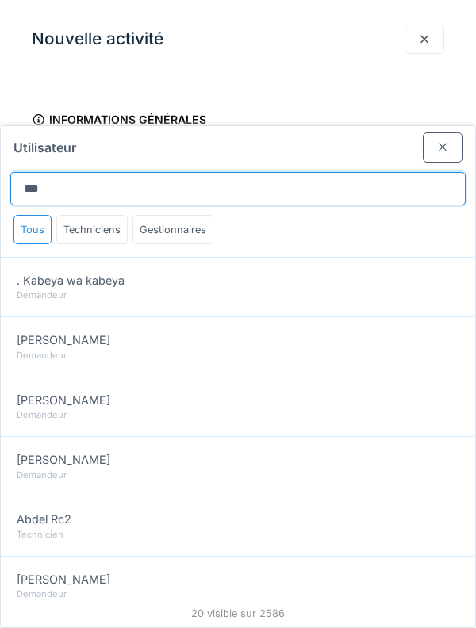
type input "***"
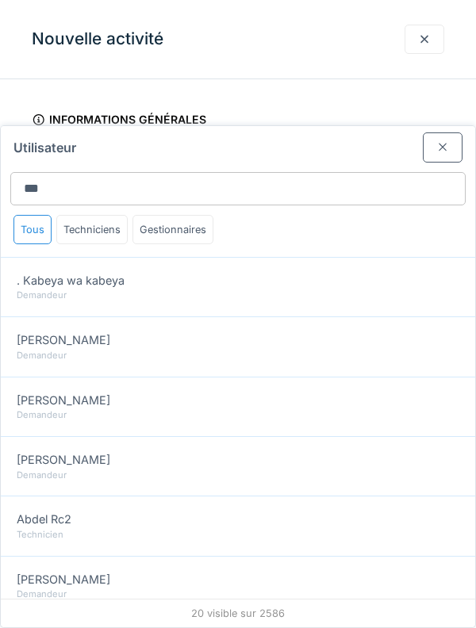
click at [57, 317] on div "Abbas Niknejad Demandeur" at bounding box center [238, 347] width 474 height 60
type input "****"
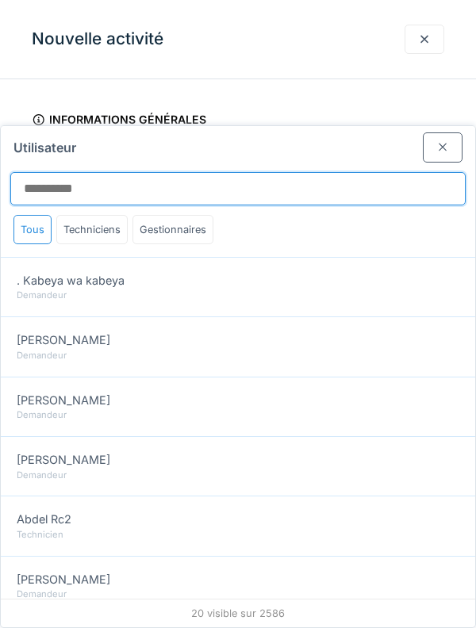
click at [360, 172] on input "Utilisateur" at bounding box center [237, 188] width 455 height 33
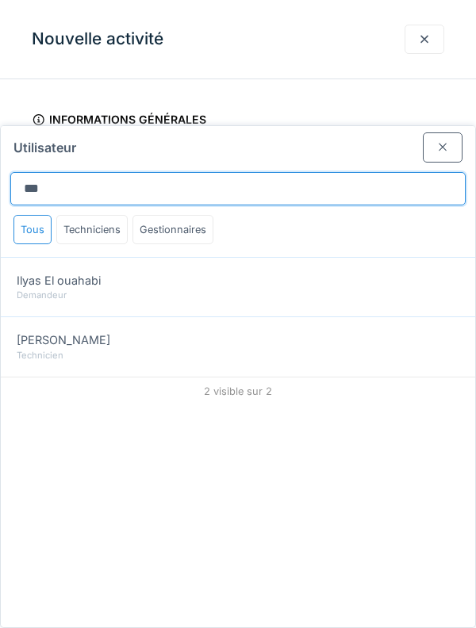
type input "***"
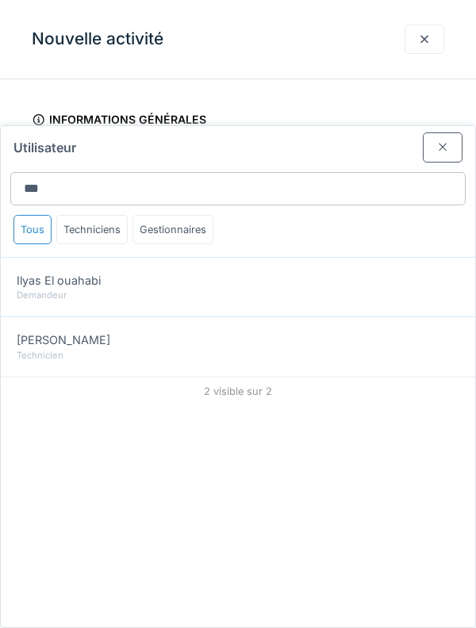
click at [40, 342] on div "Technicien" at bounding box center [238, 355] width 443 height 13
type input "**********"
click at [48, 342] on div "Technicien" at bounding box center [238, 355] width 443 height 13
click at [45, 342] on div "Technicien" at bounding box center [238, 355] width 443 height 13
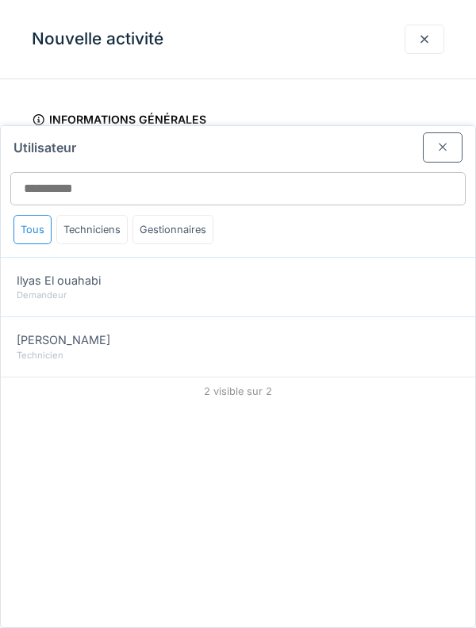
click at [48, 342] on div "Technicien" at bounding box center [238, 355] width 443 height 13
click at [46, 342] on div "Technicien" at bounding box center [238, 355] width 443 height 13
click at [41, 342] on div "Technicien" at bounding box center [238, 355] width 443 height 13
click at [51, 342] on div "Technicien" at bounding box center [238, 355] width 443 height 13
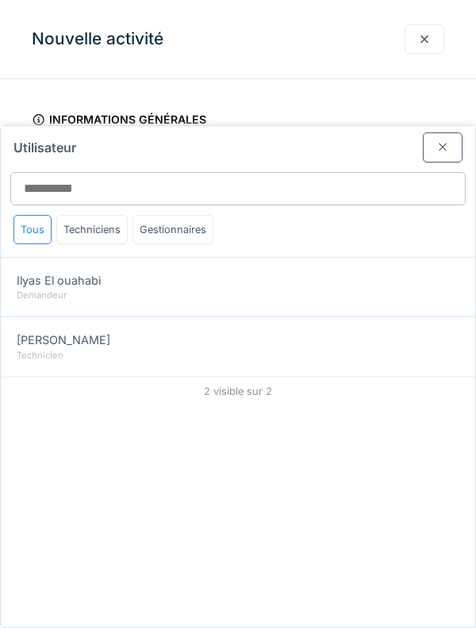
type input "**********"
click at [440, 140] on div at bounding box center [442, 147] width 13 height 15
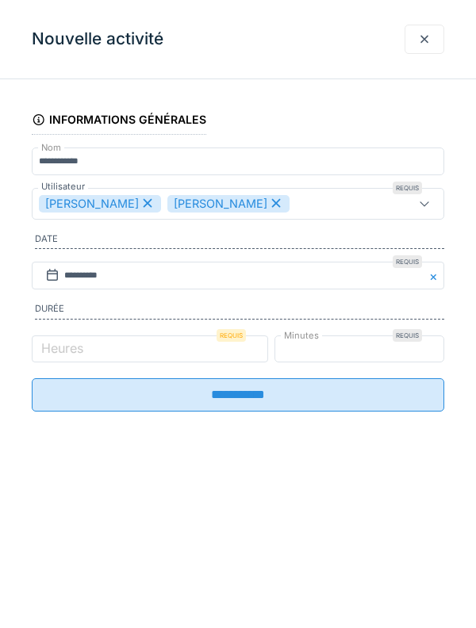
click at [425, 36] on div at bounding box center [424, 39] width 13 height 15
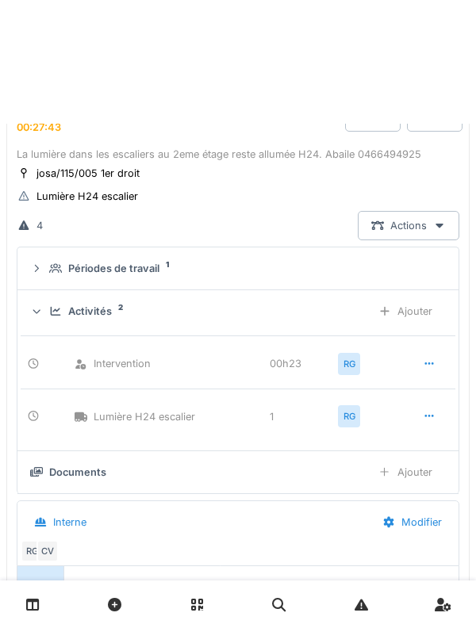
click at [434, 45] on div "En retard 26" at bounding box center [355, 35] width 229 height 32
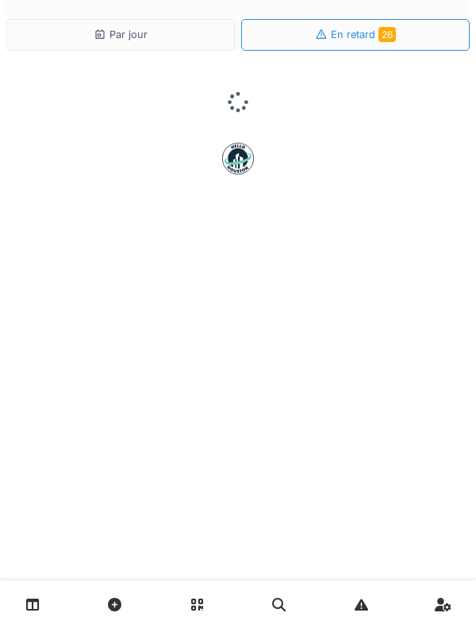
click at [53, 48] on div "Par jour" at bounding box center [120, 35] width 229 height 32
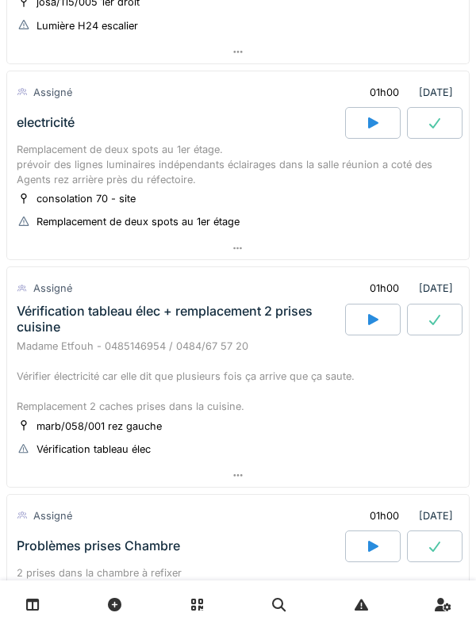
scroll to position [248, 0]
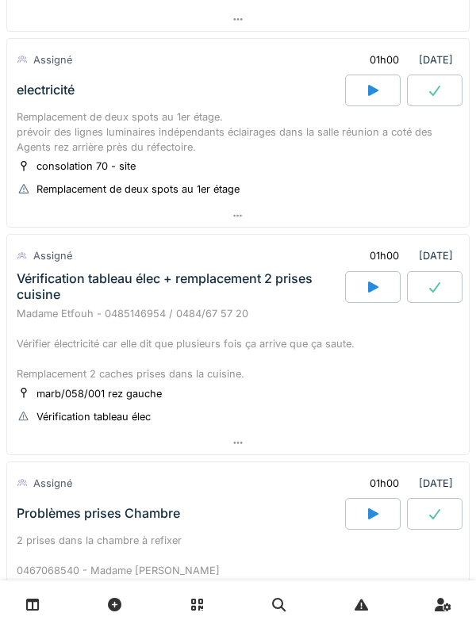
click at [380, 290] on icon at bounding box center [373, 287] width 16 height 13
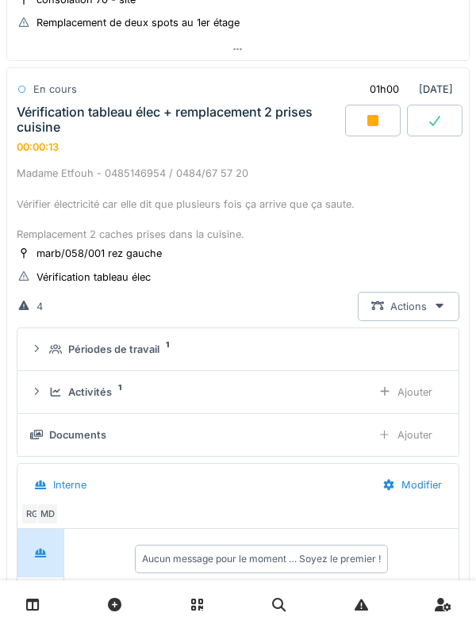
scroll to position [419, 0]
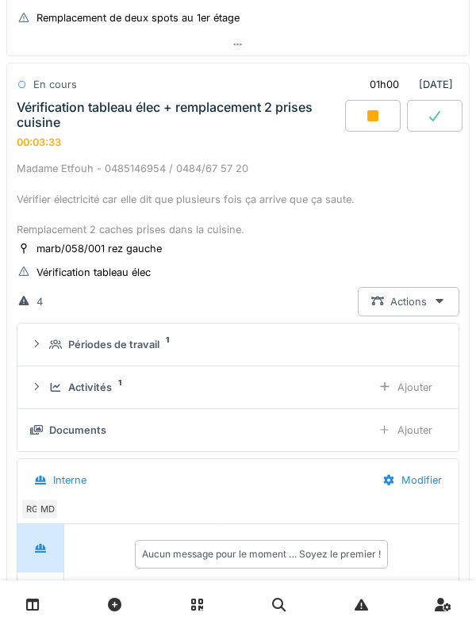
click at [44, 117] on div "Vérification tableau élec + remplacement 2 prises cuisine" at bounding box center [179, 115] width 325 height 30
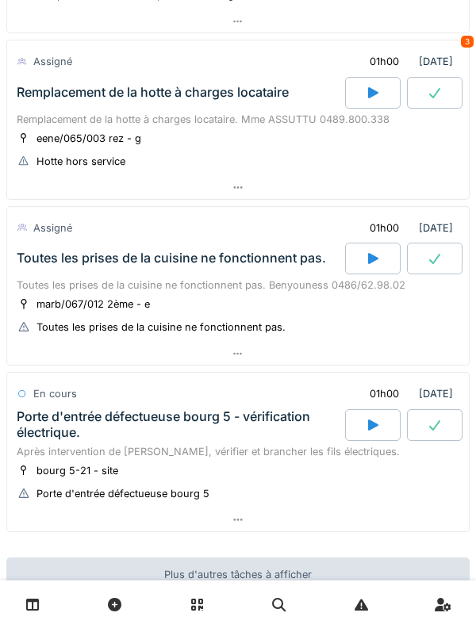
scroll to position [1180, 0]
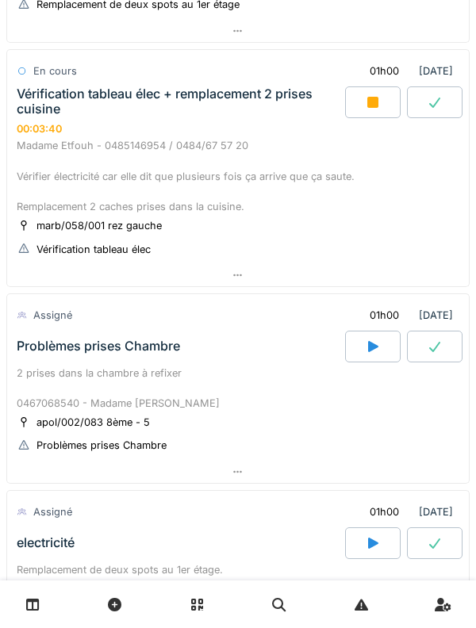
click at [65, 334] on div "Problèmes prises Chambre" at bounding box center [179, 347] width 332 height 32
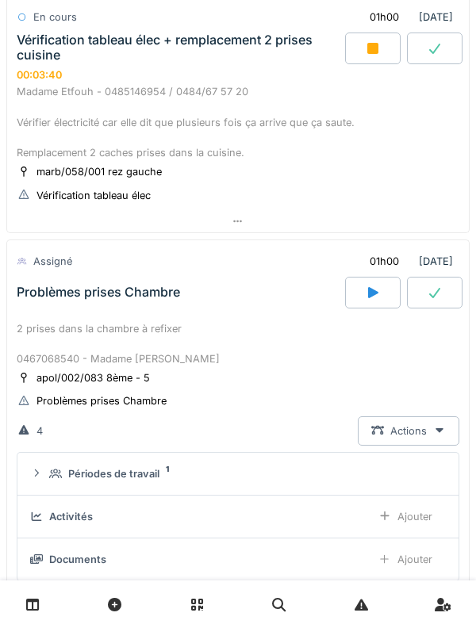
scroll to position [663, 0]
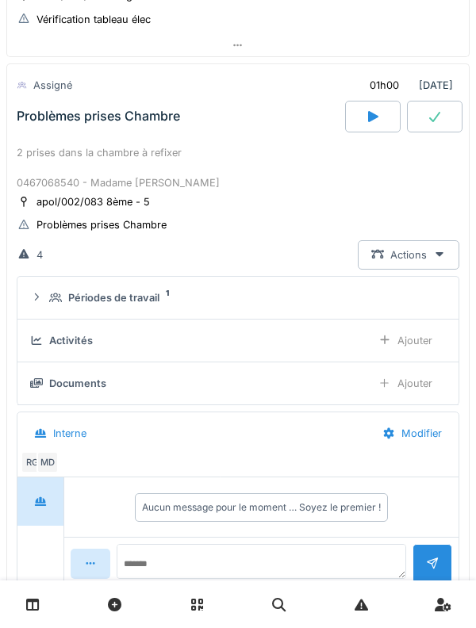
click at [53, 289] on summary "Périodes de travail 1" at bounding box center [238, 297] width 428 height 29
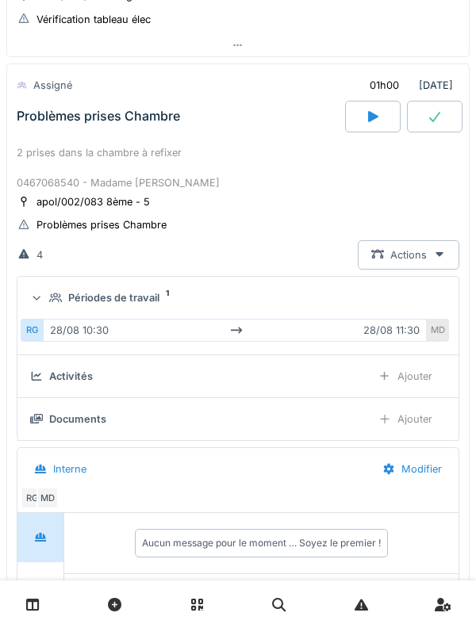
click at [48, 290] on div "Périodes de travail 1" at bounding box center [238, 297] width 416 height 15
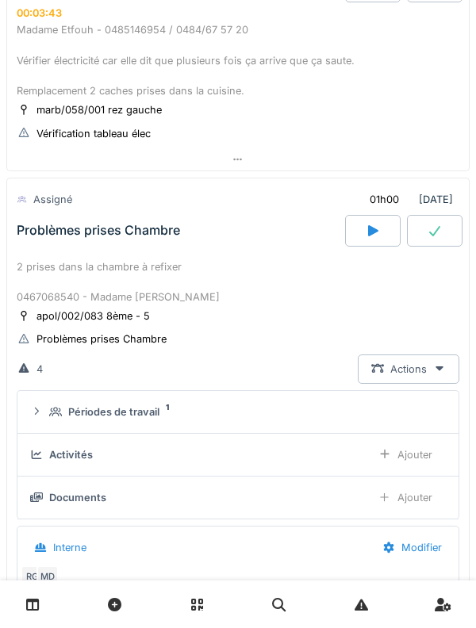
scroll to position [546, 0]
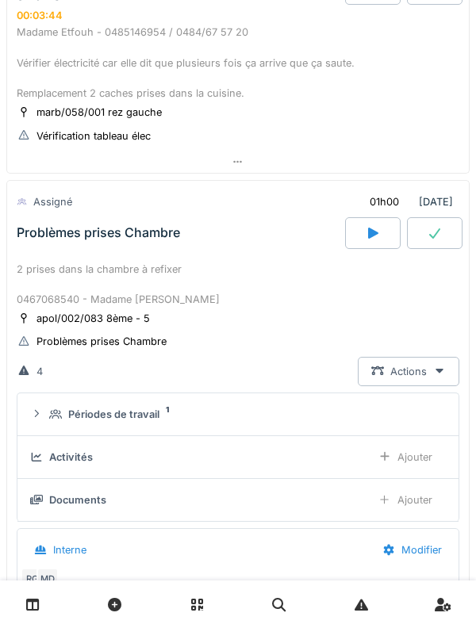
click at [39, 224] on div "Problèmes prises Chambre" at bounding box center [179, 233] width 332 height 32
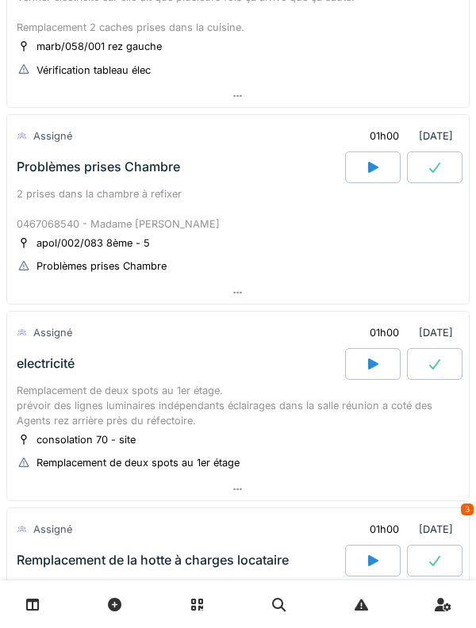
scroll to position [611, 0]
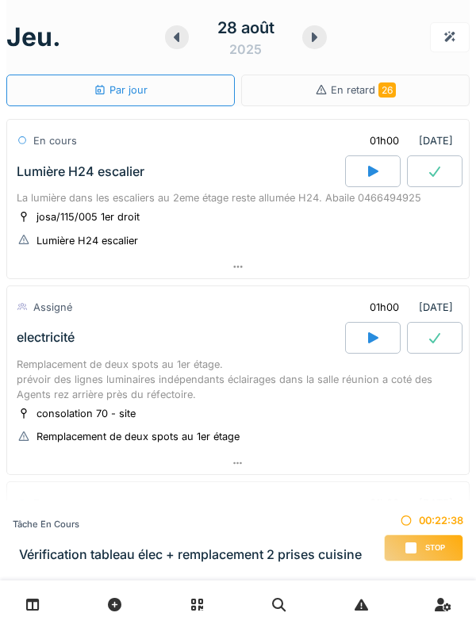
click at [433, 539] on div "Stop" at bounding box center [423, 548] width 79 height 27
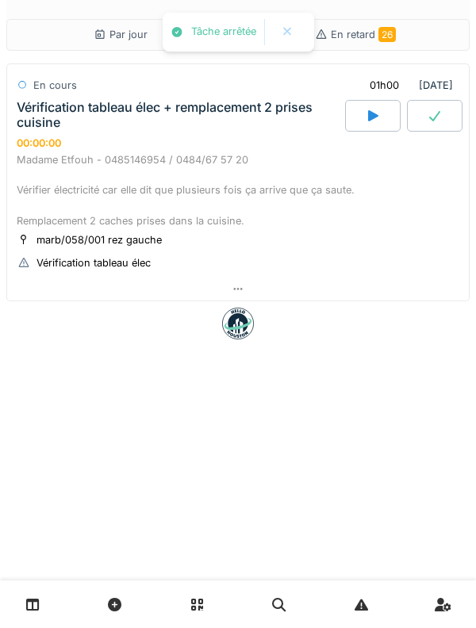
click at [436, 540] on div "Par jour En retard 26 En cours 01h00 [DATE] Vérification tableau élec + remplac…" at bounding box center [238, 314] width 476 height 628
click at [46, 141] on div "00:00:00" at bounding box center [39, 143] width 44 height 12
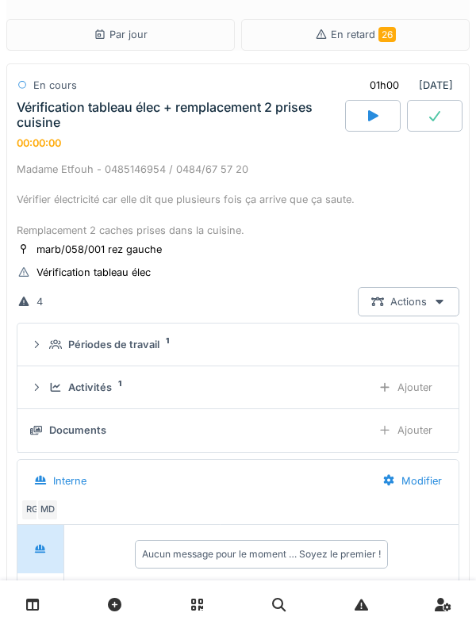
click at [56, 382] on div "Activités 1" at bounding box center [203, 387] width 309 height 15
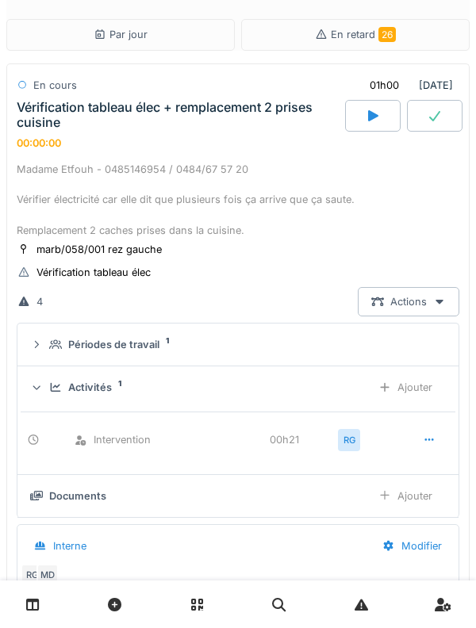
click at [434, 442] on icon at bounding box center [429, 440] width 13 height 10
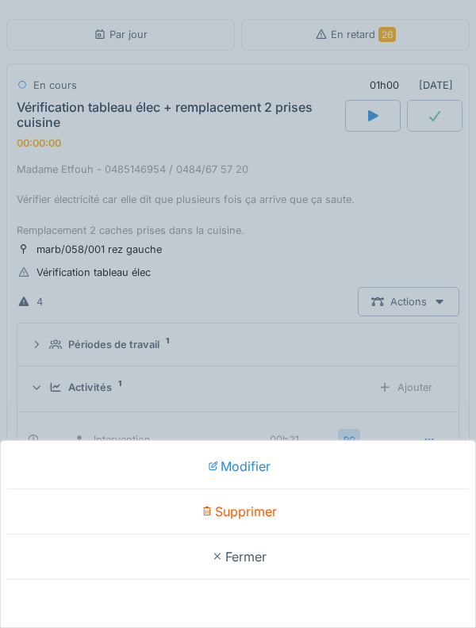
click at [336, 522] on div "Supprimer" at bounding box center [238, 512] width 468 height 45
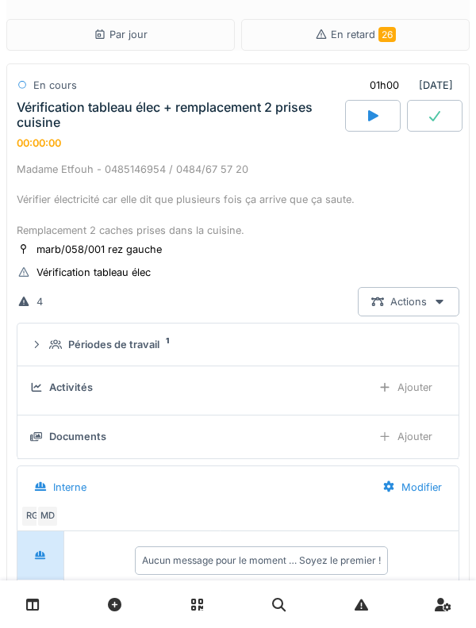
click at [59, 102] on div "Vérification tableau élec + remplacement 2 prises cuisine" at bounding box center [179, 115] width 325 height 30
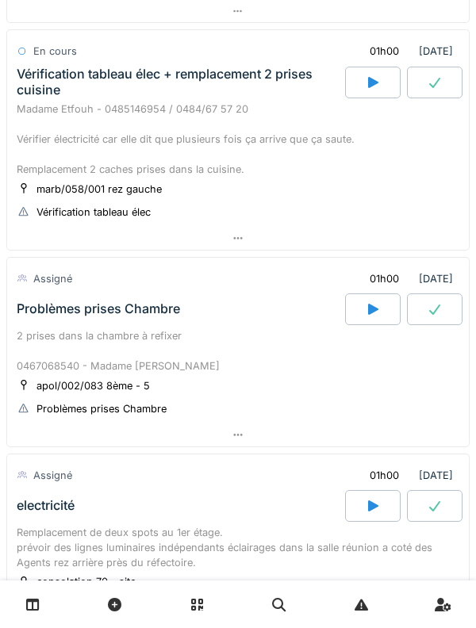
scroll to position [463, 0]
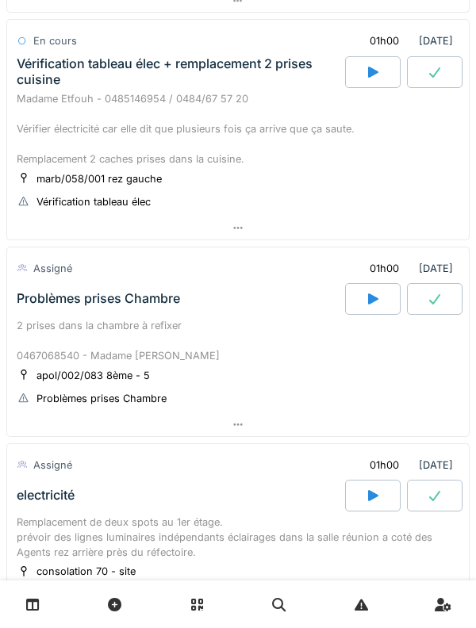
click at [371, 299] on icon at bounding box center [373, 299] width 10 height 11
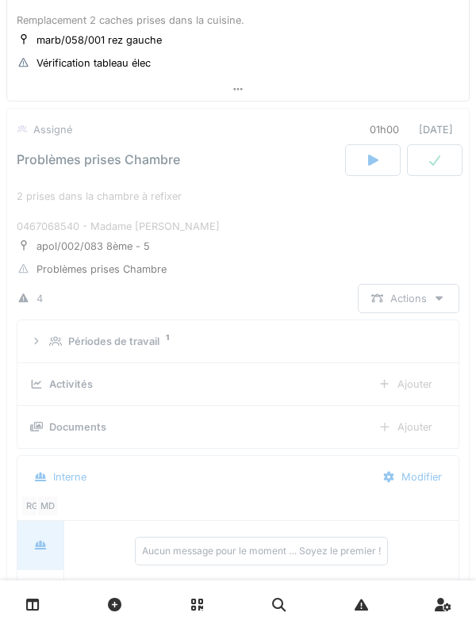
scroll to position [646, 0]
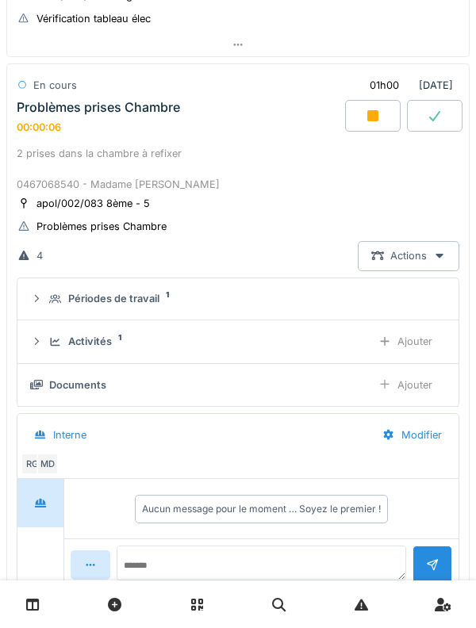
click at [48, 340] on div "Activités 1 Ajouter" at bounding box center [238, 341] width 416 height 29
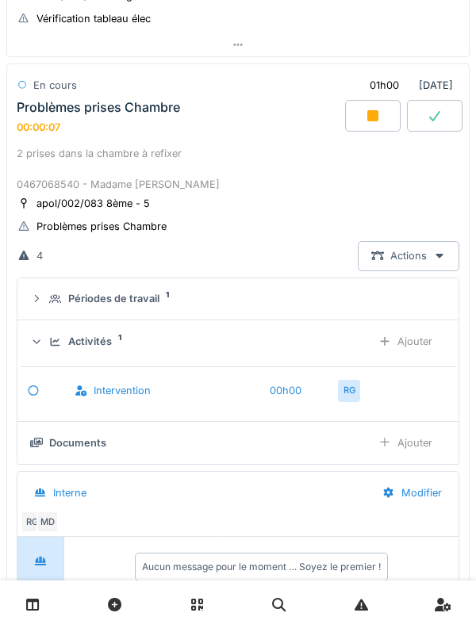
click at [420, 350] on div "Ajouter" at bounding box center [405, 341] width 81 height 29
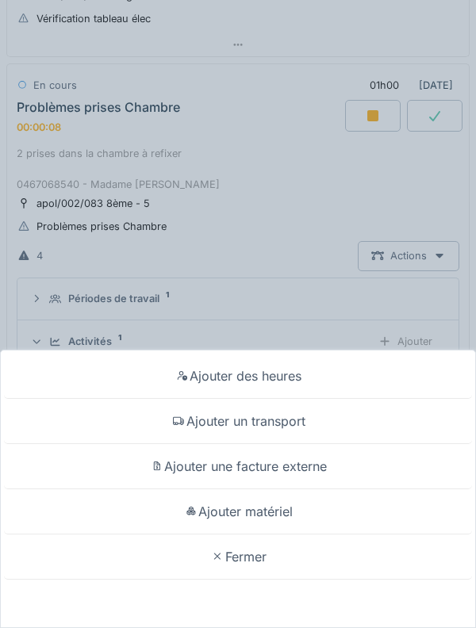
click at [348, 417] on div "Ajouter un transport" at bounding box center [238, 421] width 468 height 45
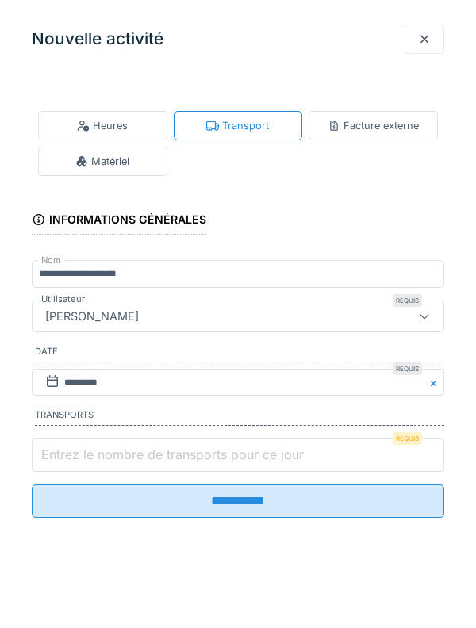
click at [324, 454] on input "Entrez le nombre de transports pour ce jour" at bounding box center [238, 455] width 413 height 33
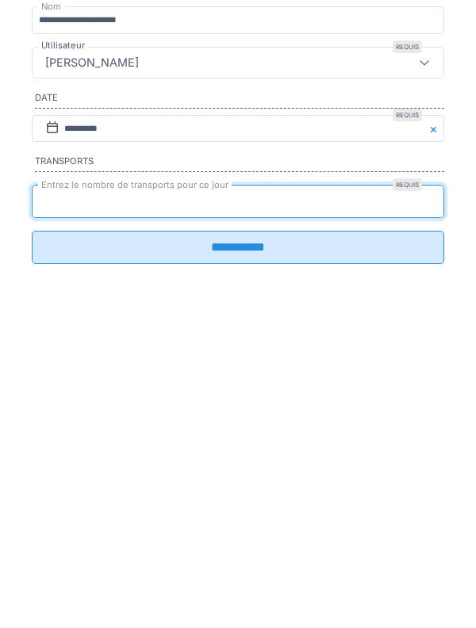
type input "*"
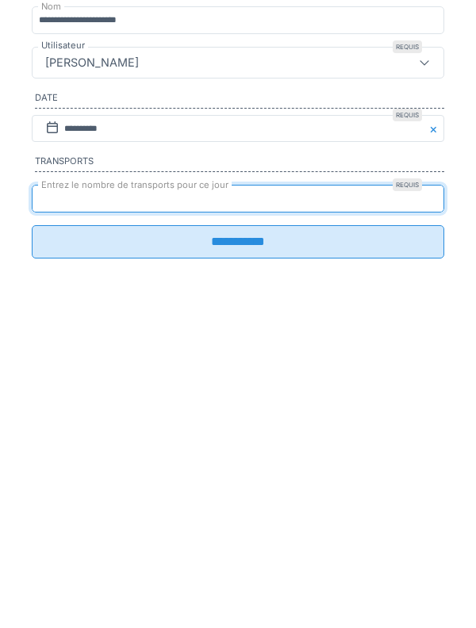
click at [412, 507] on input "**********" at bounding box center [238, 495] width 413 height 33
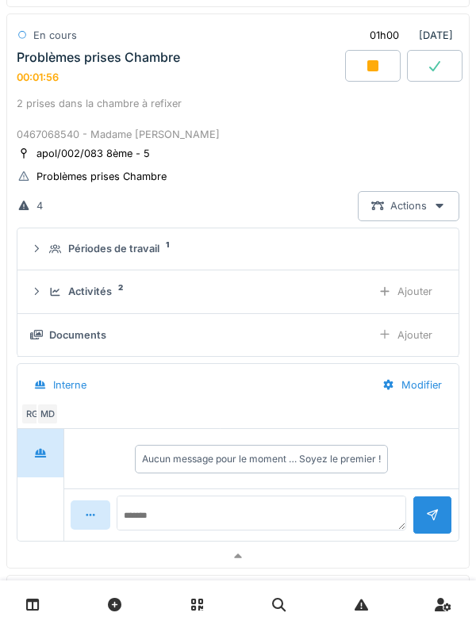
scroll to position [701, 0]
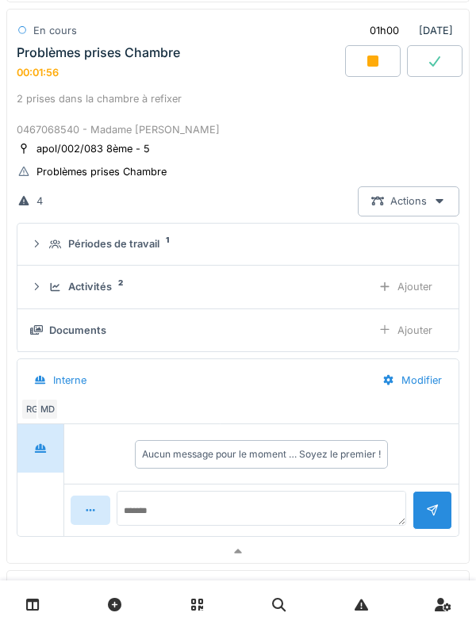
click at [48, 245] on div "Périodes de travail 1" at bounding box center [238, 243] width 416 height 15
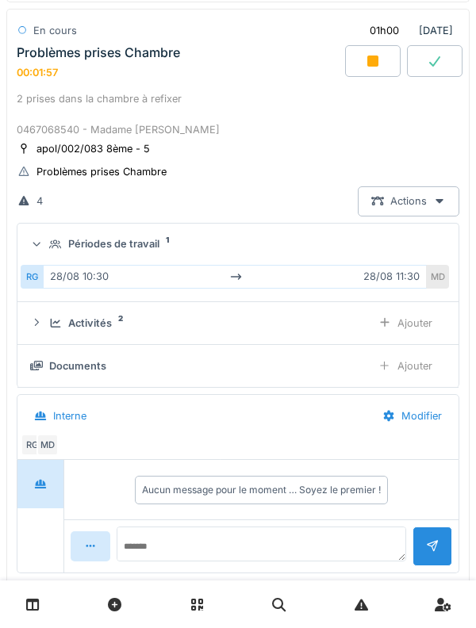
click at [49, 237] on div "Périodes de travail 1" at bounding box center [244, 243] width 390 height 15
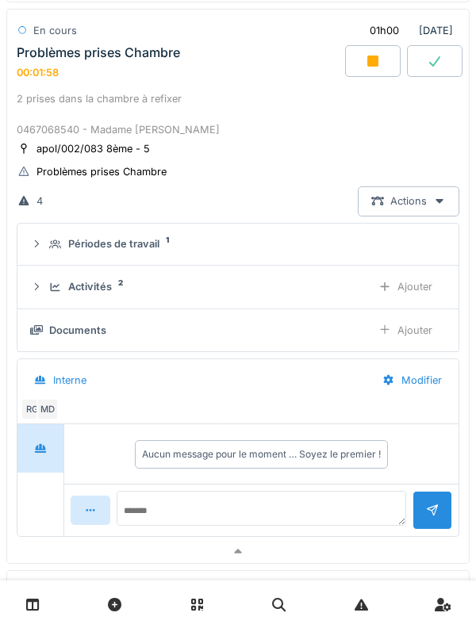
click at [46, 290] on div "Activités 2 Ajouter" at bounding box center [238, 286] width 416 height 29
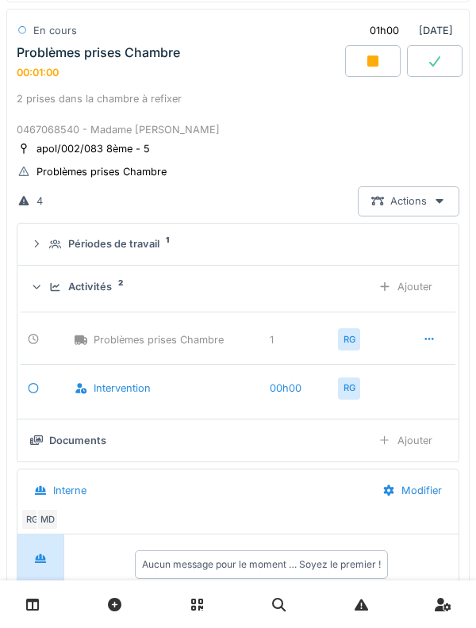
click at [52, 274] on div "Activités 2 Ajouter" at bounding box center [238, 286] width 416 height 29
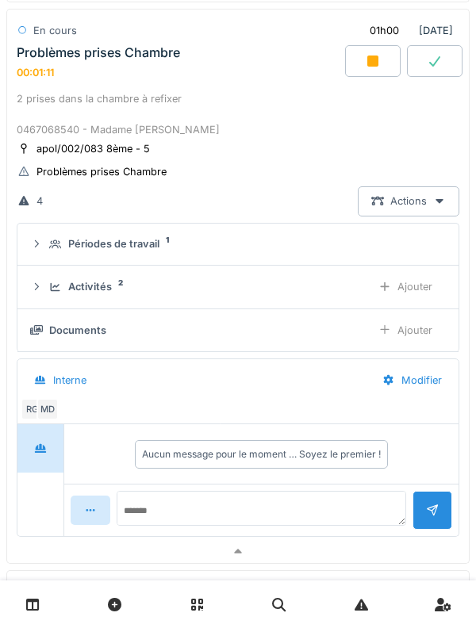
click at [51, 288] on icon at bounding box center [56, 286] width 10 height 9
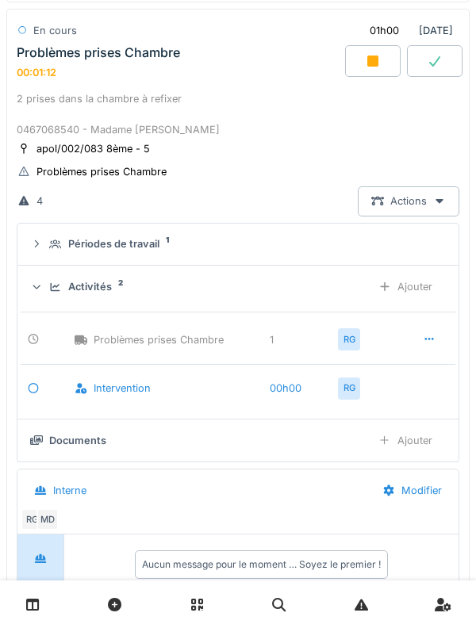
click at [44, 283] on div at bounding box center [36, 287] width 15 height 13
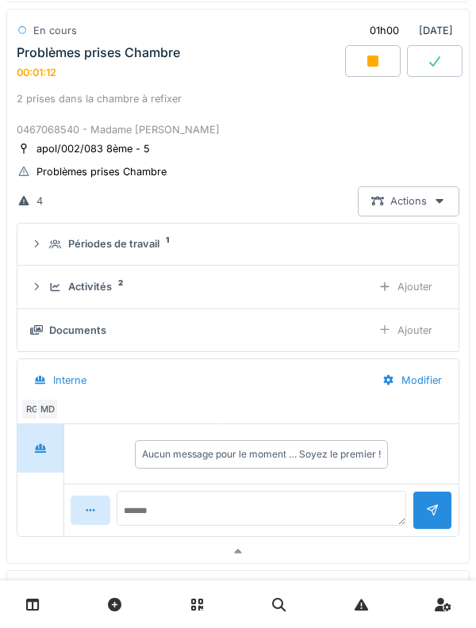
click at [48, 251] on div "Périodes de travail 1" at bounding box center [238, 243] width 416 height 15
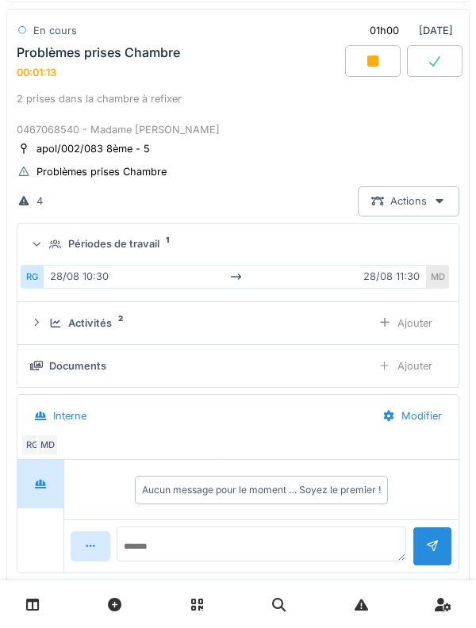
click at [52, 234] on summary "Périodes de travail 1" at bounding box center [238, 244] width 428 height 29
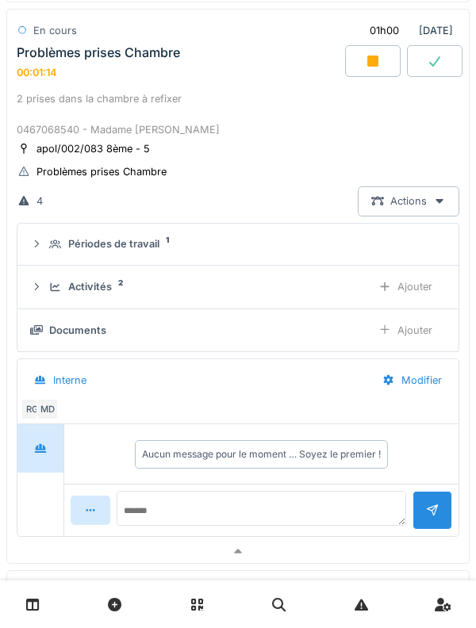
click at [43, 290] on div "Activités 2 Ajouter" at bounding box center [238, 286] width 416 height 29
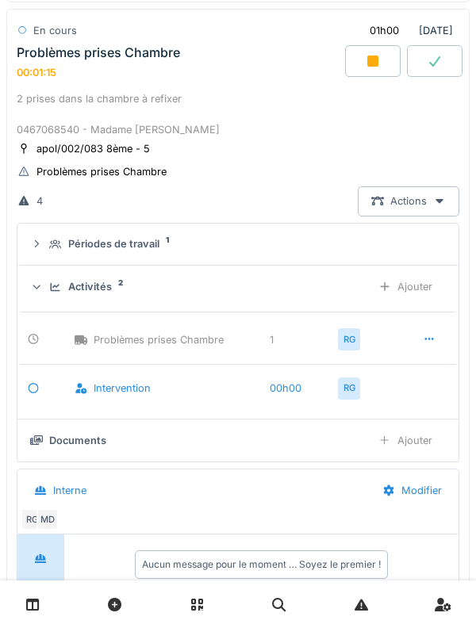
click at [43, 288] on div at bounding box center [36, 287] width 15 height 13
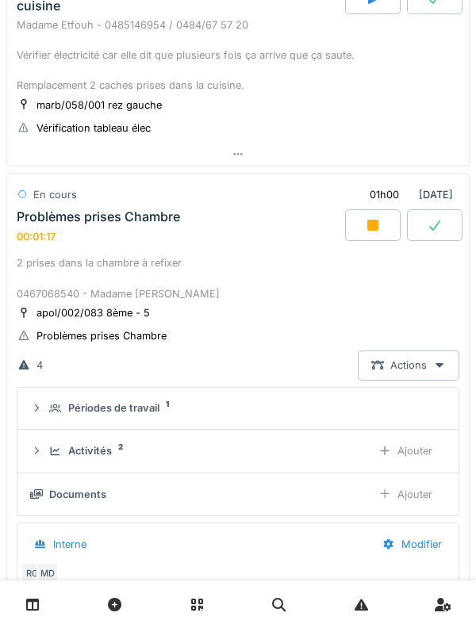
scroll to position [535, 0]
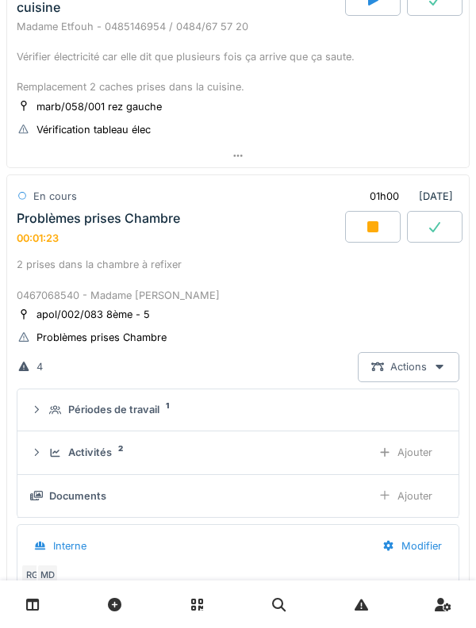
click at [38, 258] on div "2 prises dans la chambre à refixer 0467068540 - Madame [PERSON_NAME]" at bounding box center [238, 280] width 443 height 46
